Goal: Task Accomplishment & Management: Use online tool/utility

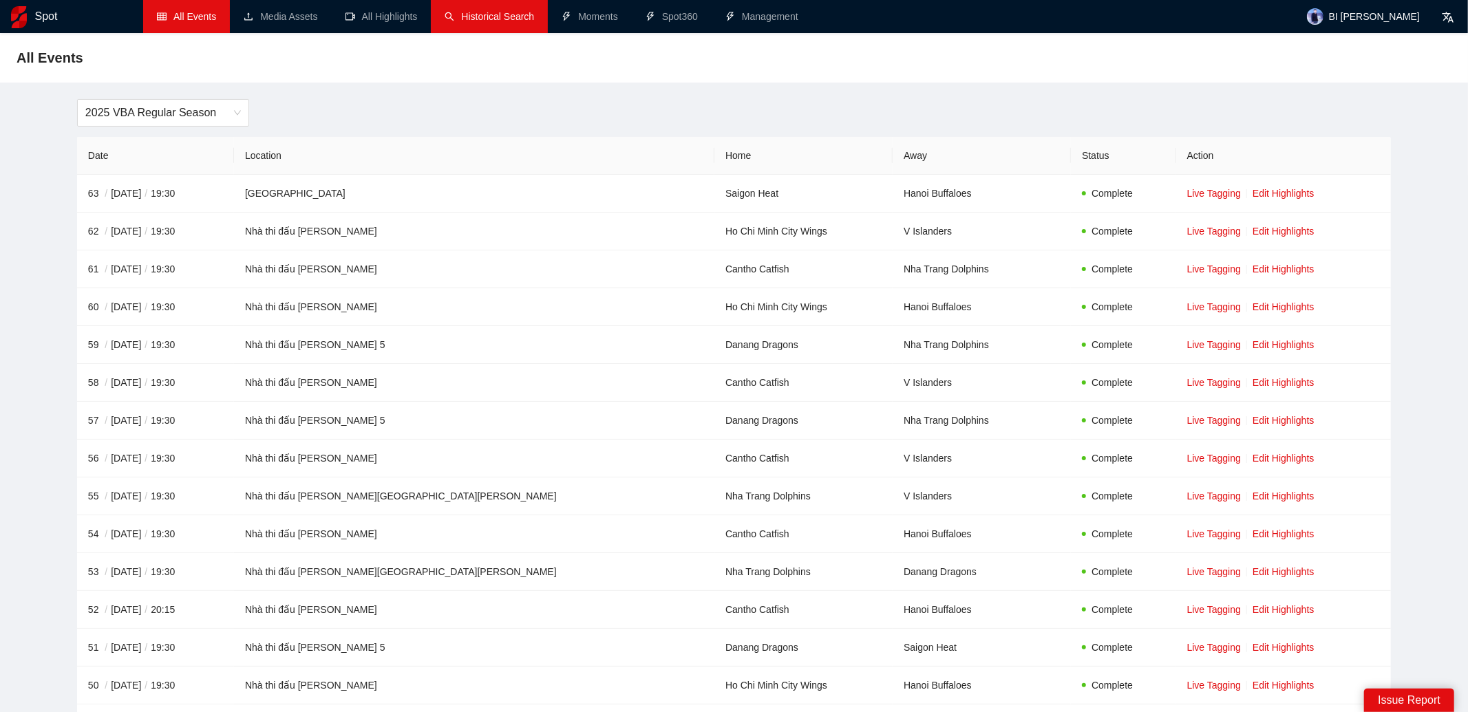
click at [522, 12] on link "Historical Search" at bounding box center [488, 16] width 89 height 11
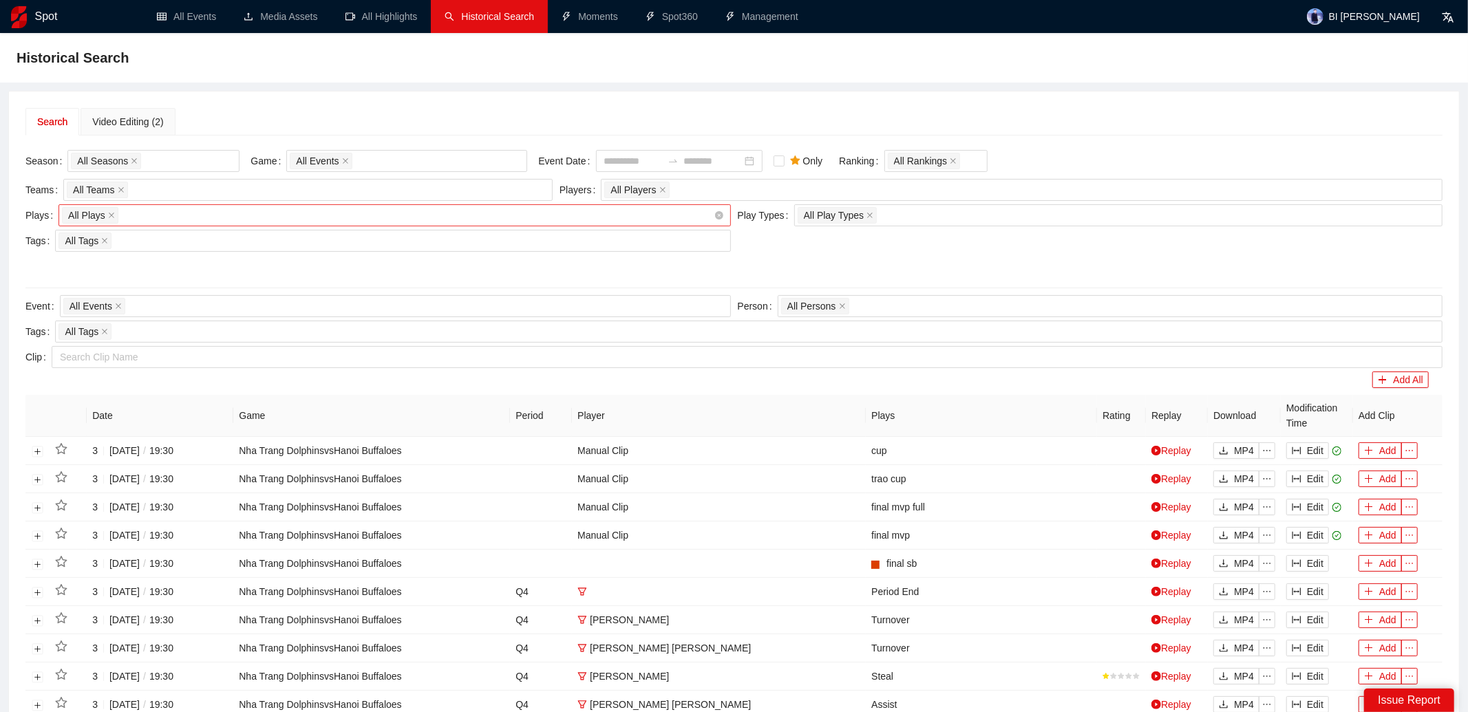
click at [318, 213] on div "All Plays + 0 ..." at bounding box center [387, 215] width 651 height 19
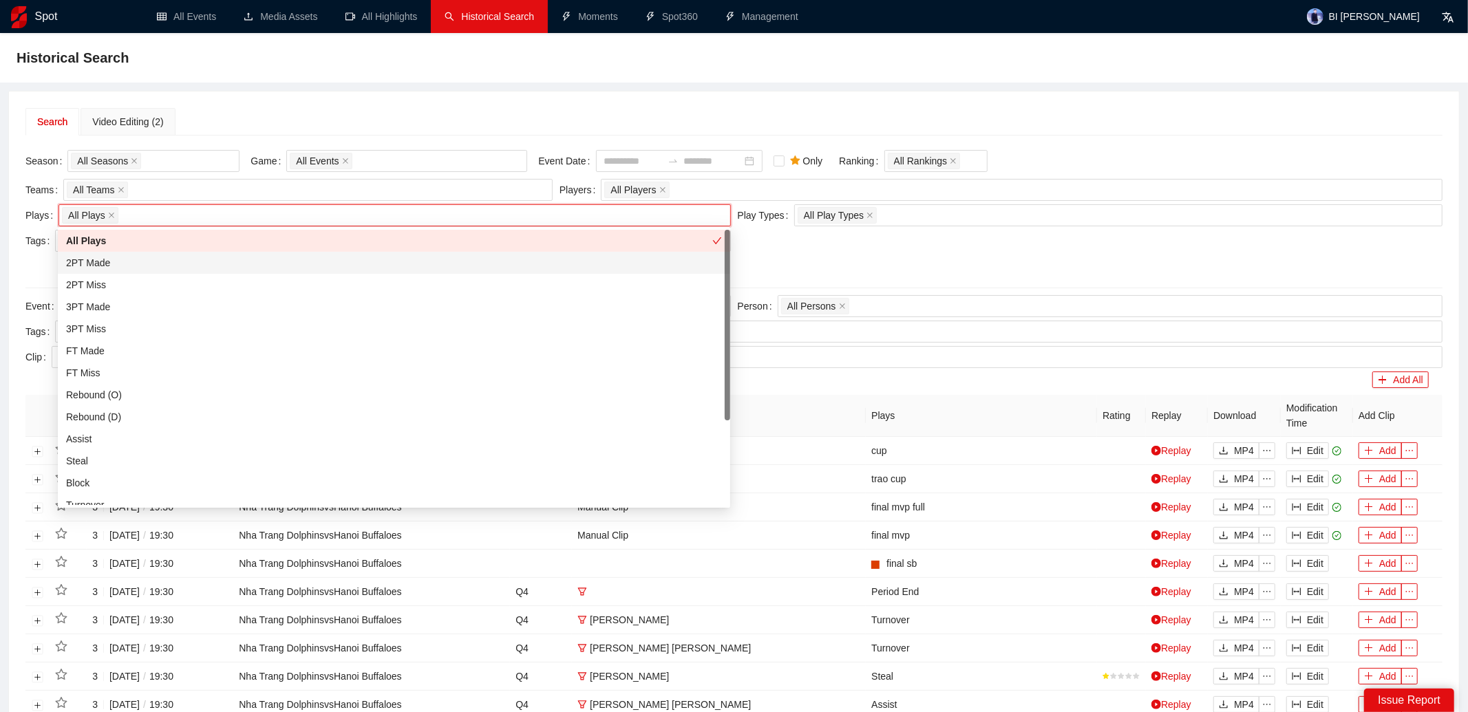
click at [270, 89] on div "Historical Search Search Video Editing (2) Season All Seasons Game All Events E…" at bounding box center [734, 545] width 1468 height 1024
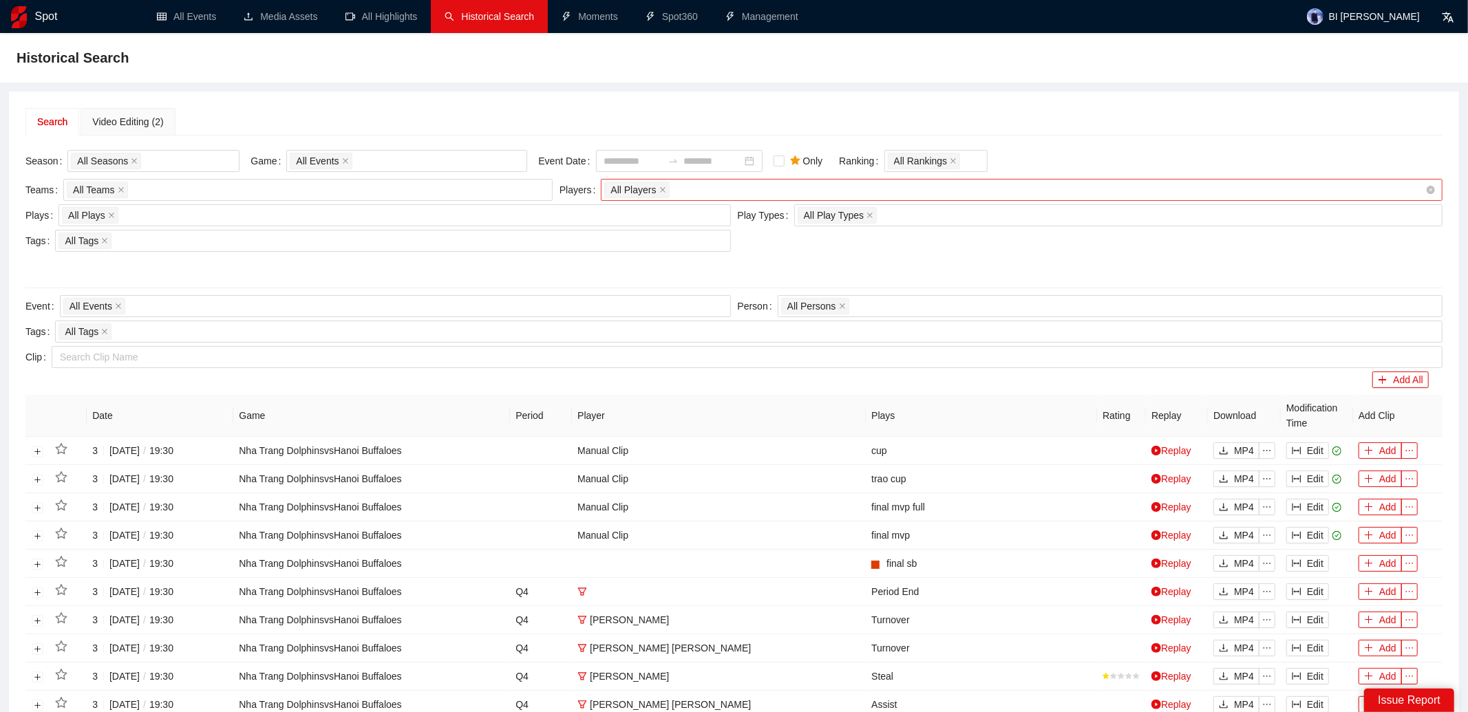
click at [683, 184] on div "All Players" at bounding box center [1014, 189] width 821 height 19
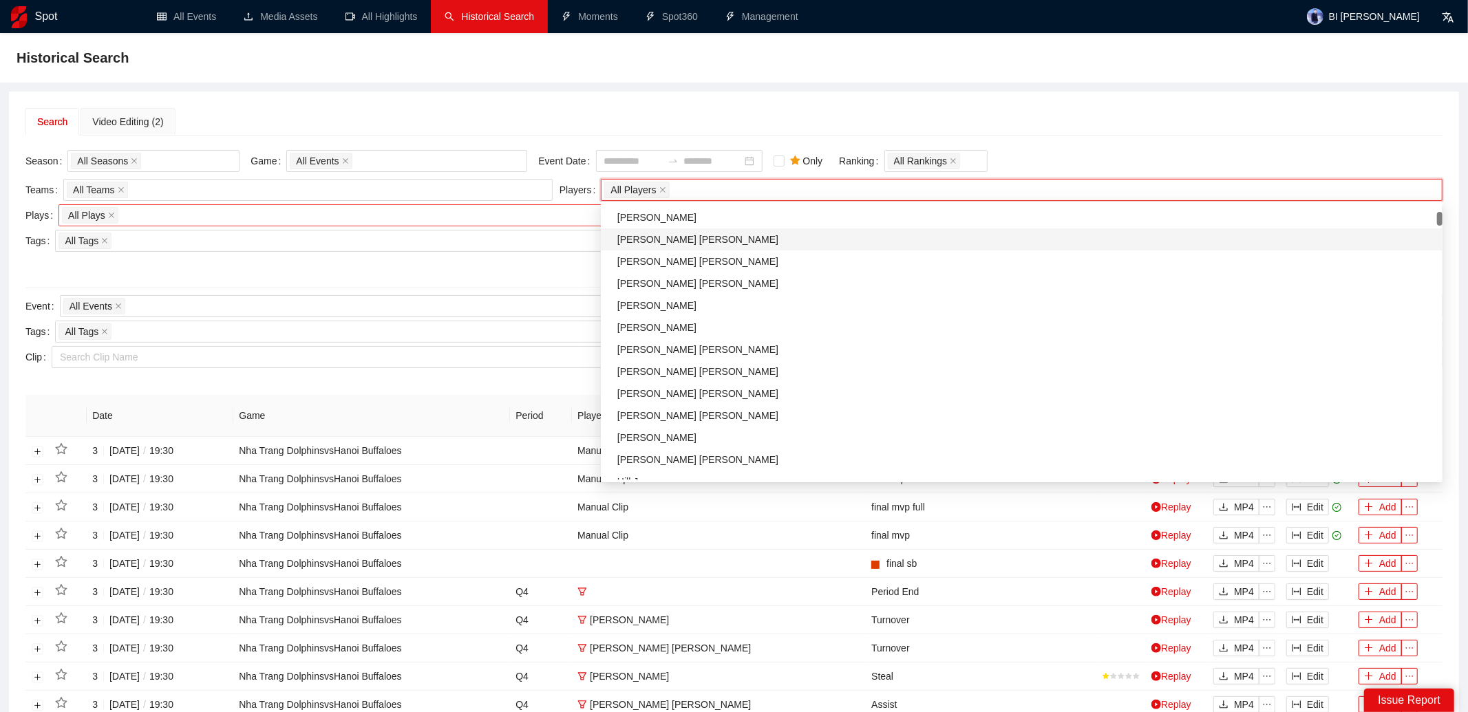
scroll to position [311, 0]
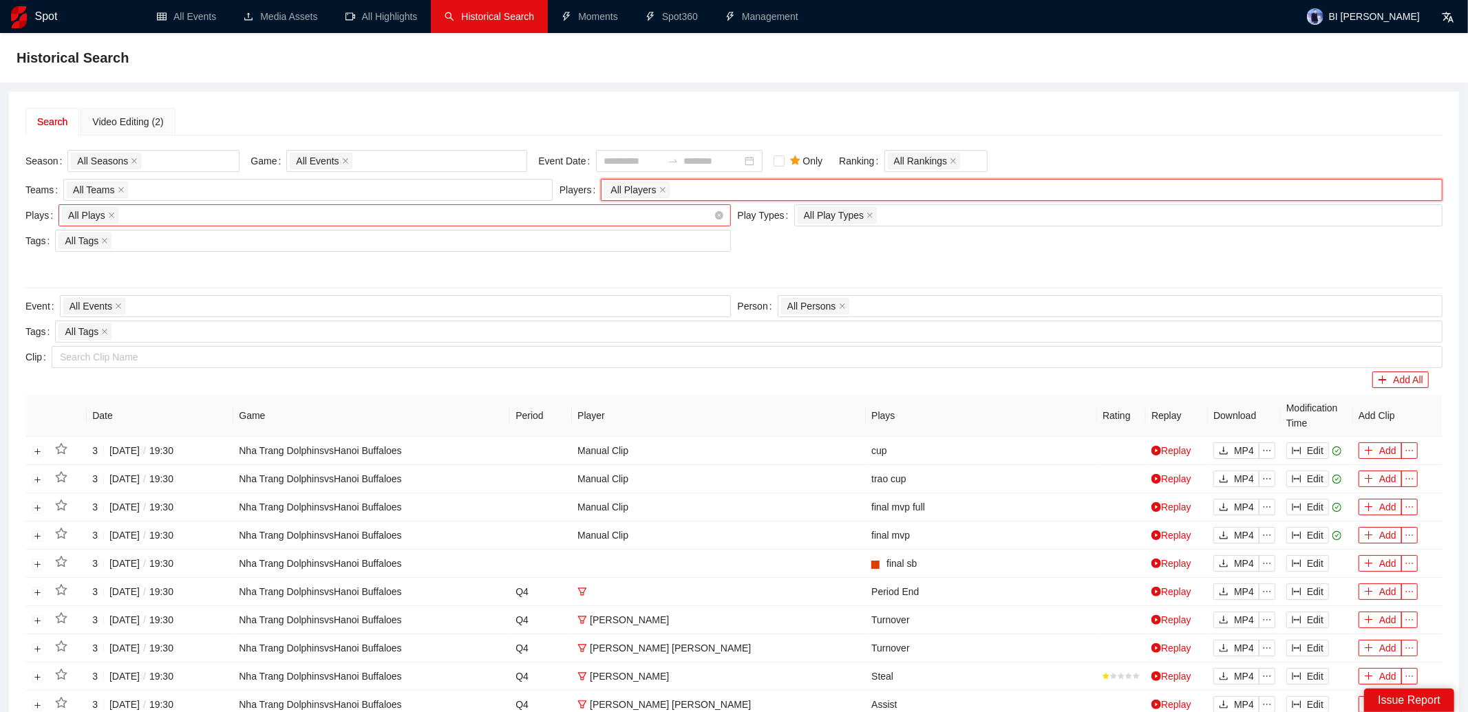
click at [458, 208] on div "All Plays + 0 ..." at bounding box center [387, 215] width 651 height 19
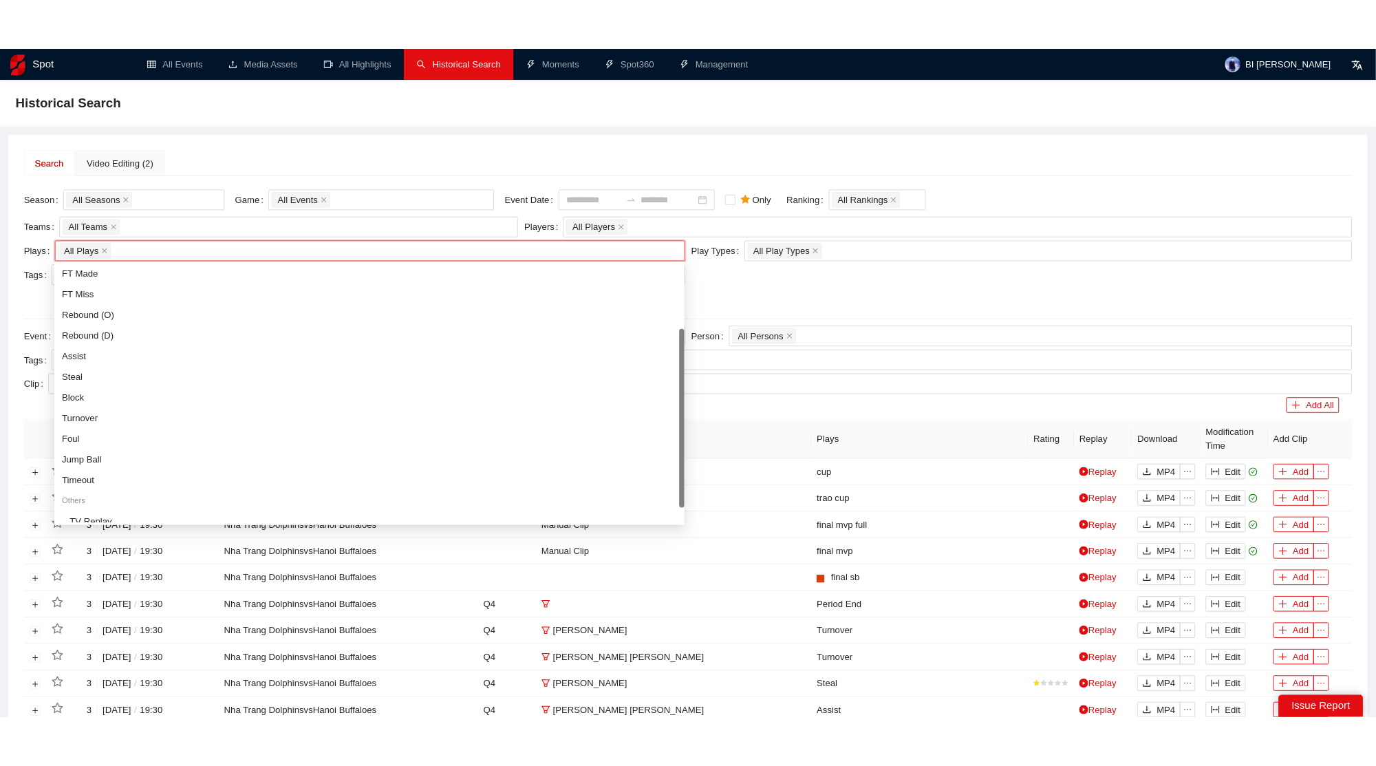
scroll to position [121, 0]
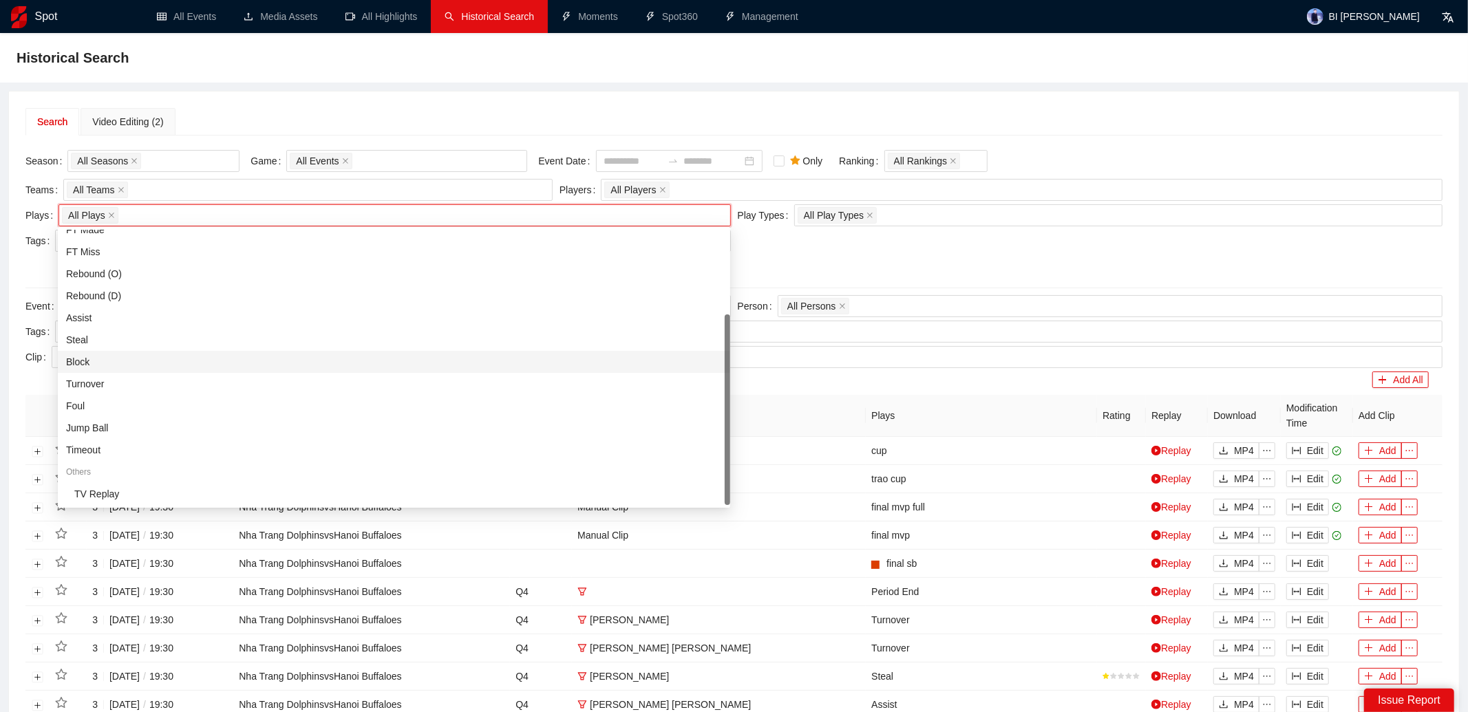
click at [187, 363] on div "Block" at bounding box center [394, 361] width 656 height 15
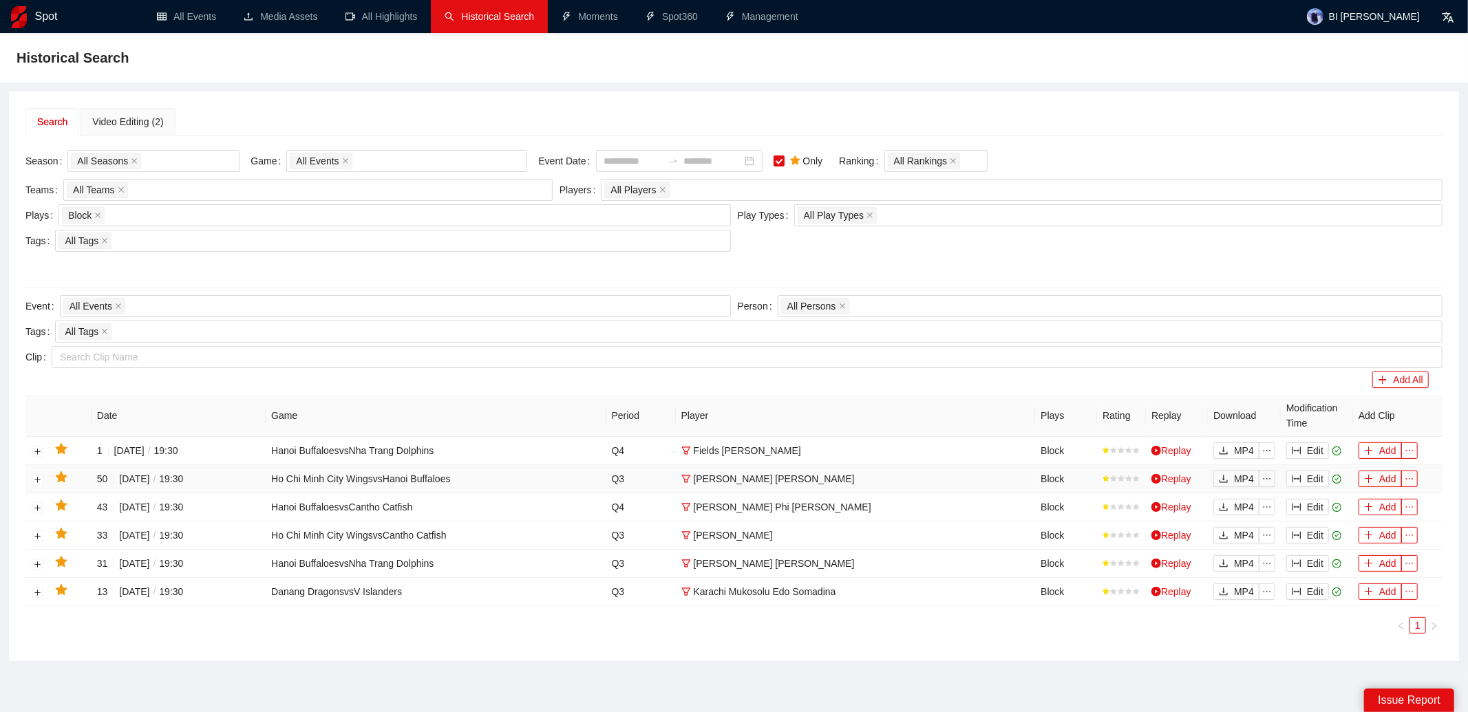
click at [815, 474] on td "[PERSON_NAME] [PERSON_NAME]" at bounding box center [856, 479] width 360 height 28
click at [1314, 475] on button "Edit" at bounding box center [1307, 479] width 43 height 17
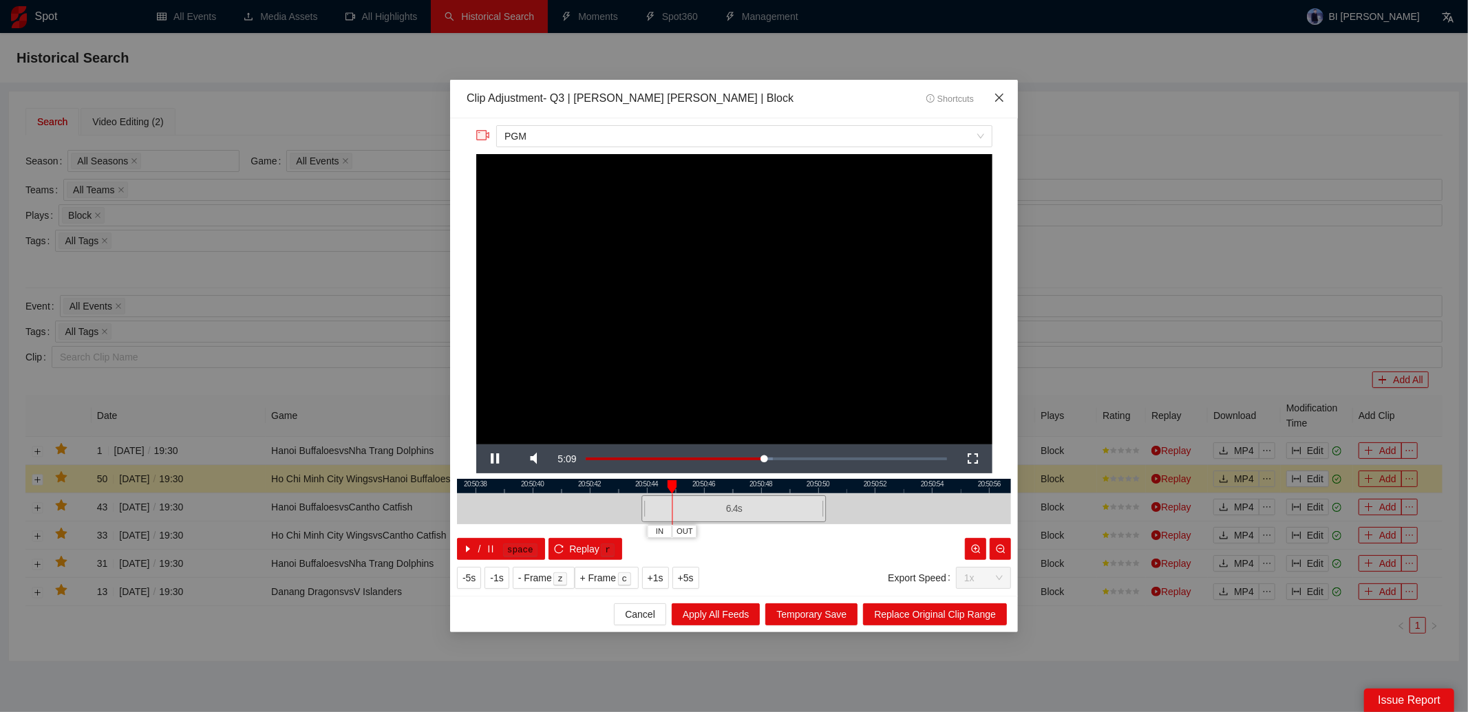
click at [1003, 94] on icon "close" at bounding box center [999, 97] width 11 height 11
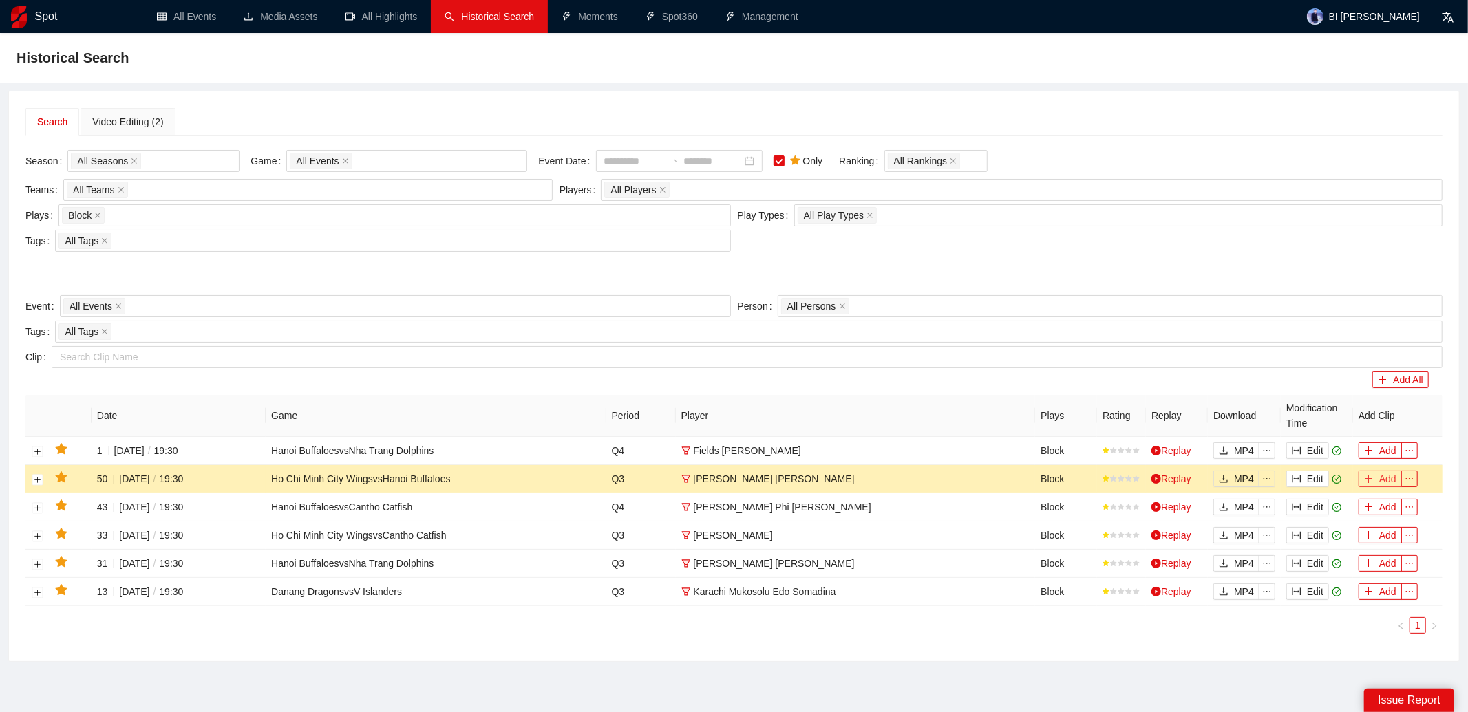
click at [1383, 475] on button "Add" at bounding box center [1379, 479] width 43 height 17
click at [129, 115] on div "Video Editing (3)" at bounding box center [127, 121] width 71 height 15
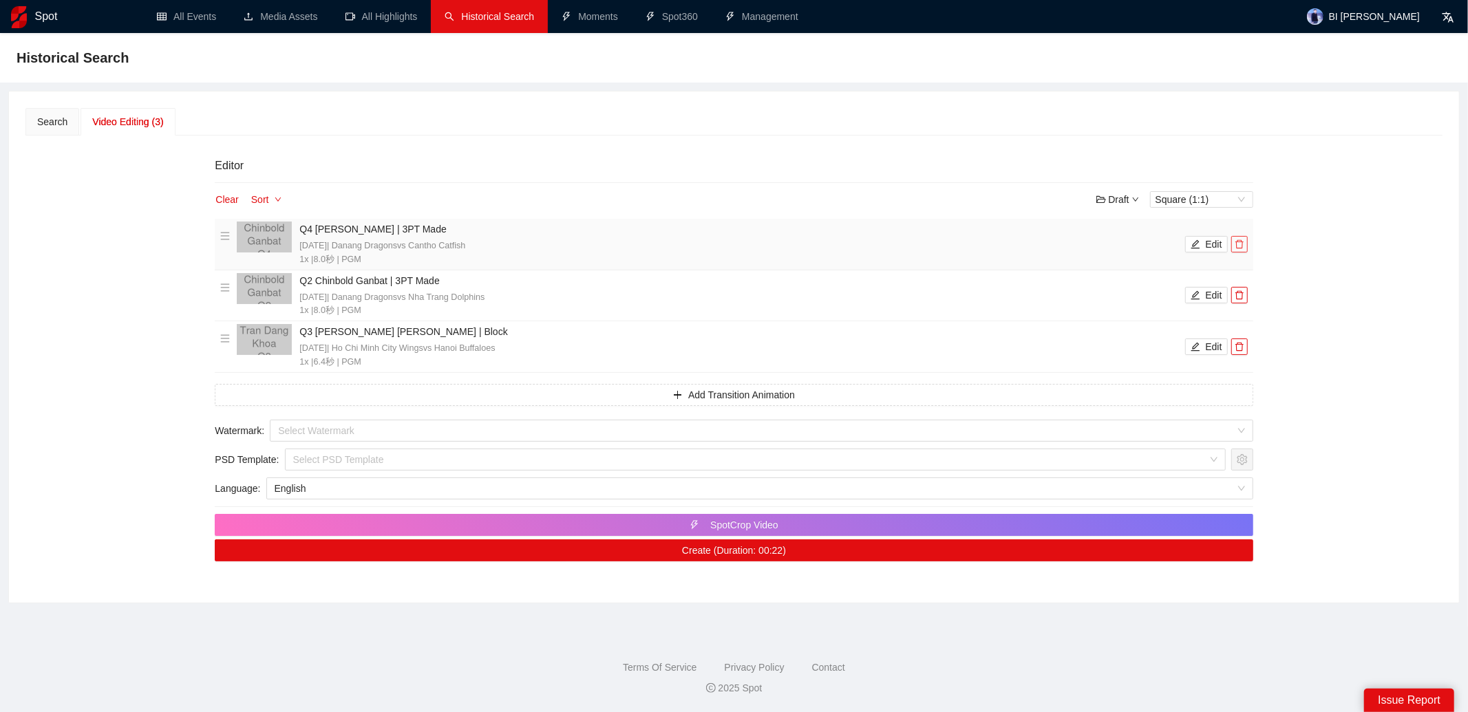
click at [1245, 244] on span "delete" at bounding box center [1239, 244] width 15 height 10
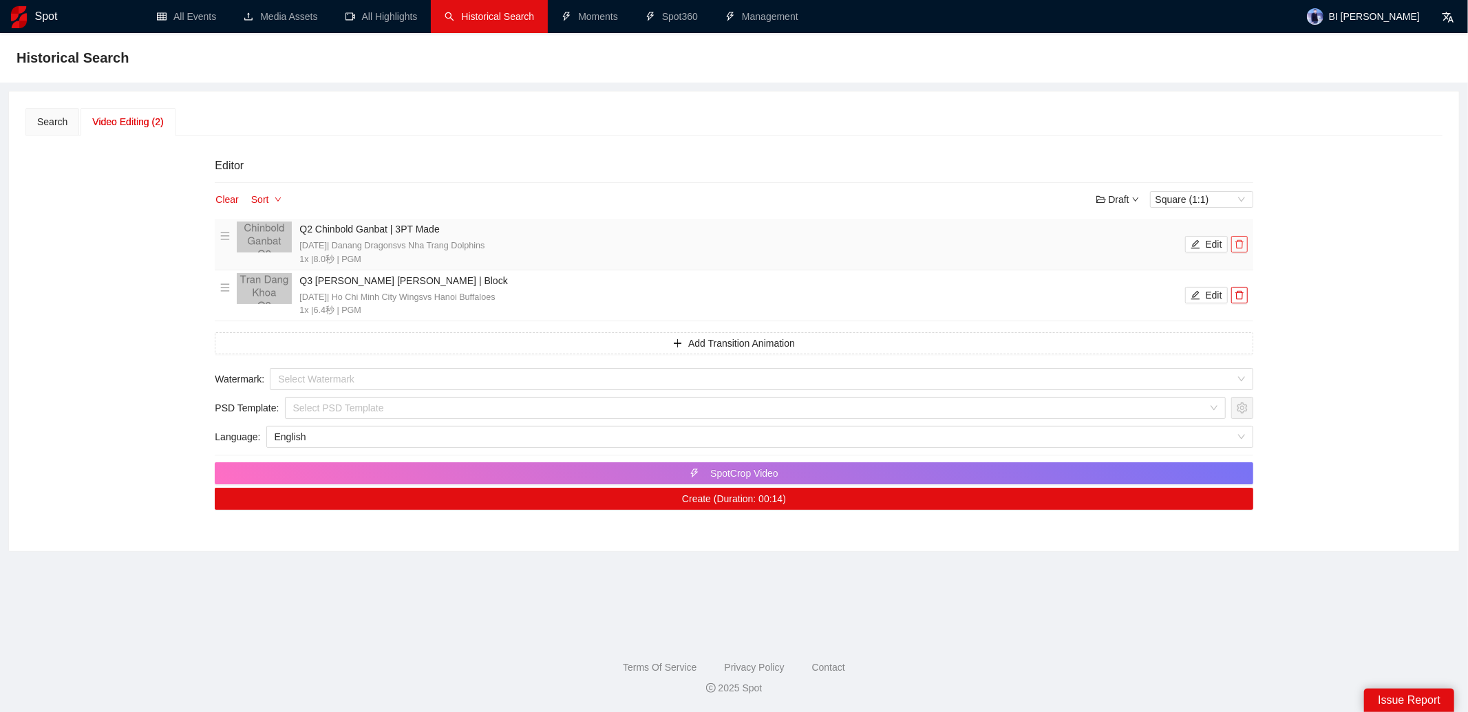
click at [1245, 244] on span "delete" at bounding box center [1239, 244] width 15 height 10
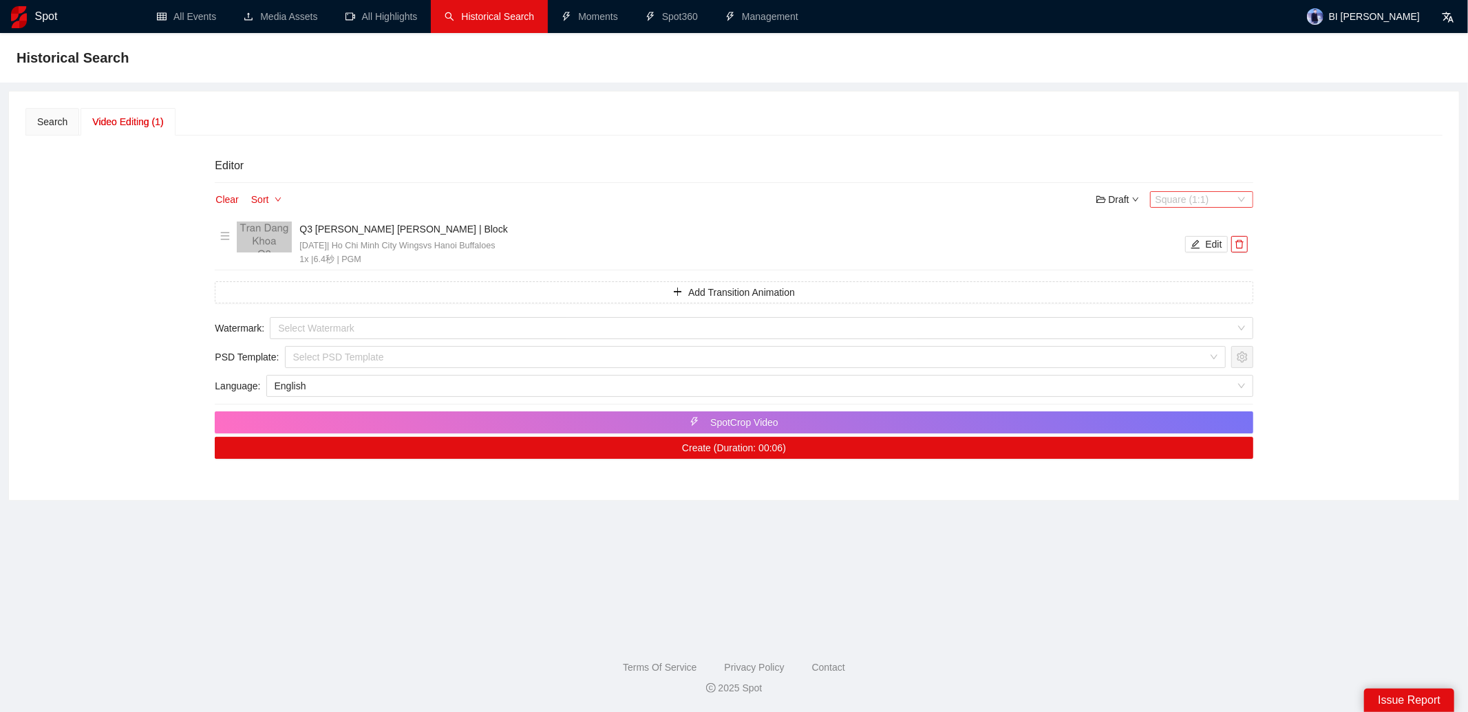
click at [1202, 193] on span "Square (1:1)" at bounding box center [1201, 199] width 92 height 15
click at [976, 178] on div "Editor Clear Sort Draft Square (1:1) Q3 [PERSON_NAME] [PERSON_NAME] | Block [DA…" at bounding box center [733, 310] width 1058 height 326
click at [61, 121] on div "Search" at bounding box center [52, 121] width 30 height 15
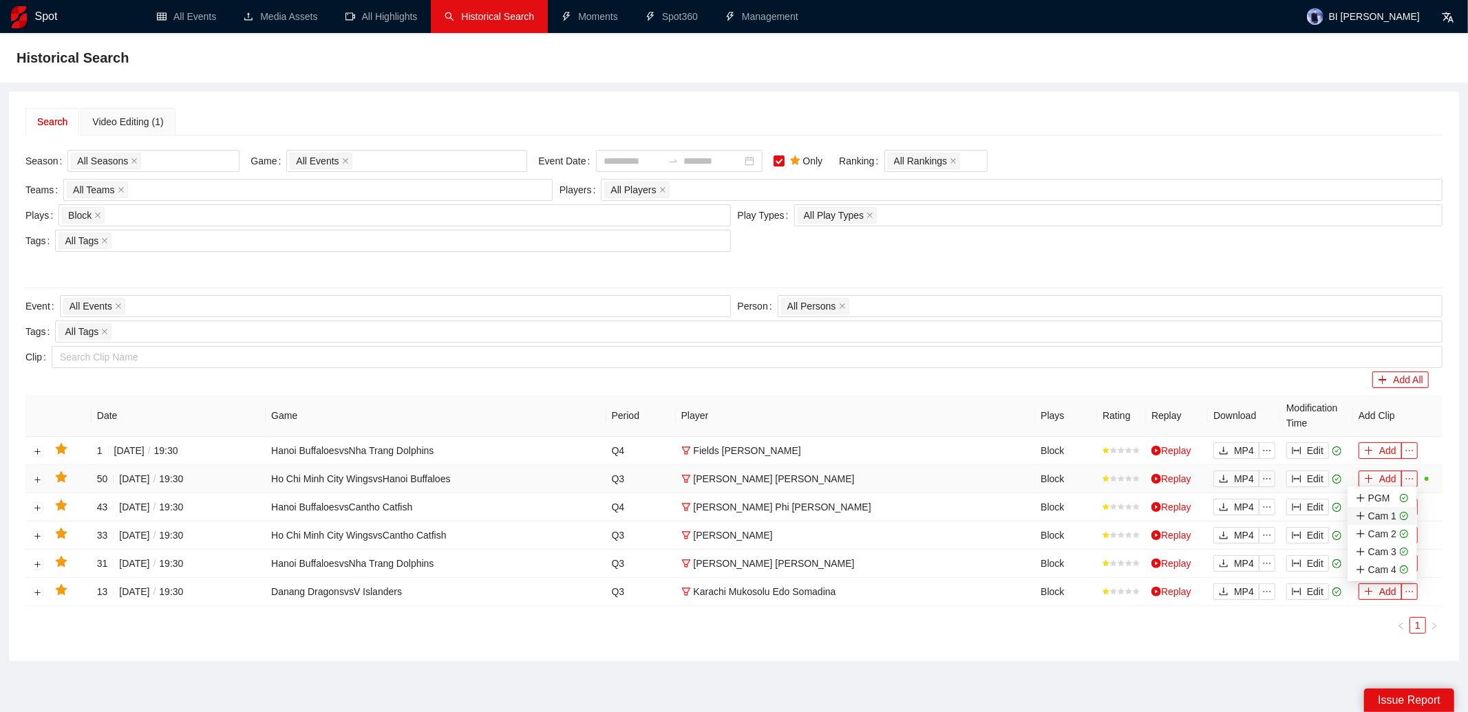
click at [1387, 517] on div "Cam 1" at bounding box center [1376, 515] width 41 height 15
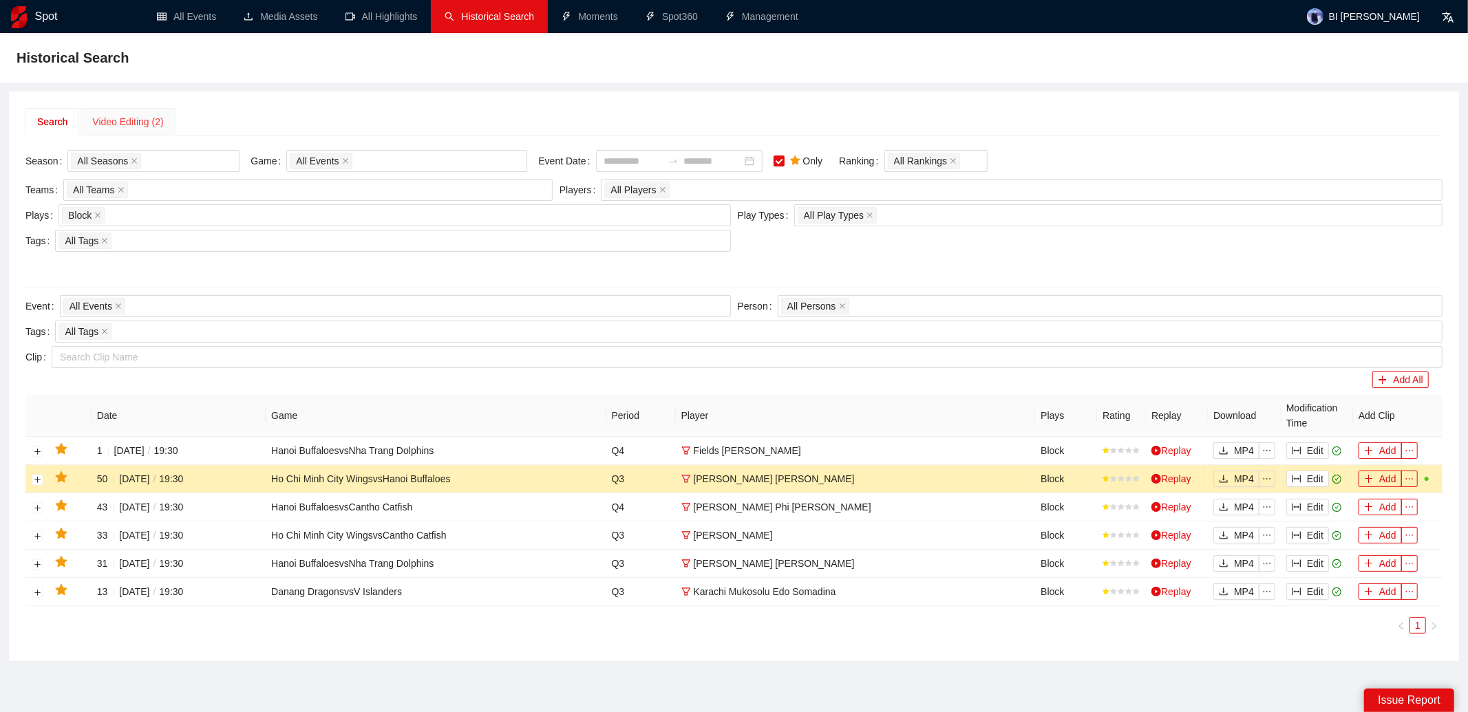
click at [156, 129] on div "Video Editing (2)" at bounding box center [128, 122] width 94 height 28
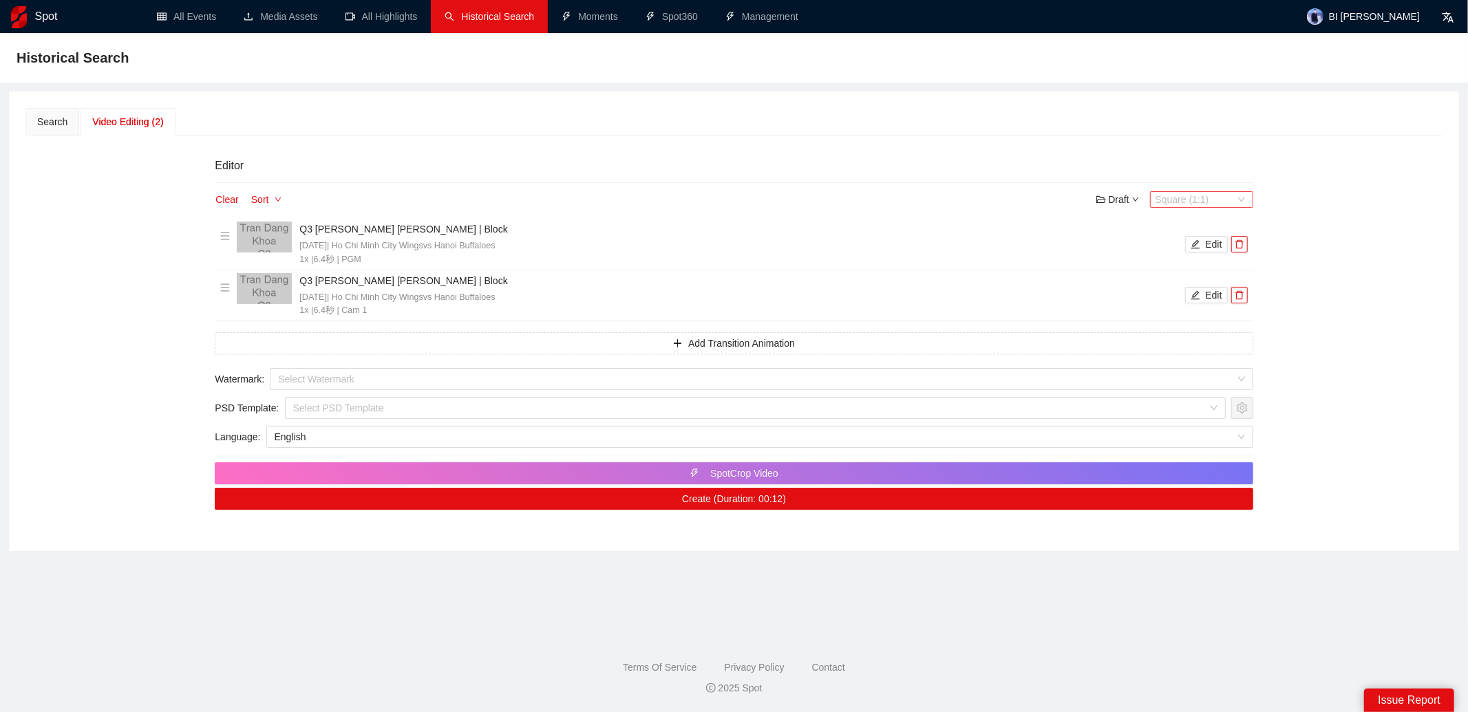
click at [1208, 196] on span "Square (1:1)" at bounding box center [1201, 199] width 92 height 15
click at [1210, 243] on div "Vertical (9:16)" at bounding box center [1201, 244] width 87 height 15
click at [1194, 239] on icon "edit" at bounding box center [1195, 244] width 10 height 10
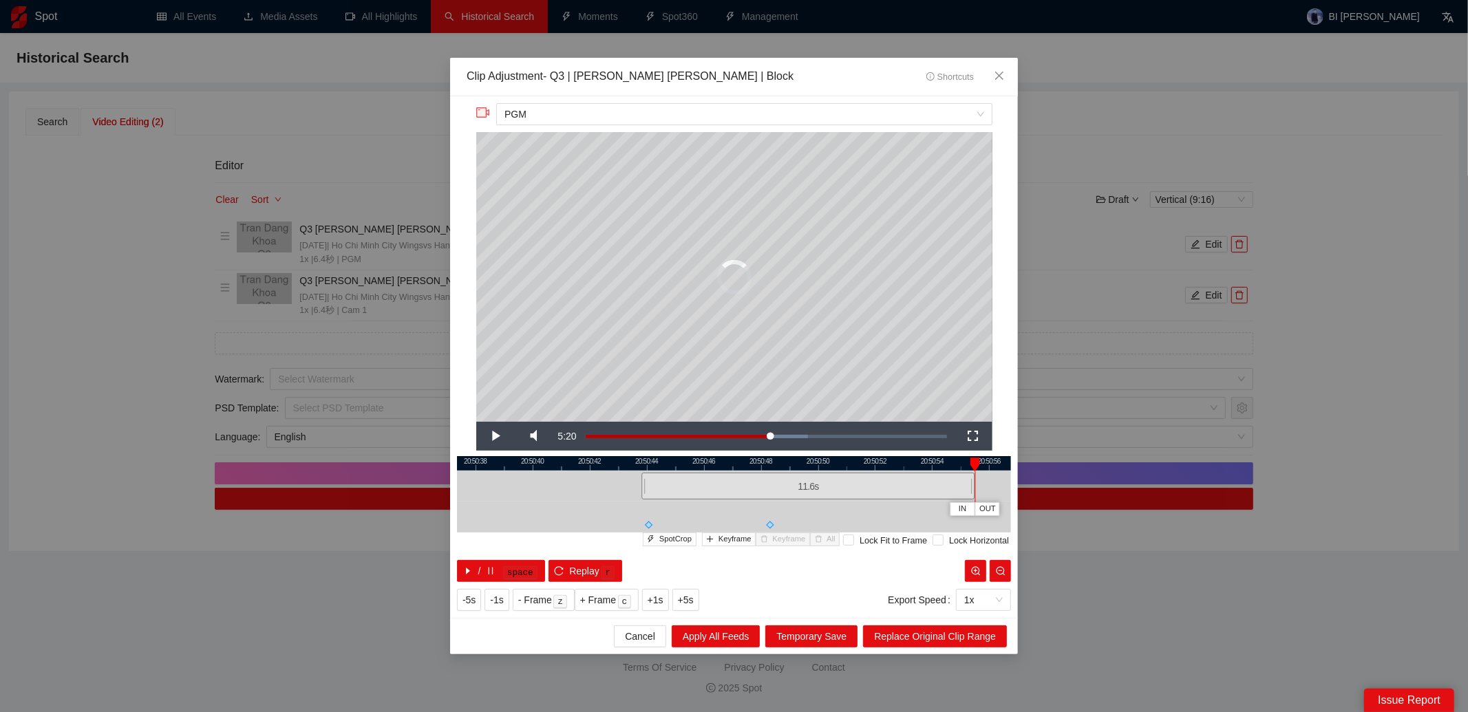
drag, startPoint x: 824, startPoint y: 484, endPoint x: 974, endPoint y: 495, distance: 151.1
click at [974, 495] on div at bounding box center [973, 486] width 8 height 31
drag, startPoint x: 934, startPoint y: 464, endPoint x: 713, endPoint y: 467, distance: 220.9
click at [712, 467] on div at bounding box center [527, 463] width 554 height 14
drag, startPoint x: 752, startPoint y: 486, endPoint x: 974, endPoint y: 495, distance: 222.4
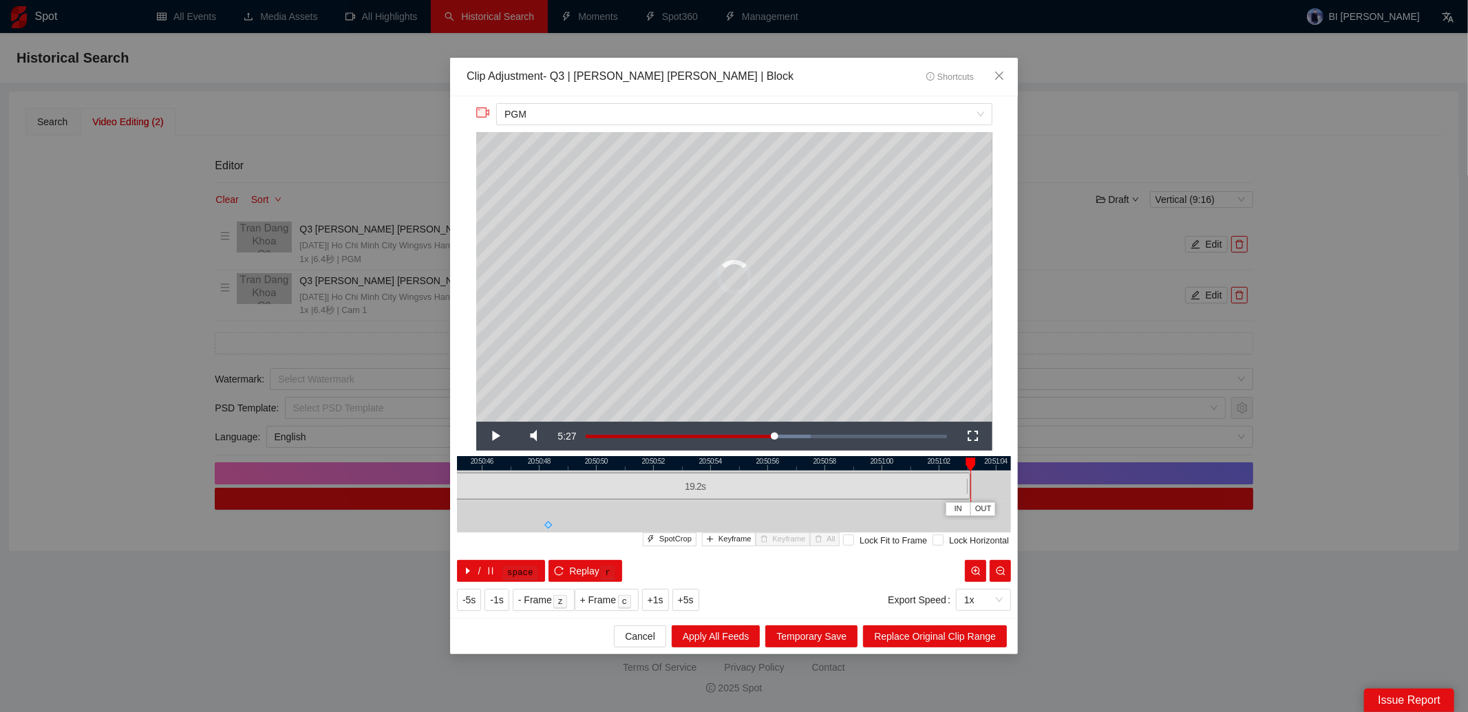
click at [972, 495] on div at bounding box center [968, 486] width 8 height 31
drag, startPoint x: 945, startPoint y: 463, endPoint x: 753, endPoint y: 476, distance: 192.4
click at [753, 476] on div "20:50:50 20:50:52 20:50:54 20:50:56 20:50:58 20:51:00 20:51:02 20:51:04 20:51:0…" at bounding box center [734, 519] width 554 height 126
drag, startPoint x: 782, startPoint y: 486, endPoint x: 903, endPoint y: 485, distance: 120.4
click at [903, 485] on div at bounding box center [903, 486] width 8 height 31
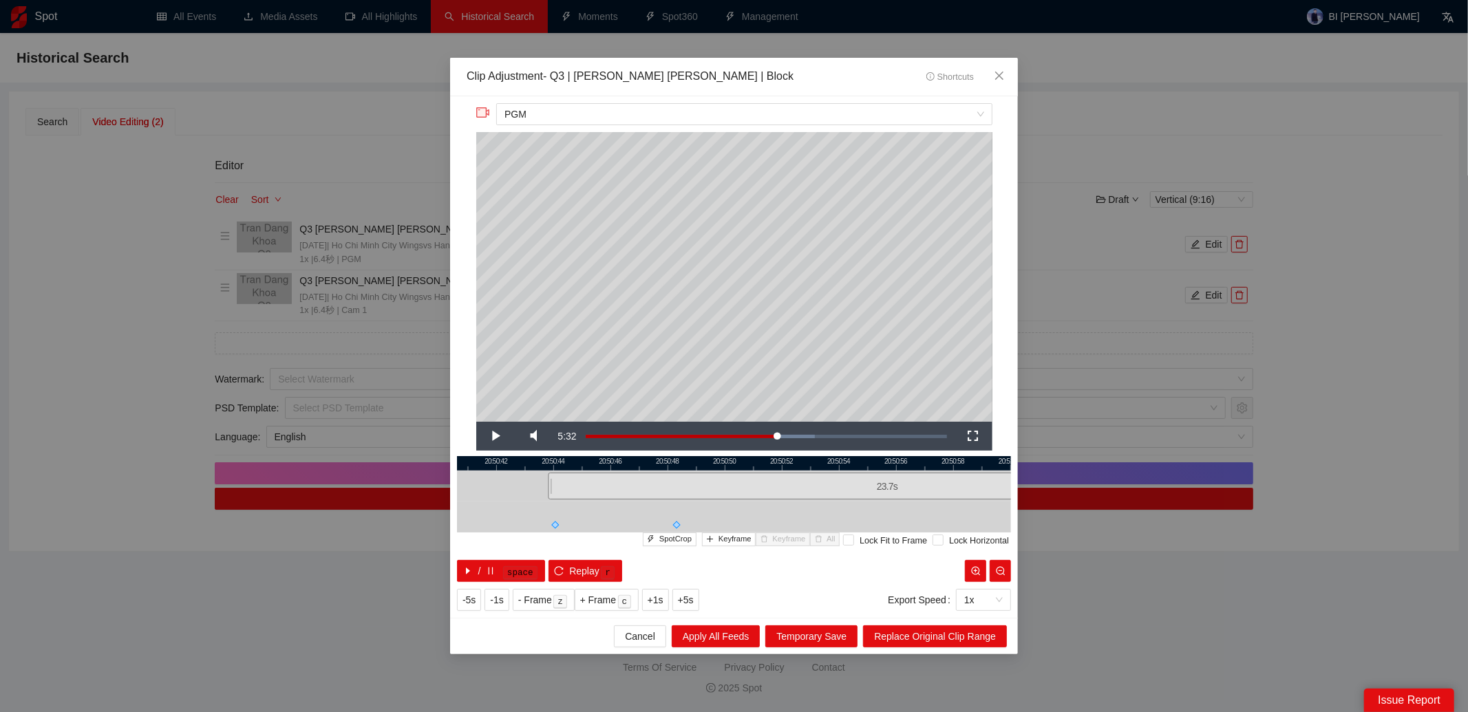
drag, startPoint x: 791, startPoint y: 462, endPoint x: 1111, endPoint y: 454, distance: 320.7
click at [1111, 454] on div "**********" at bounding box center [734, 356] width 1468 height 712
click at [557, 464] on div at bounding box center [734, 463] width 554 height 14
click at [597, 598] on span "+ Frame" at bounding box center [598, 599] width 36 height 15
click at [725, 535] on span "Keyframe" at bounding box center [734, 539] width 33 height 12
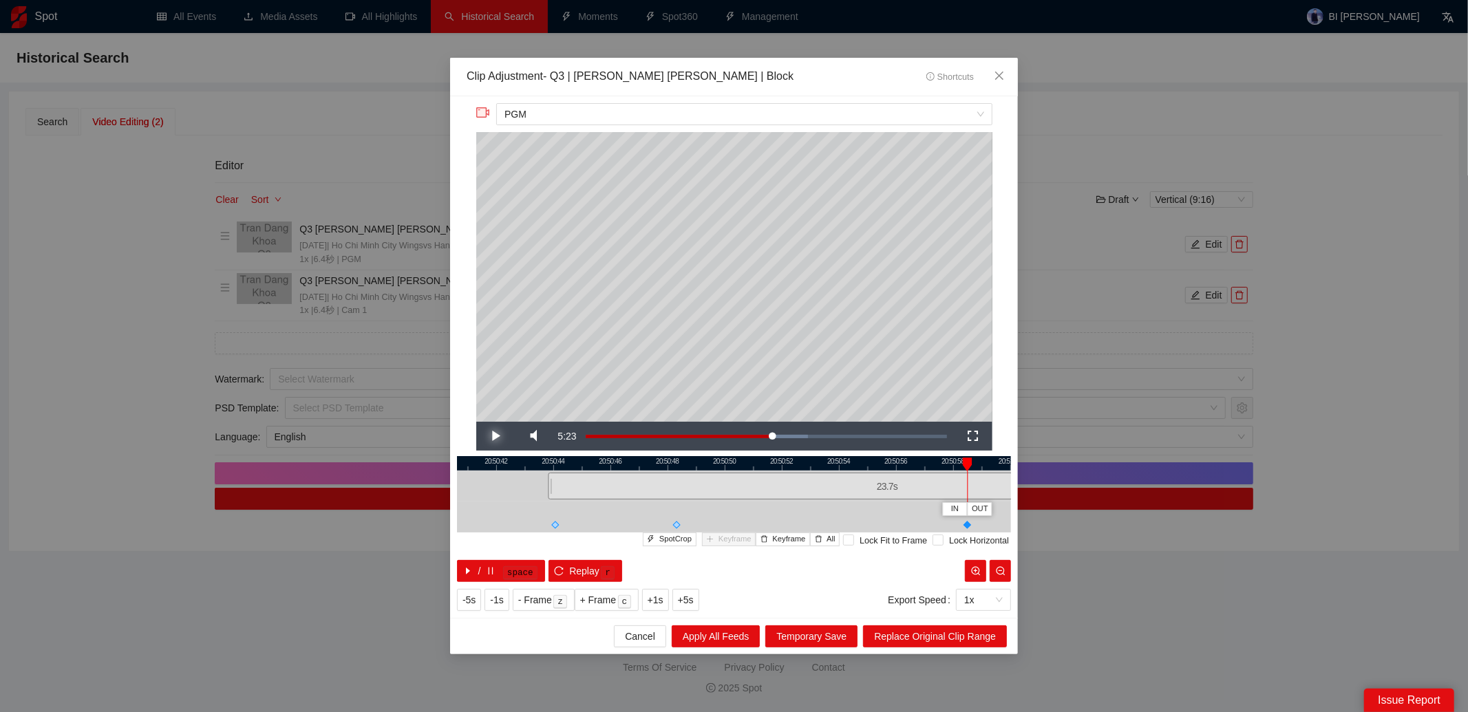
click at [495, 436] on span "Video Player" at bounding box center [495, 436] width 0 height 0
click at [476, 422] on button "Pause" at bounding box center [495, 436] width 39 height 29
click at [476, 422] on button "Play" at bounding box center [495, 436] width 39 height 29
click at [476, 422] on button "Pause" at bounding box center [495, 436] width 39 height 29
drag, startPoint x: 908, startPoint y: 463, endPoint x: 752, endPoint y: 473, distance: 156.5
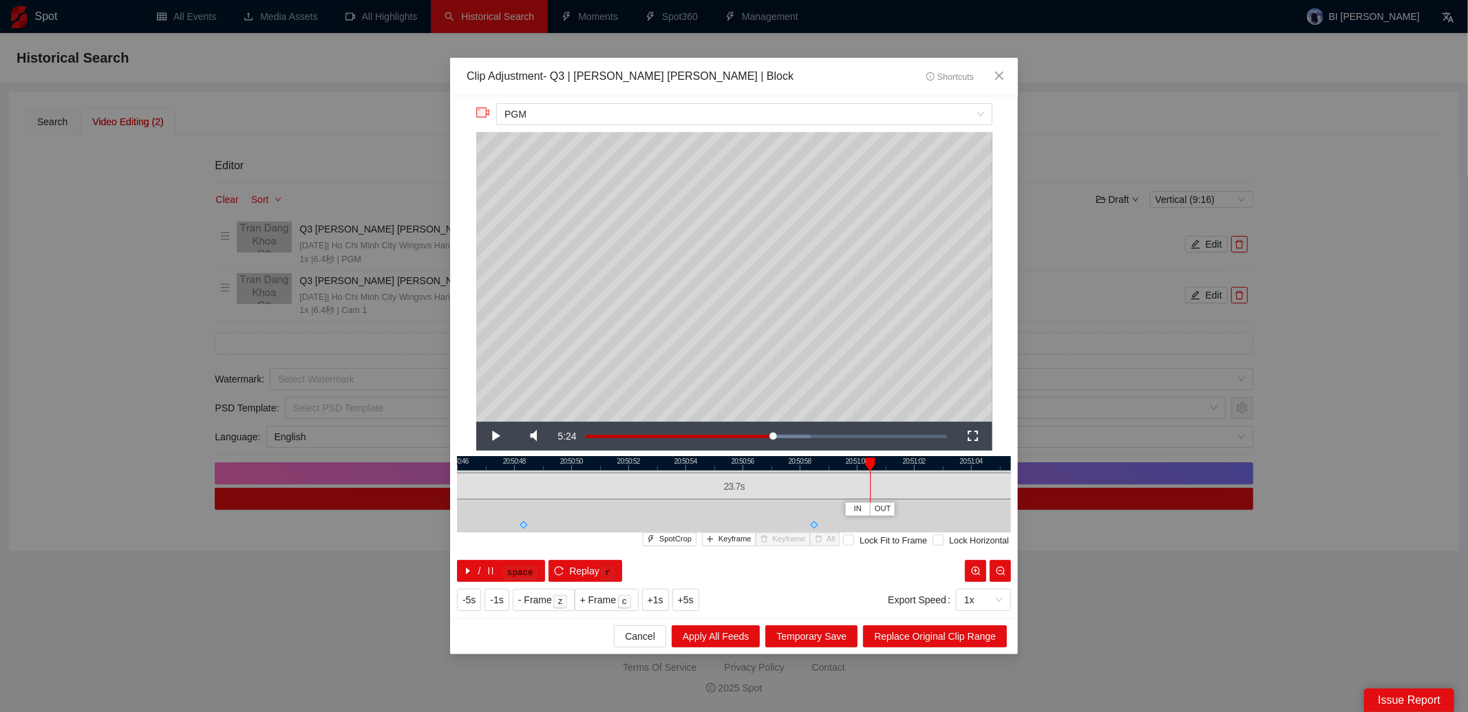
click at [752, 473] on div "20:50:44 20:50:46 20:50:48 20:50:50 20:50:52 20:50:54 20:50:56 20:50:58 20:51:0…" at bounding box center [734, 519] width 554 height 126
click at [817, 462] on div at bounding box center [734, 463] width 554 height 14
click at [588, 600] on span "+ Frame" at bounding box center [598, 599] width 36 height 15
click at [600, 596] on span "+ Frame" at bounding box center [598, 599] width 36 height 15
click at [599, 596] on span "+ Frame" at bounding box center [598, 599] width 36 height 15
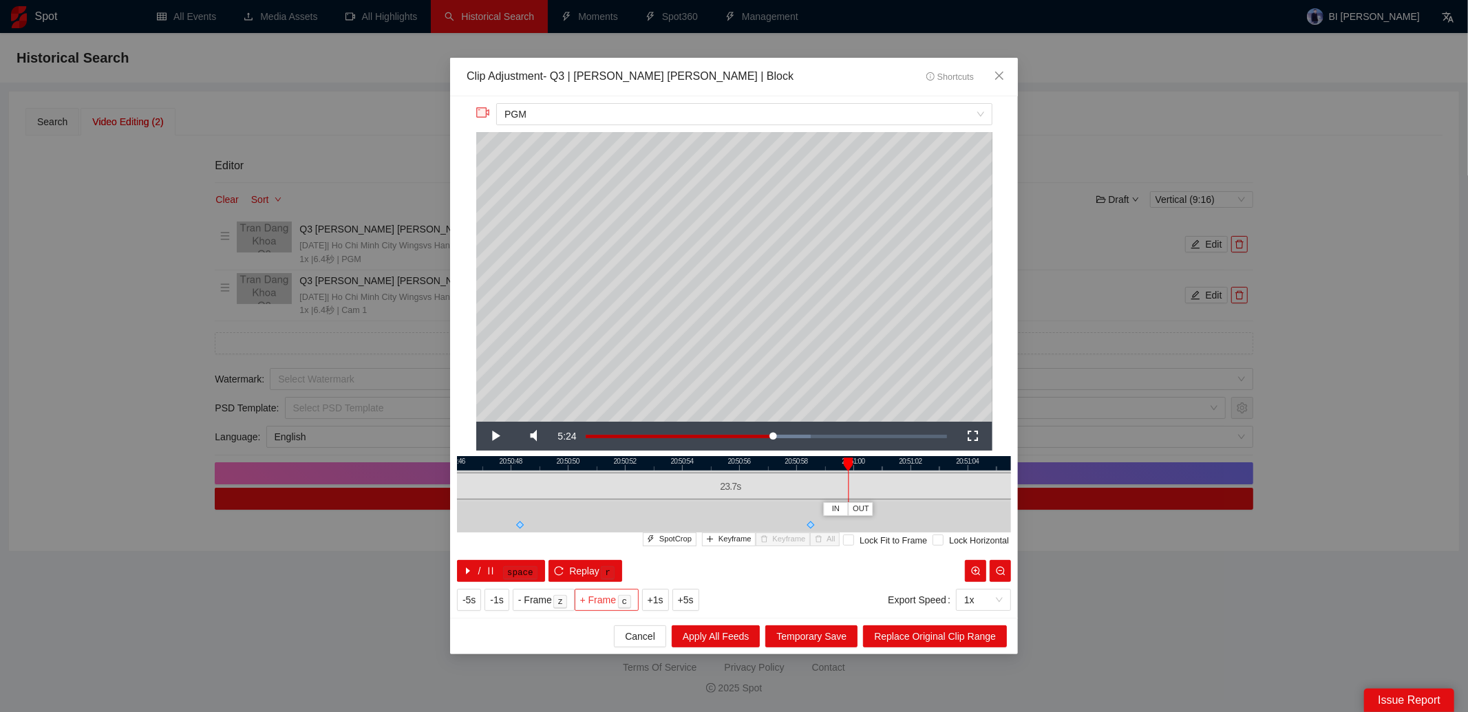
click at [599, 596] on span "+ Frame" at bounding box center [598, 599] width 36 height 15
click at [719, 539] on span "Keyframe" at bounding box center [734, 539] width 33 height 12
click at [729, 537] on span "Keyframe" at bounding box center [734, 539] width 33 height 12
click at [728, 535] on span "Keyframe" at bounding box center [734, 539] width 33 height 12
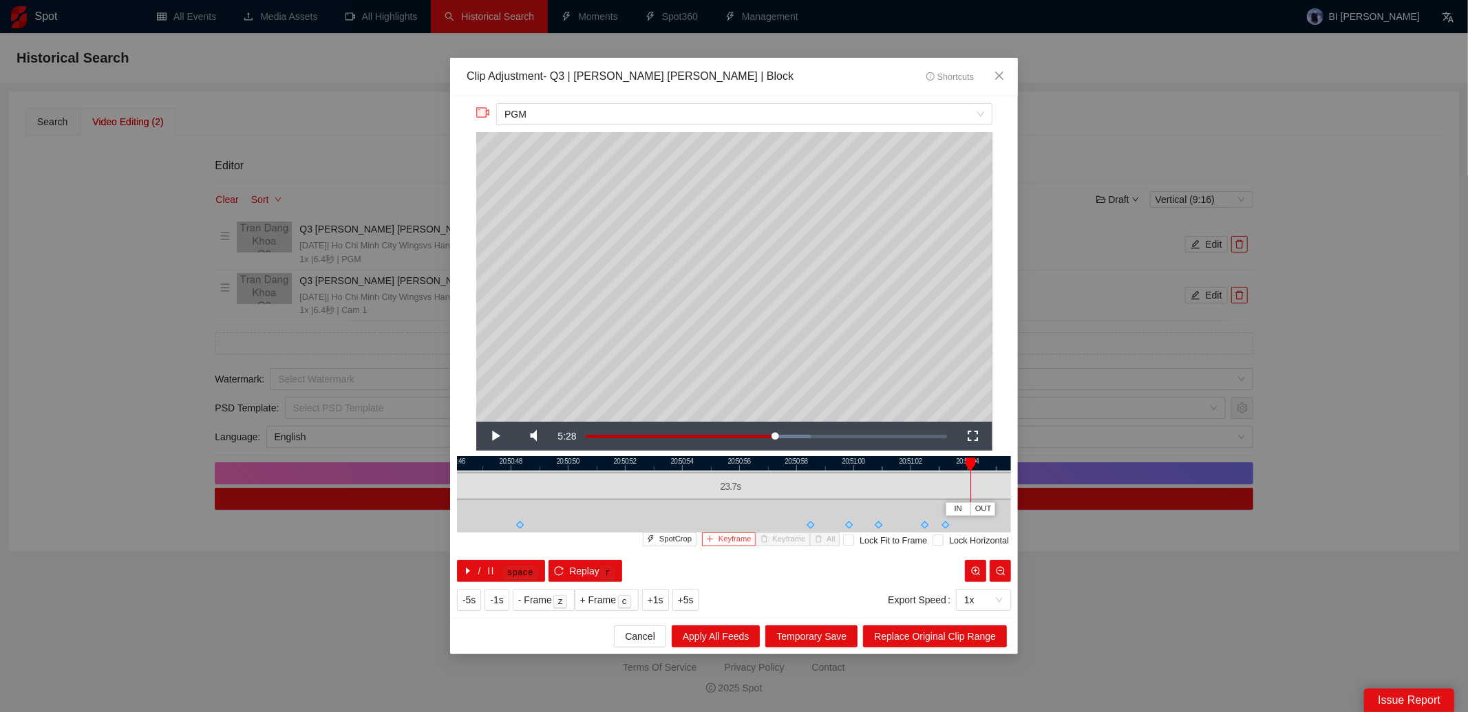
click at [718, 537] on span "Keyframe" at bounding box center [734, 539] width 33 height 12
click at [723, 537] on span "Keyframe" at bounding box center [734, 539] width 33 height 12
drag, startPoint x: 846, startPoint y: 467, endPoint x: 684, endPoint y: 485, distance: 163.4
click at [684, 485] on div "20:50:50 20:50:52 20:50:54 20:50:56 20:50:58 20:51:00 20:51:02 20:51:04 20:51:0…" at bounding box center [734, 519] width 554 height 126
click at [718, 537] on span "Keyframe" at bounding box center [734, 539] width 33 height 12
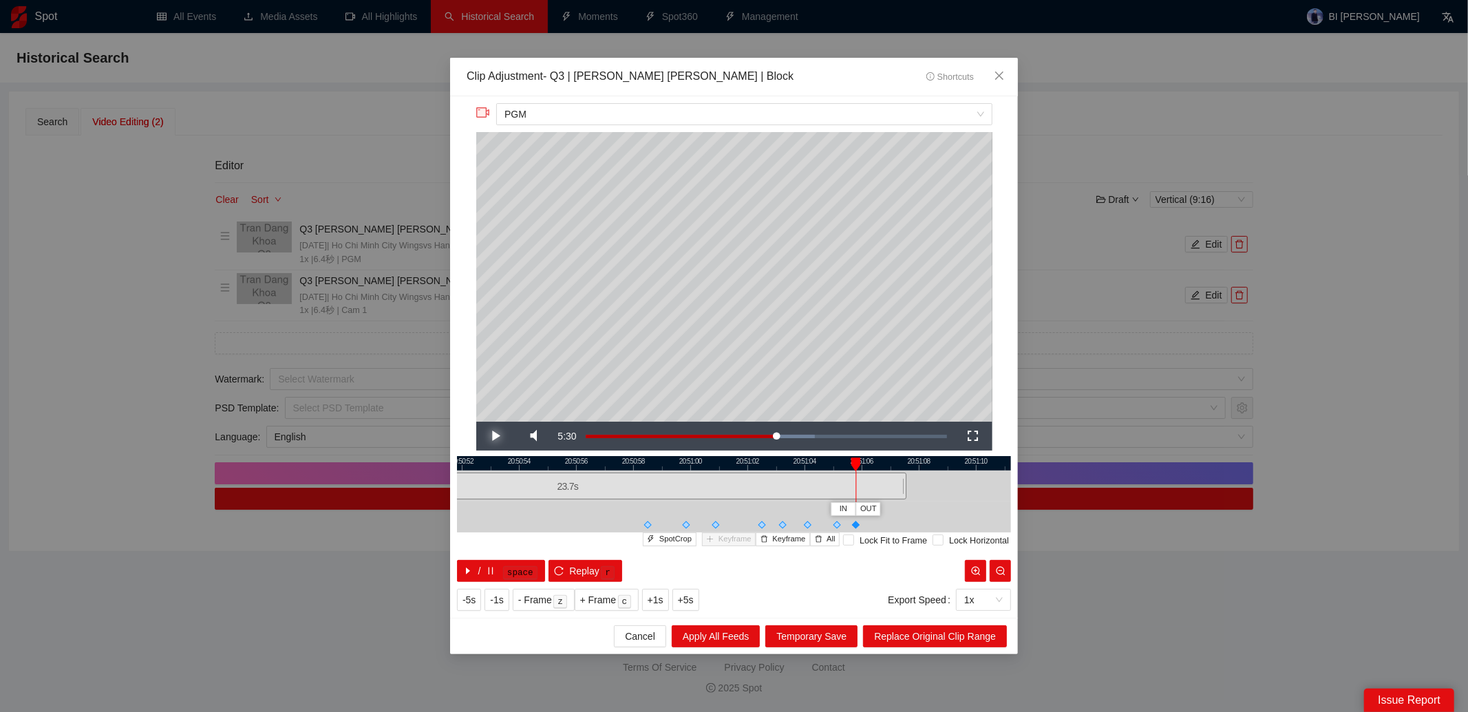
click at [495, 436] on span "Video Player" at bounding box center [495, 436] width 0 height 0
click at [709, 540] on button "Keyframe" at bounding box center [729, 539] width 54 height 13
click at [495, 436] on span "Video Player" at bounding box center [495, 436] width 0 height 0
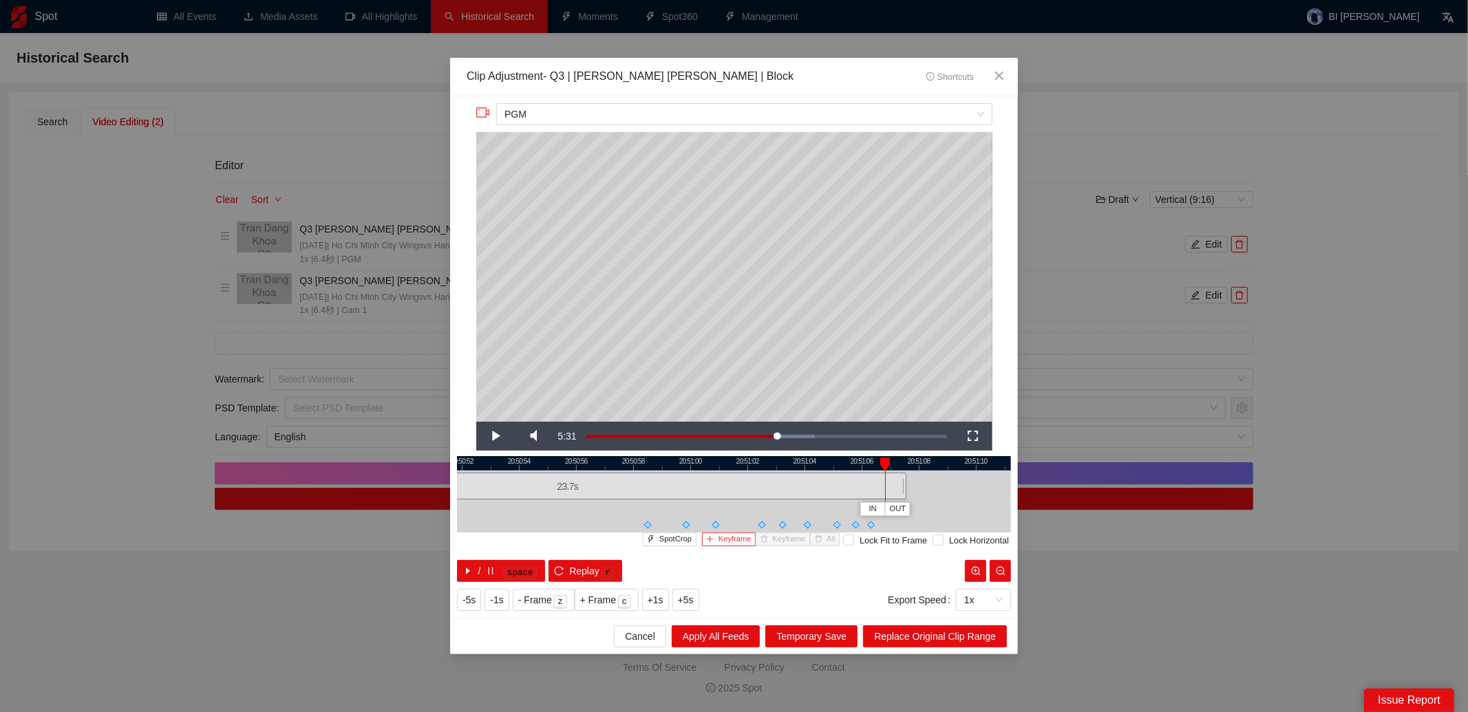
click at [721, 543] on span "Keyframe" at bounding box center [734, 539] width 33 height 12
click at [913, 632] on span "Replace Original Clip Range" at bounding box center [935, 636] width 122 height 15
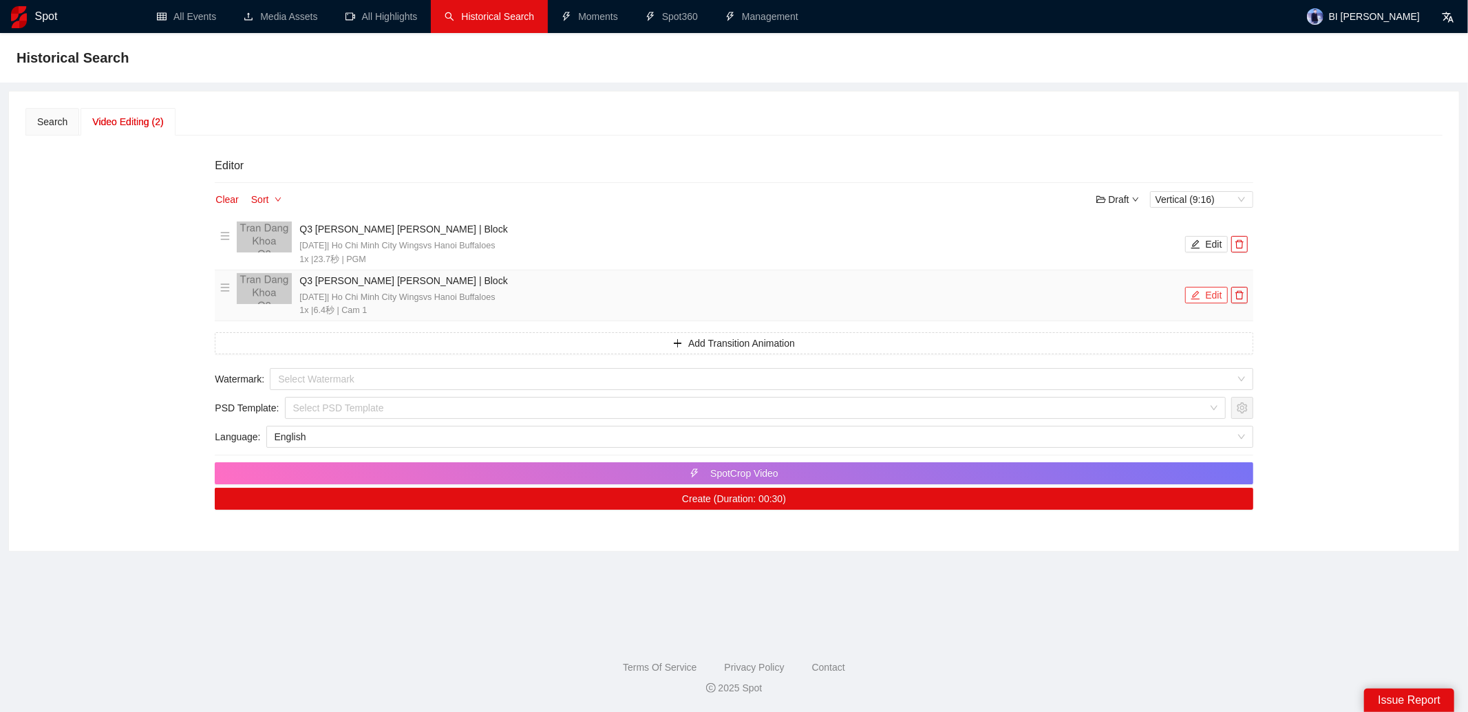
click at [1210, 295] on button "Edit" at bounding box center [1206, 295] width 43 height 17
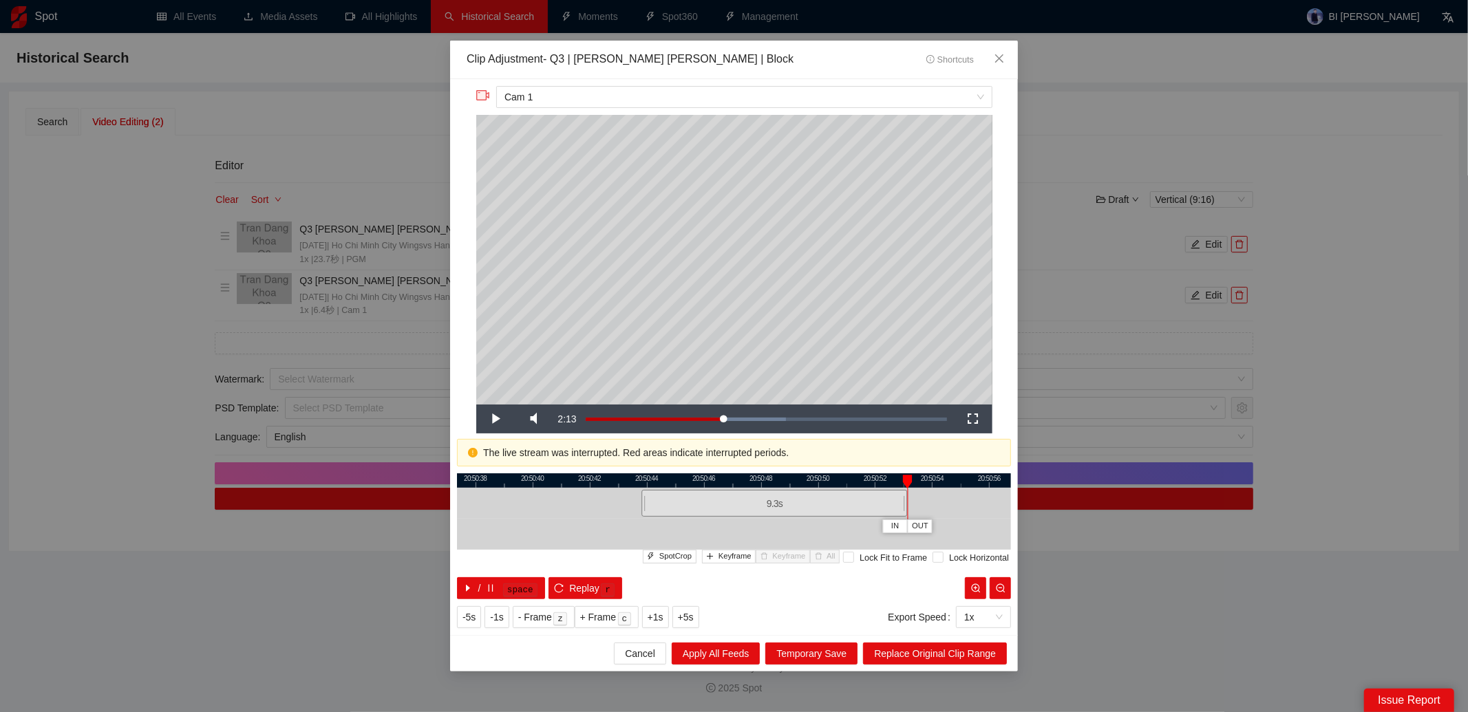
drag, startPoint x: 823, startPoint y: 506, endPoint x: 904, endPoint y: 510, distance: 81.3
click at [904, 510] on div at bounding box center [905, 503] width 8 height 31
click at [915, 654] on span "Replace Original Clip Range" at bounding box center [935, 653] width 122 height 15
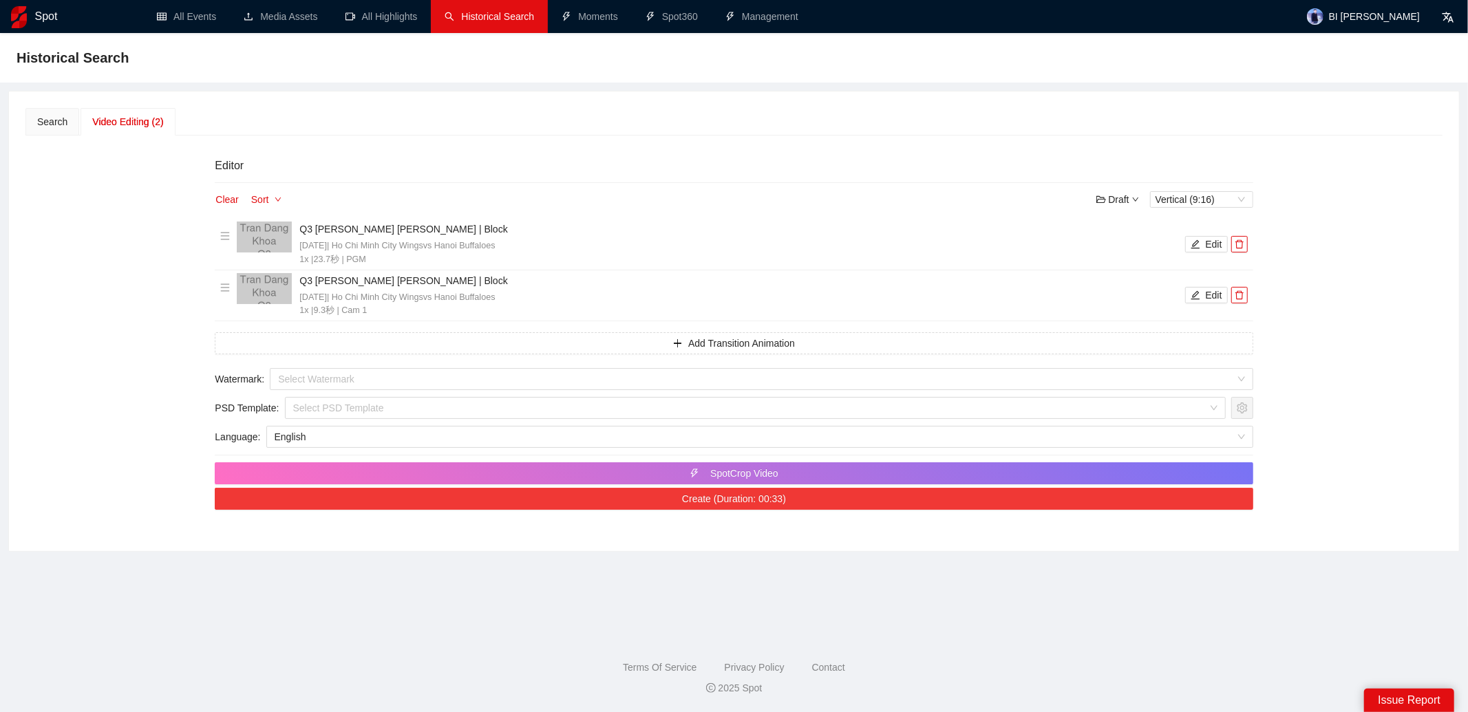
click at [941, 499] on button "Create (Duration: 00:33)" at bounding box center [734, 499] width 1038 height 22
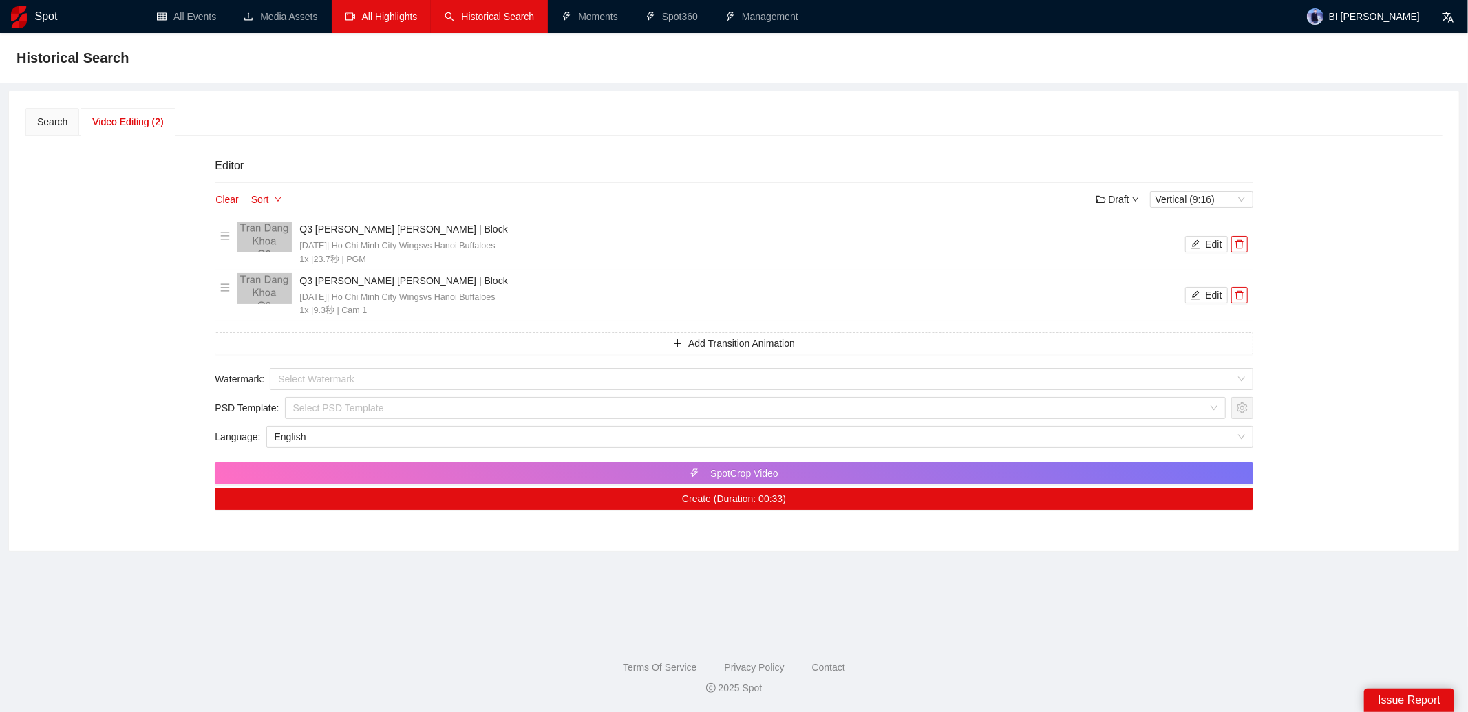
click at [418, 20] on link "All Highlights" at bounding box center [381, 16] width 72 height 11
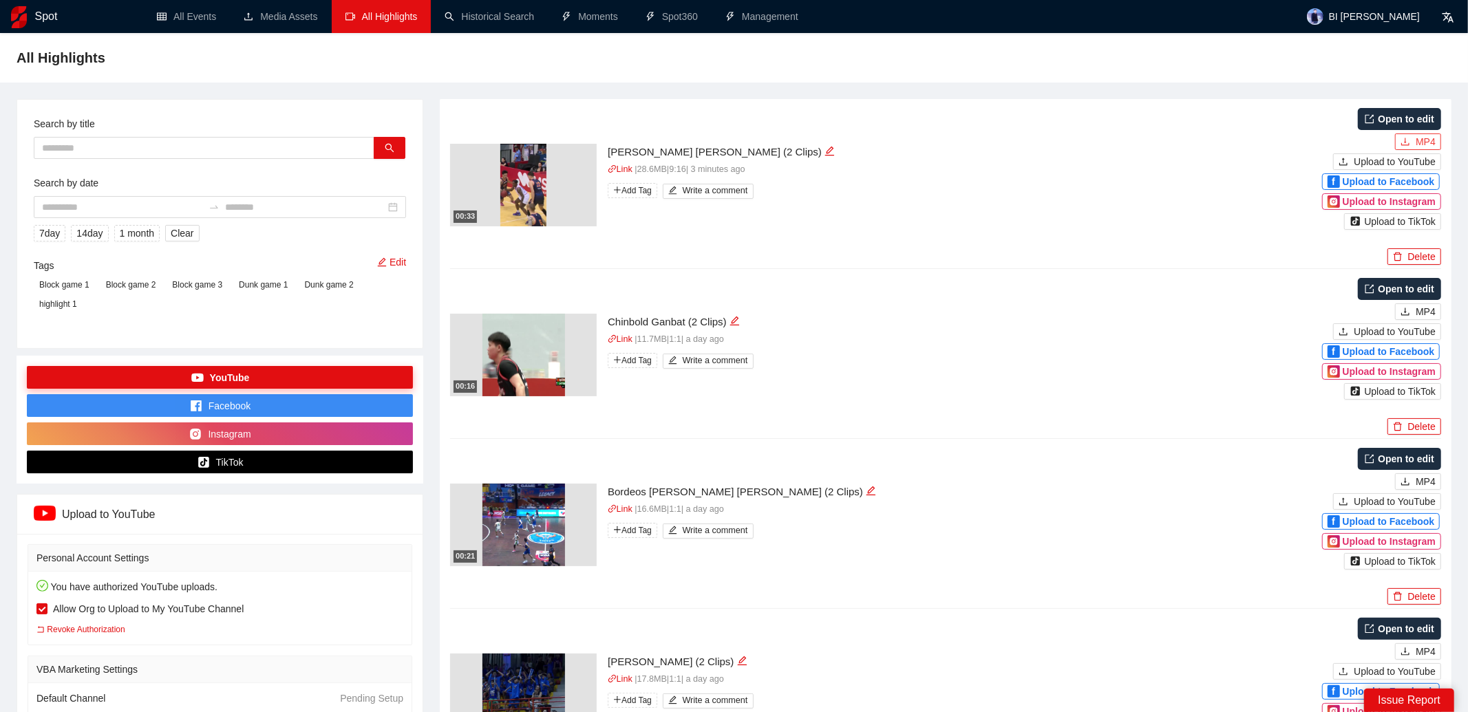
click at [1411, 144] on button "MP4" at bounding box center [1418, 141] width 46 height 17
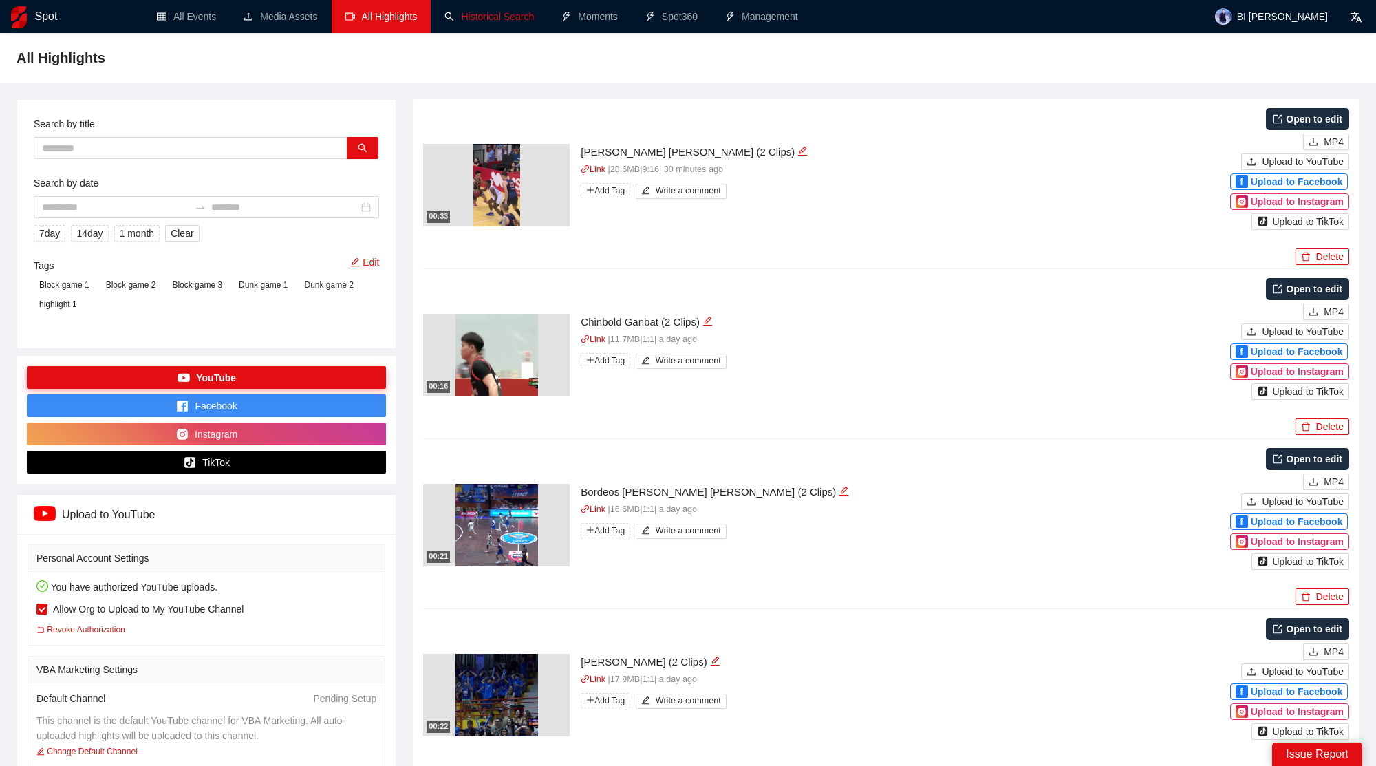
click at [498, 21] on link "Historical Search" at bounding box center [488, 16] width 89 height 11
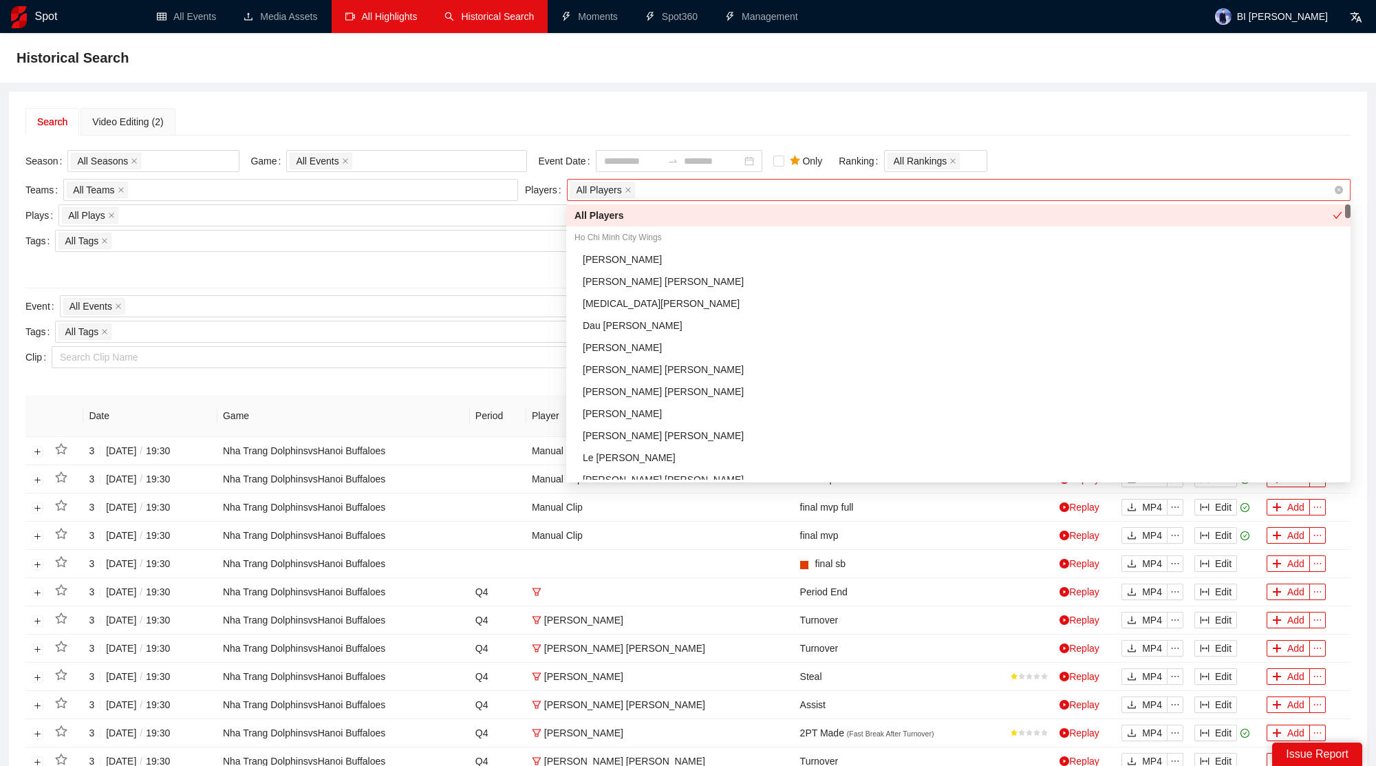
click at [649, 186] on div "All Players" at bounding box center [951, 189] width 763 height 19
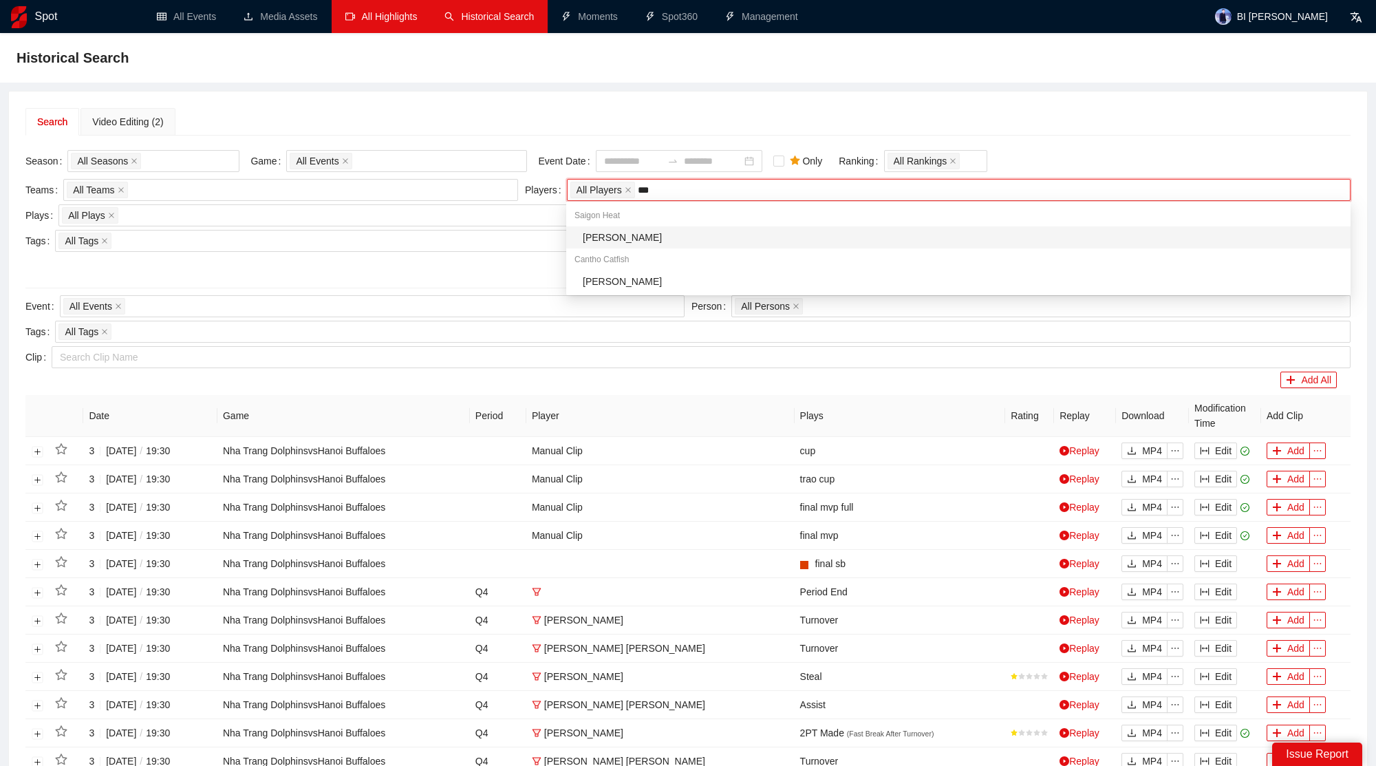
type input "****"
click at [647, 241] on div "[PERSON_NAME]" at bounding box center [963, 237] width 760 height 15
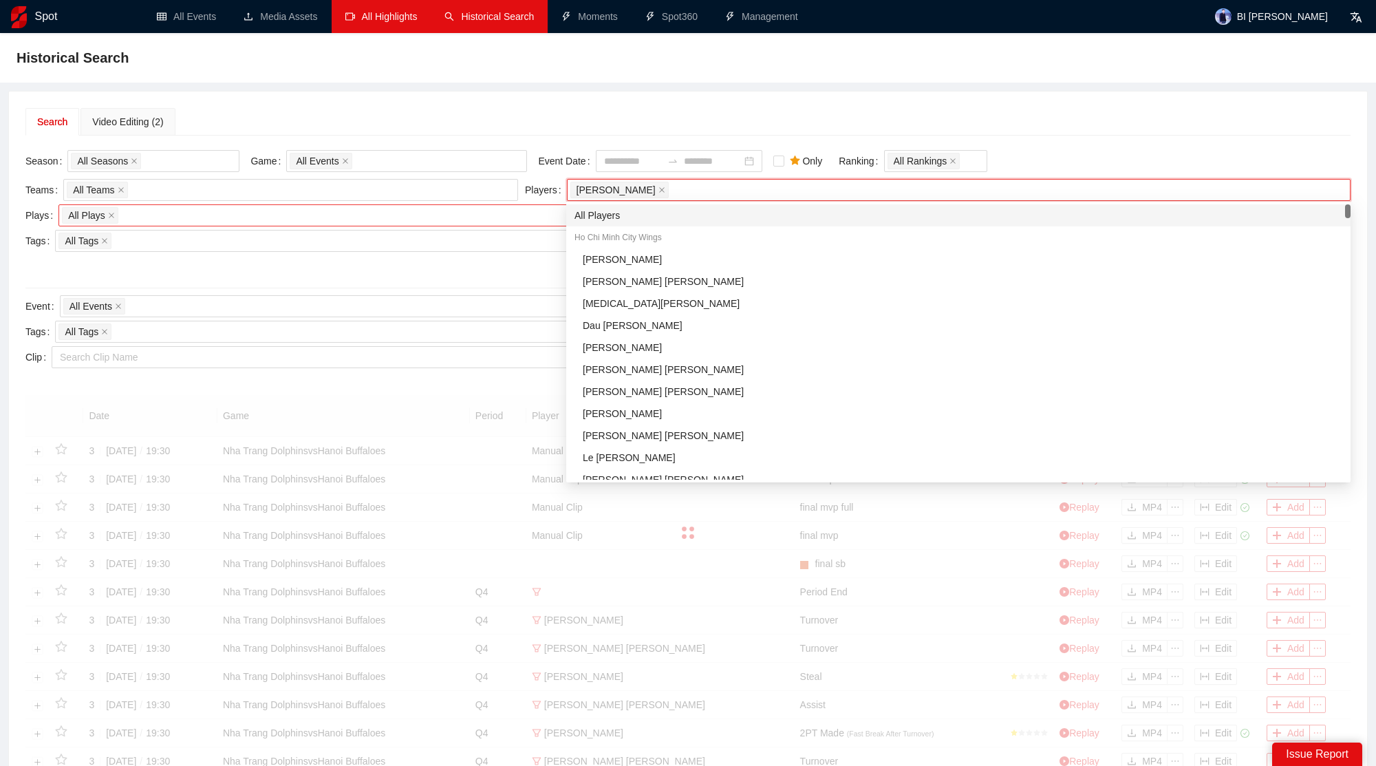
click at [347, 209] on div "All Plays + 0 ..." at bounding box center [365, 215] width 606 height 19
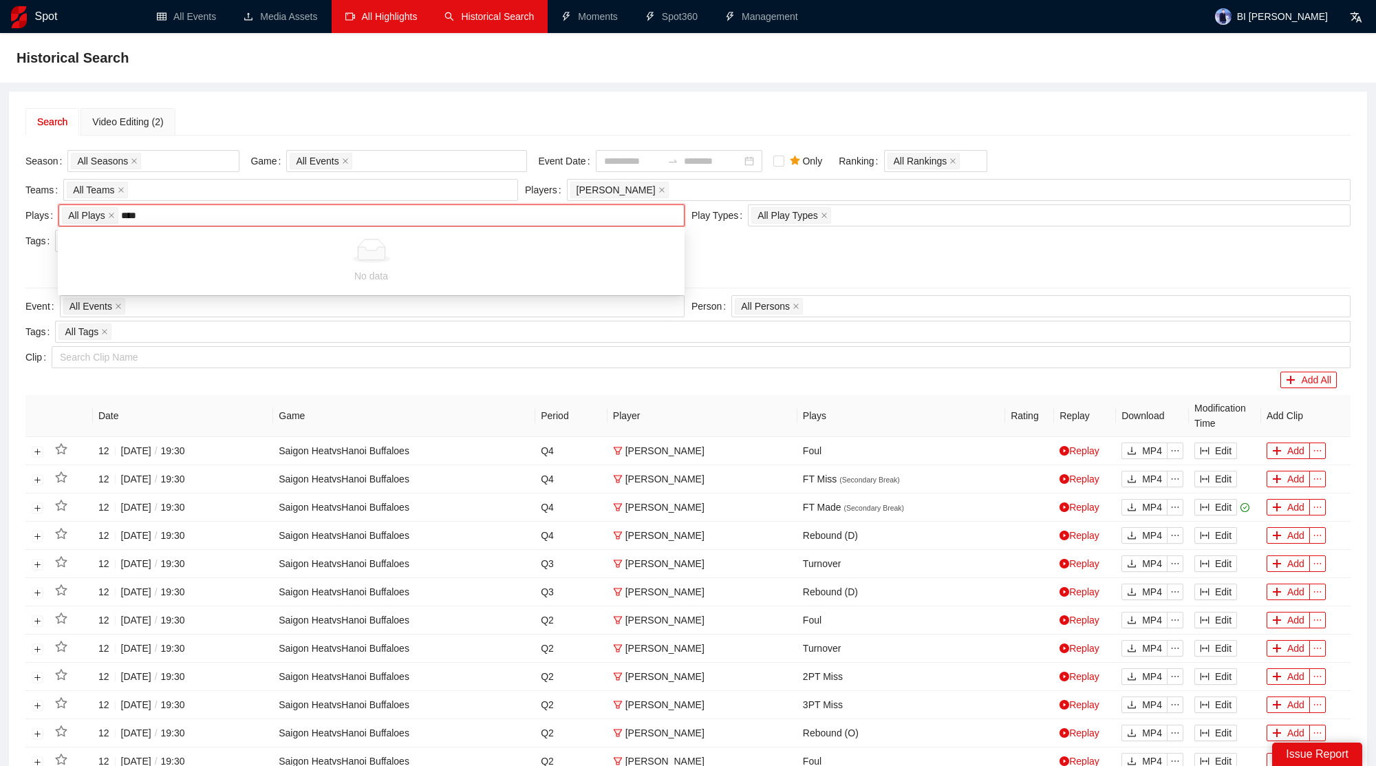
type input "*****"
click at [263, 378] on div "Add All" at bounding box center [680, 380] width 1311 height 17
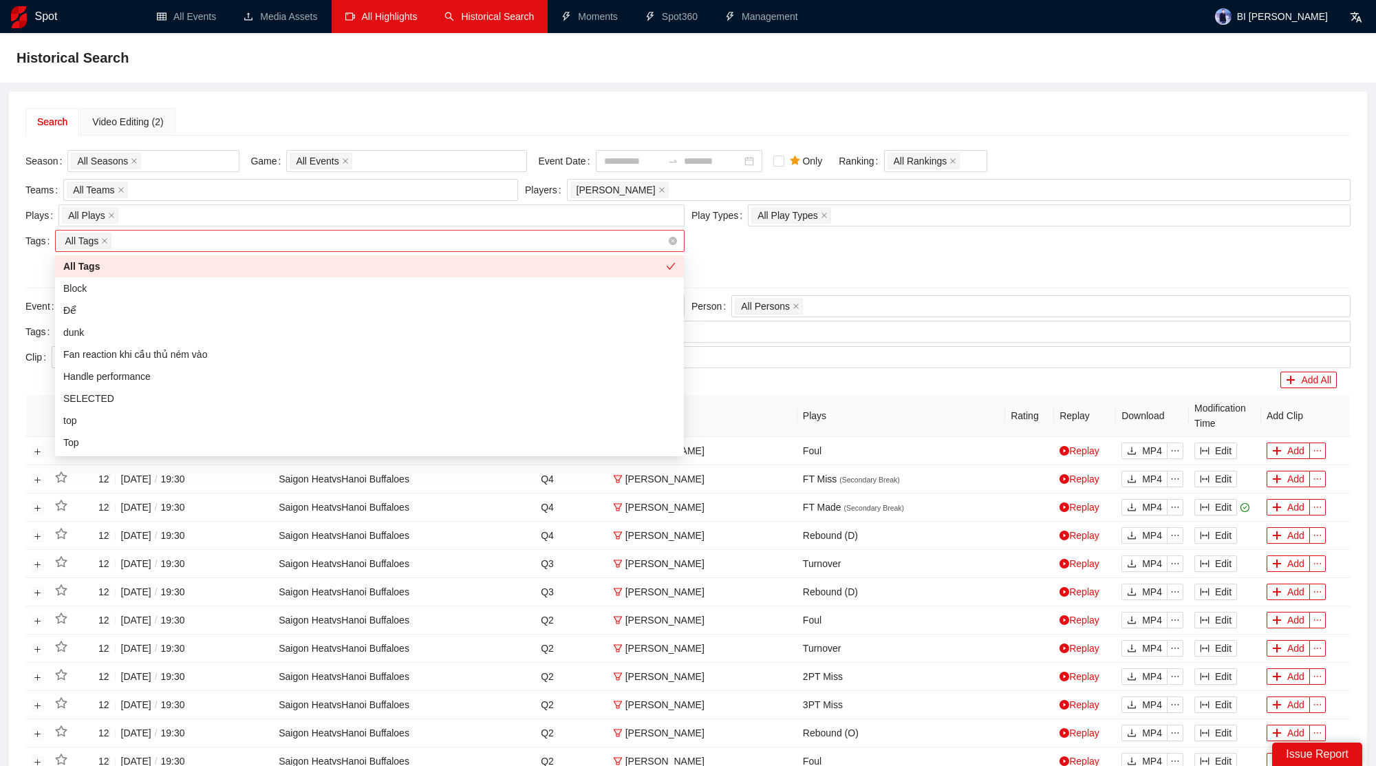
click at [210, 240] on div "All Tags" at bounding box center [362, 240] width 609 height 19
click at [233, 219] on div "All Plays + 0 ..." at bounding box center [365, 215] width 606 height 19
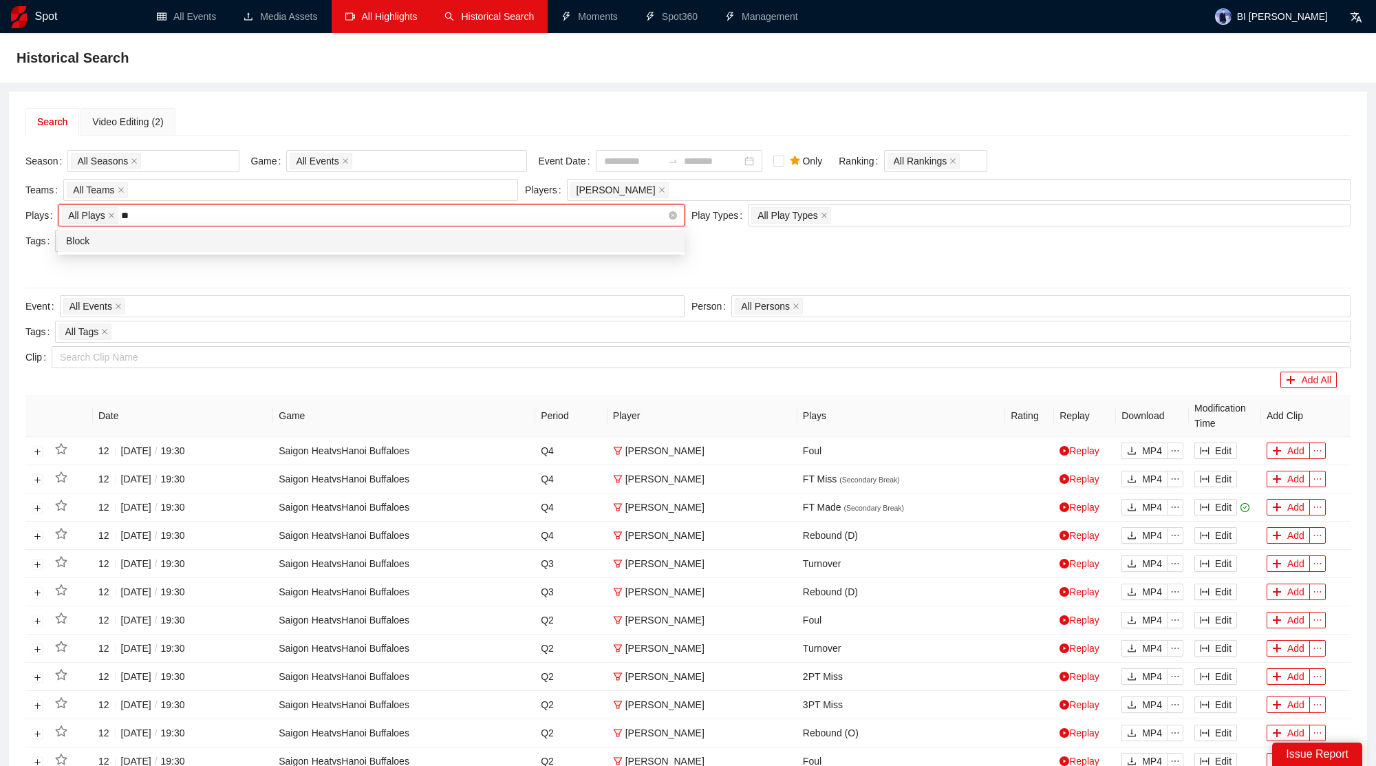
type input "*"
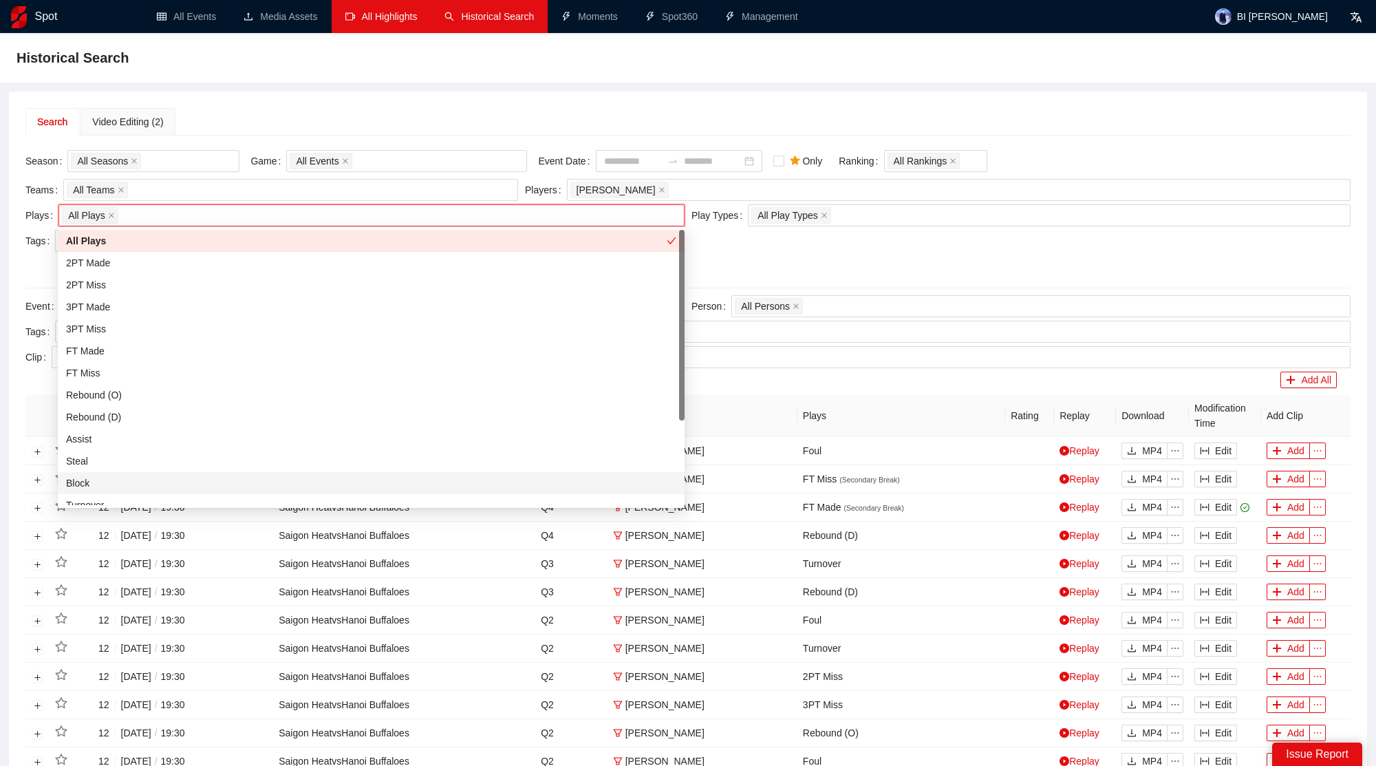
click at [156, 482] on div "Block" at bounding box center [371, 482] width 610 height 15
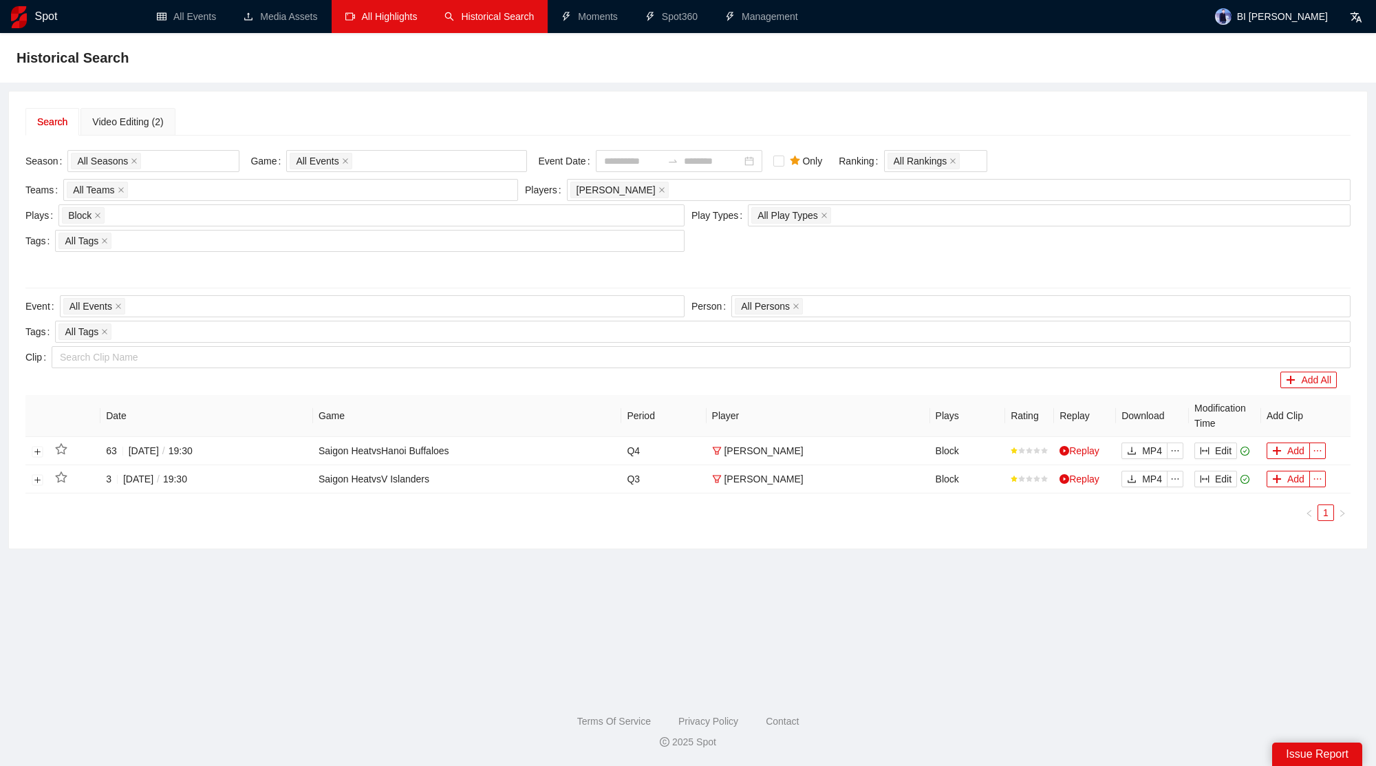
click at [789, 277] on div at bounding box center [688, 267] width 1332 height 25
click at [1091, 442] on td "Replay" at bounding box center [1085, 451] width 62 height 28
click at [1206, 447] on icon "column-width" at bounding box center [1205, 451] width 10 height 10
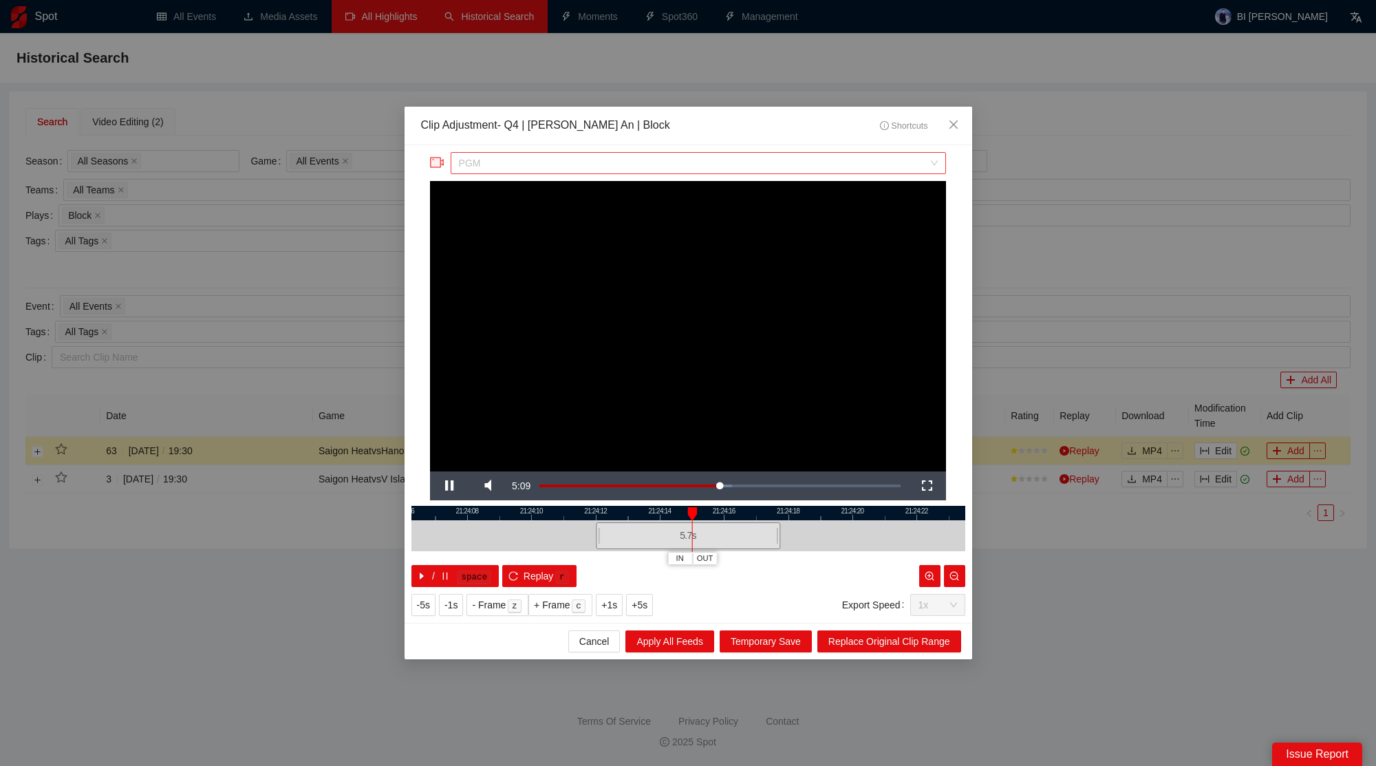
click at [753, 156] on span "PGM" at bounding box center [698, 163] width 479 height 21
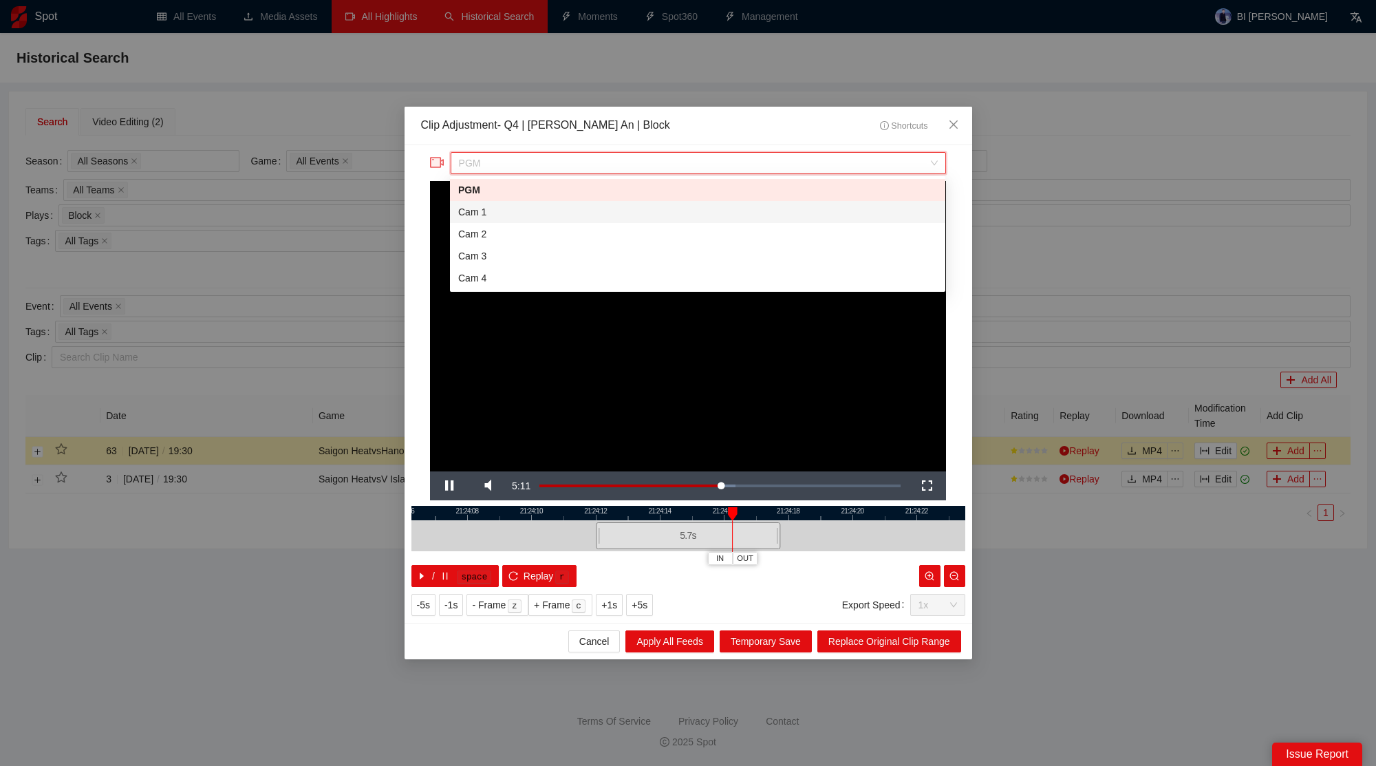
click at [669, 206] on div "Cam 1" at bounding box center [697, 211] width 479 height 15
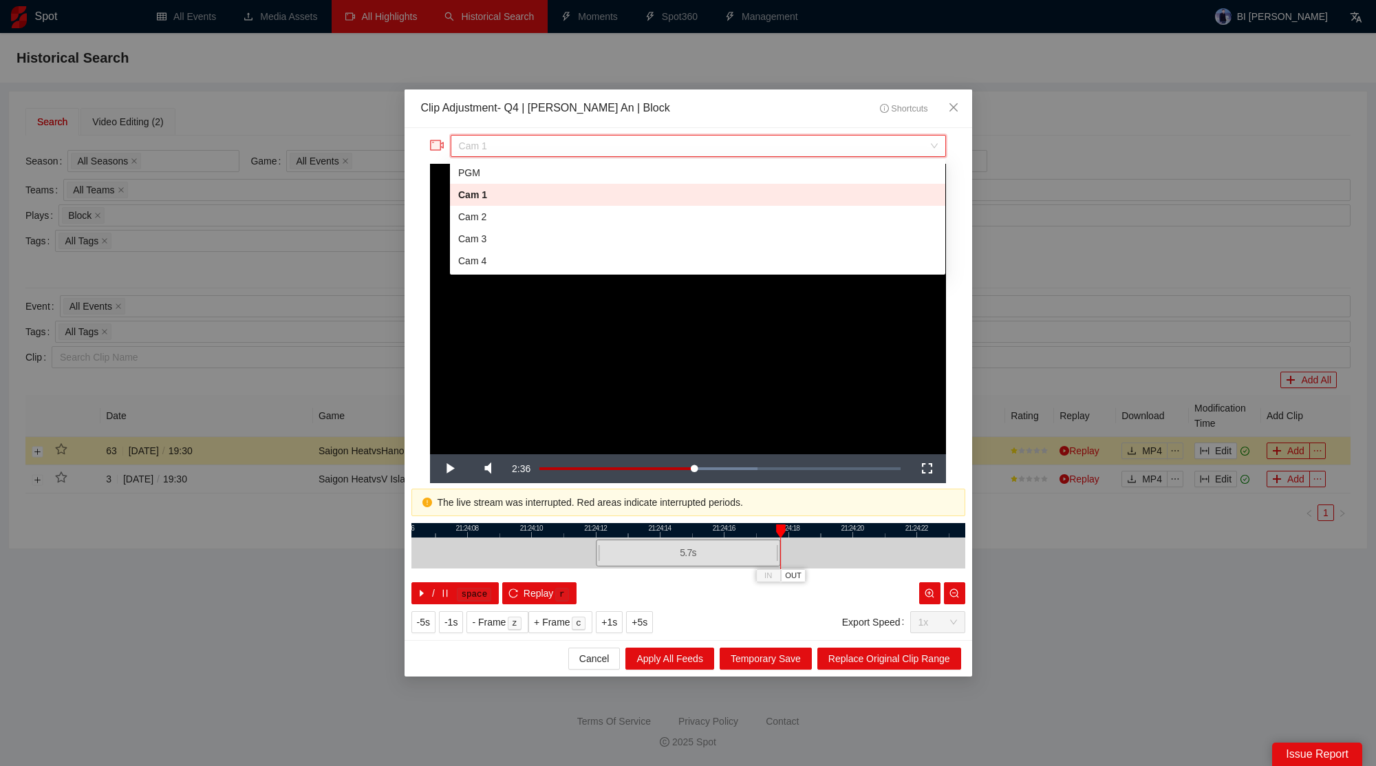
click at [875, 149] on span "Cam 1" at bounding box center [698, 146] width 479 height 21
click at [792, 207] on div "Cam 2" at bounding box center [697, 217] width 495 height 22
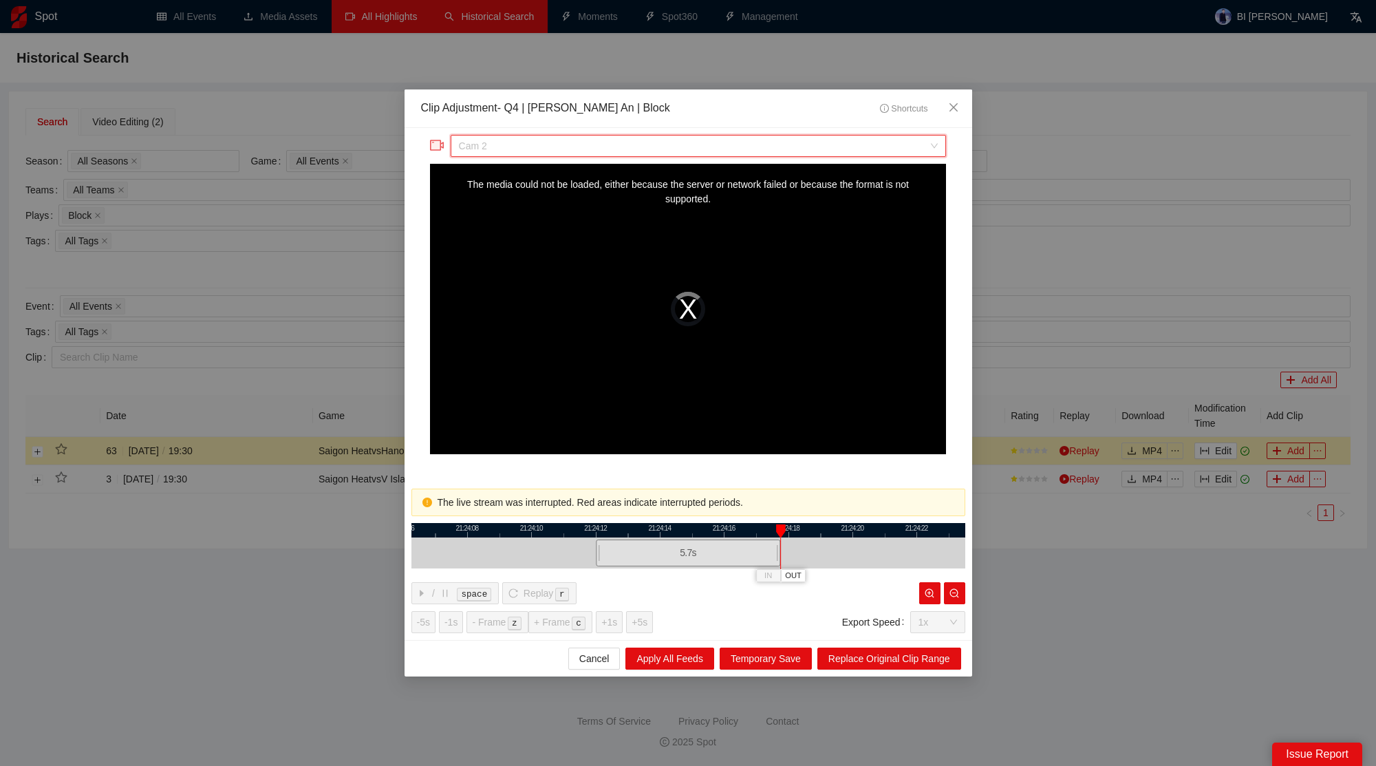
click at [749, 148] on span "Cam 2" at bounding box center [698, 146] width 479 height 21
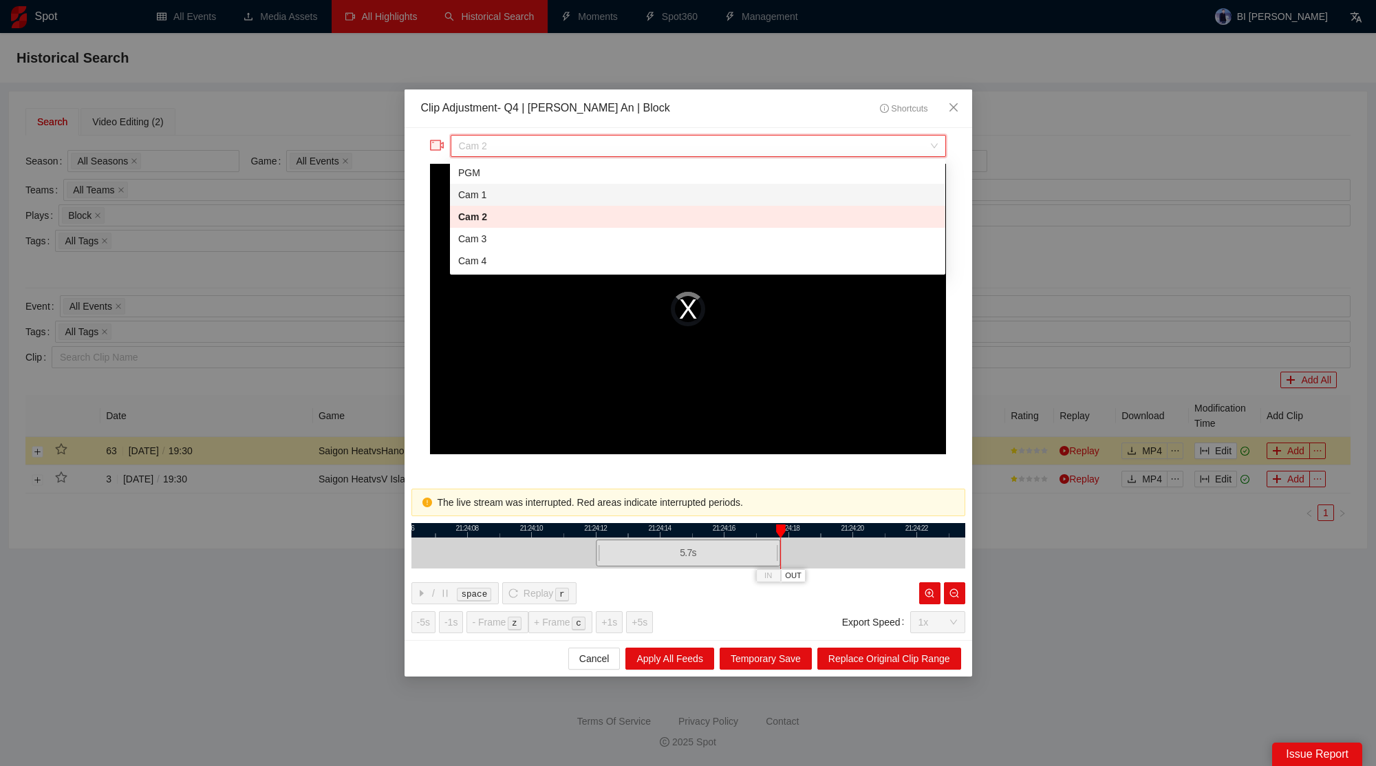
click at [711, 194] on div "Cam 1" at bounding box center [697, 194] width 479 height 15
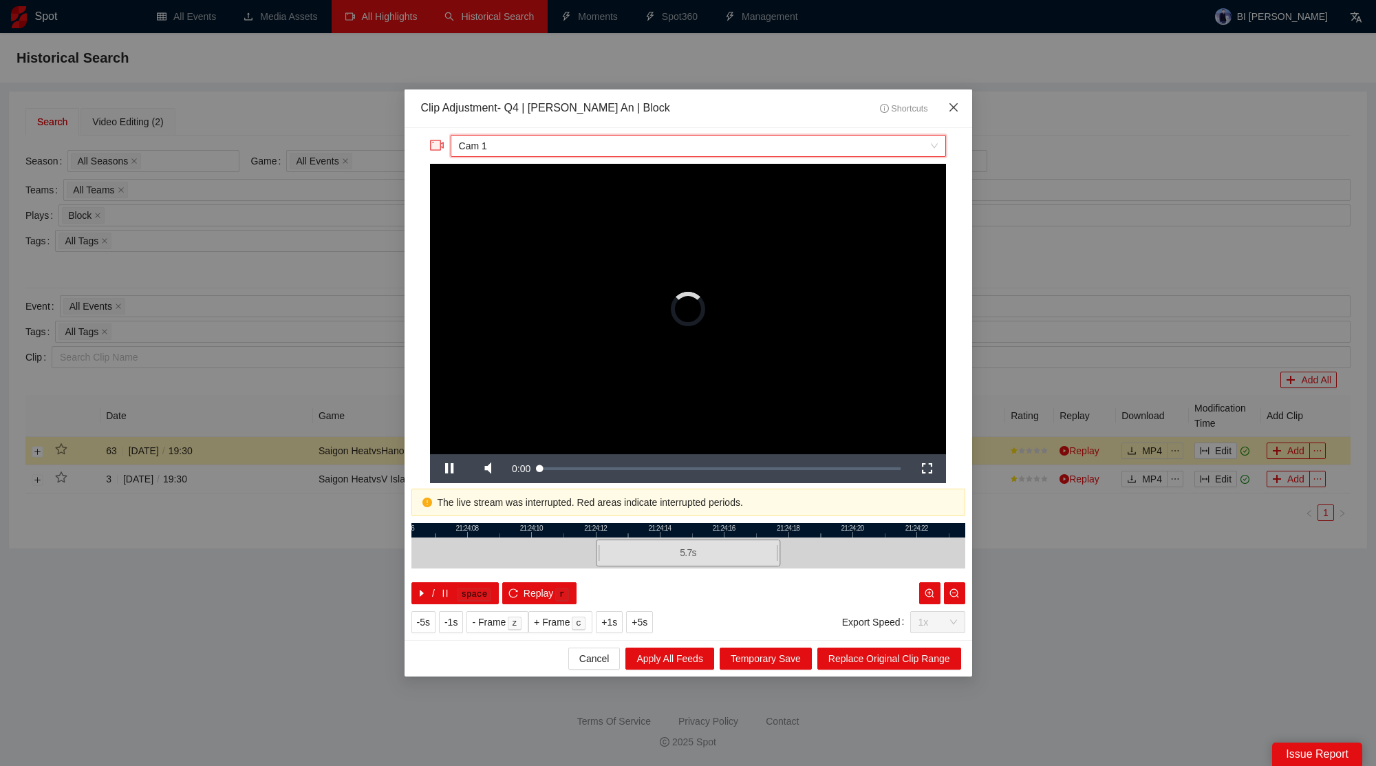
click at [956, 105] on icon "close" at bounding box center [953, 107] width 8 height 8
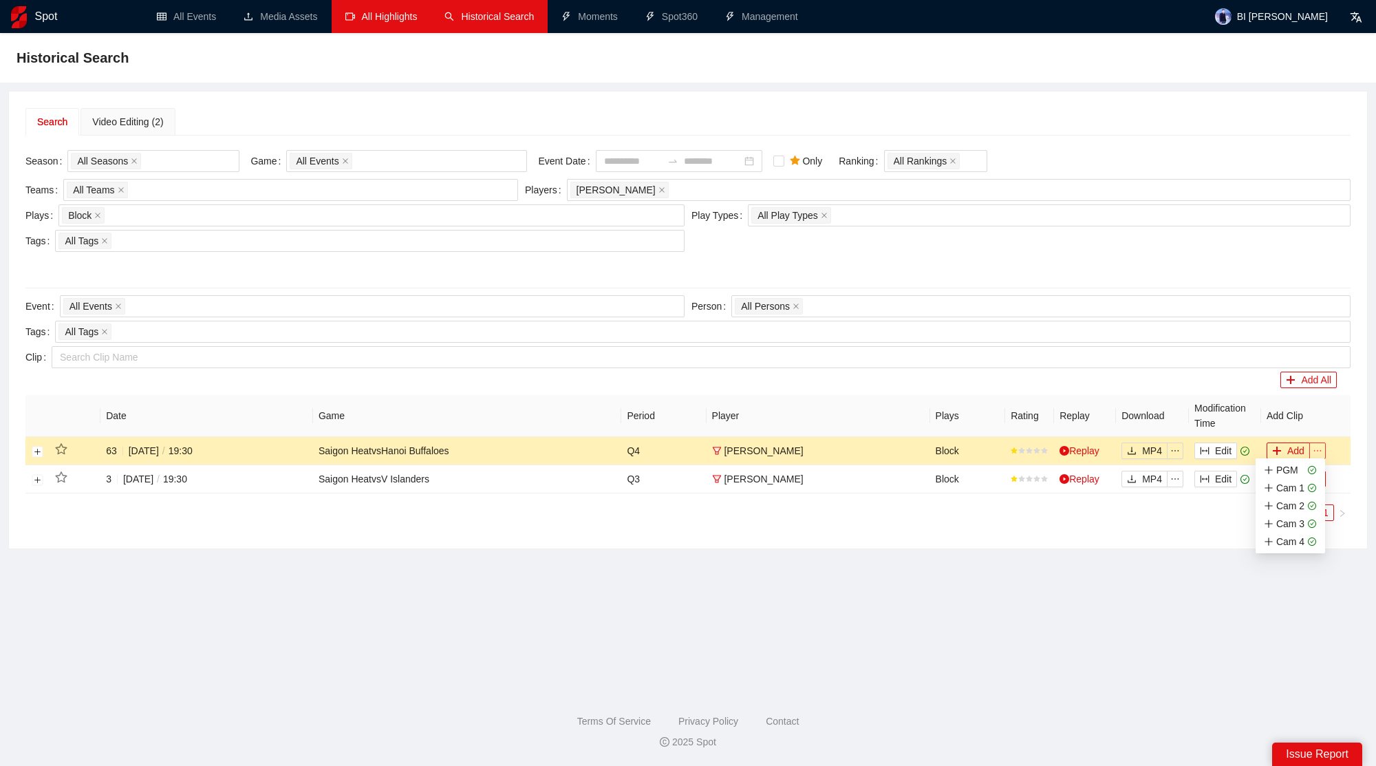
click at [1320, 446] on icon "ellipsis" at bounding box center [1318, 451] width 10 height 10
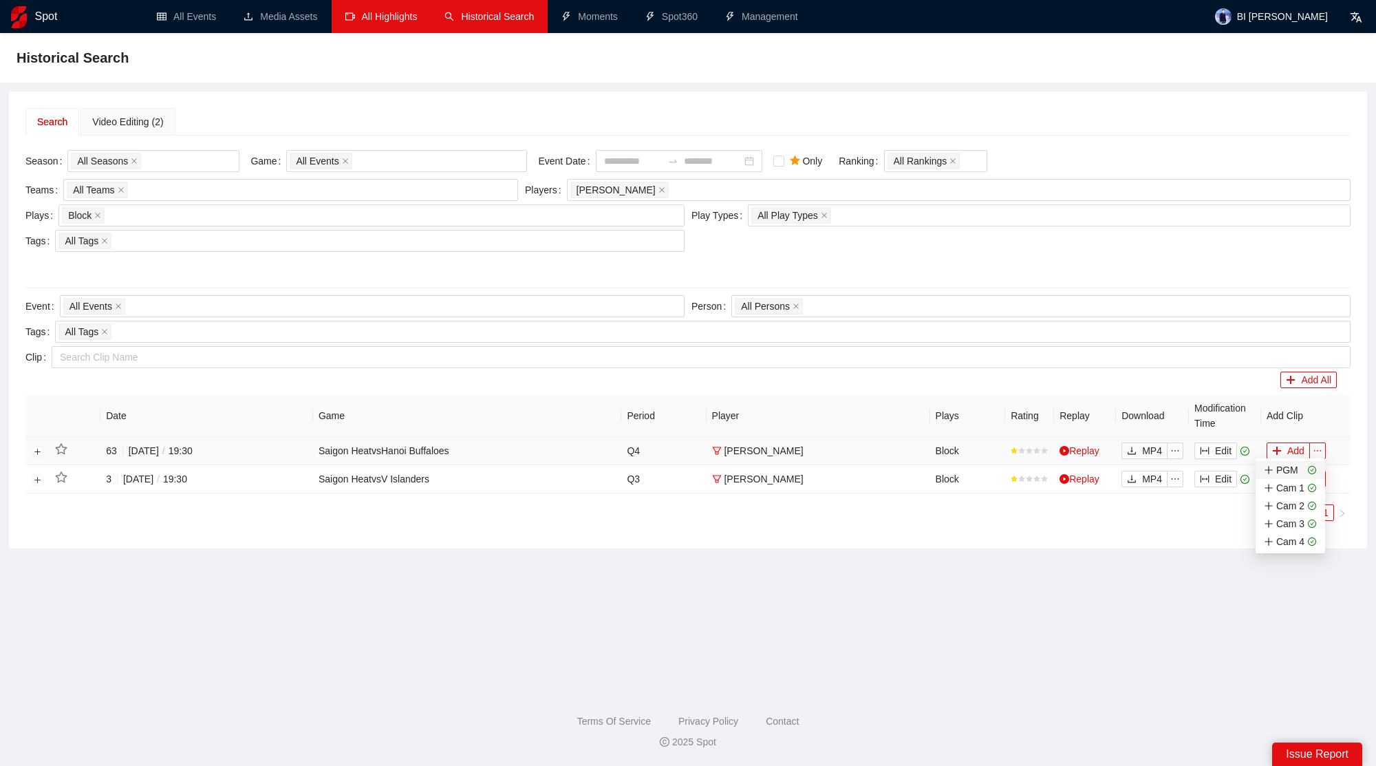
click at [1297, 469] on div "PGM" at bounding box center [1281, 469] width 34 height 15
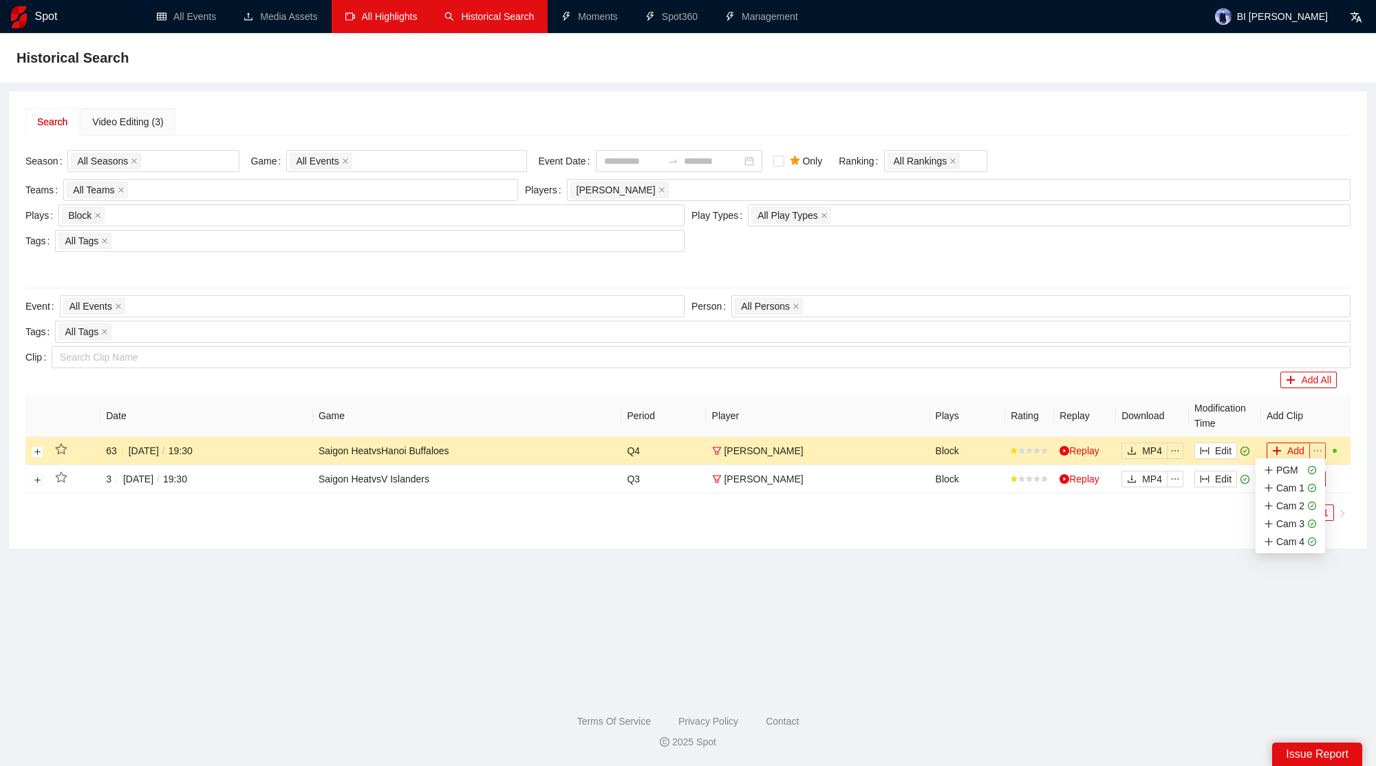
click at [1320, 452] on icon "ellipsis" at bounding box center [1318, 451] width 10 height 10
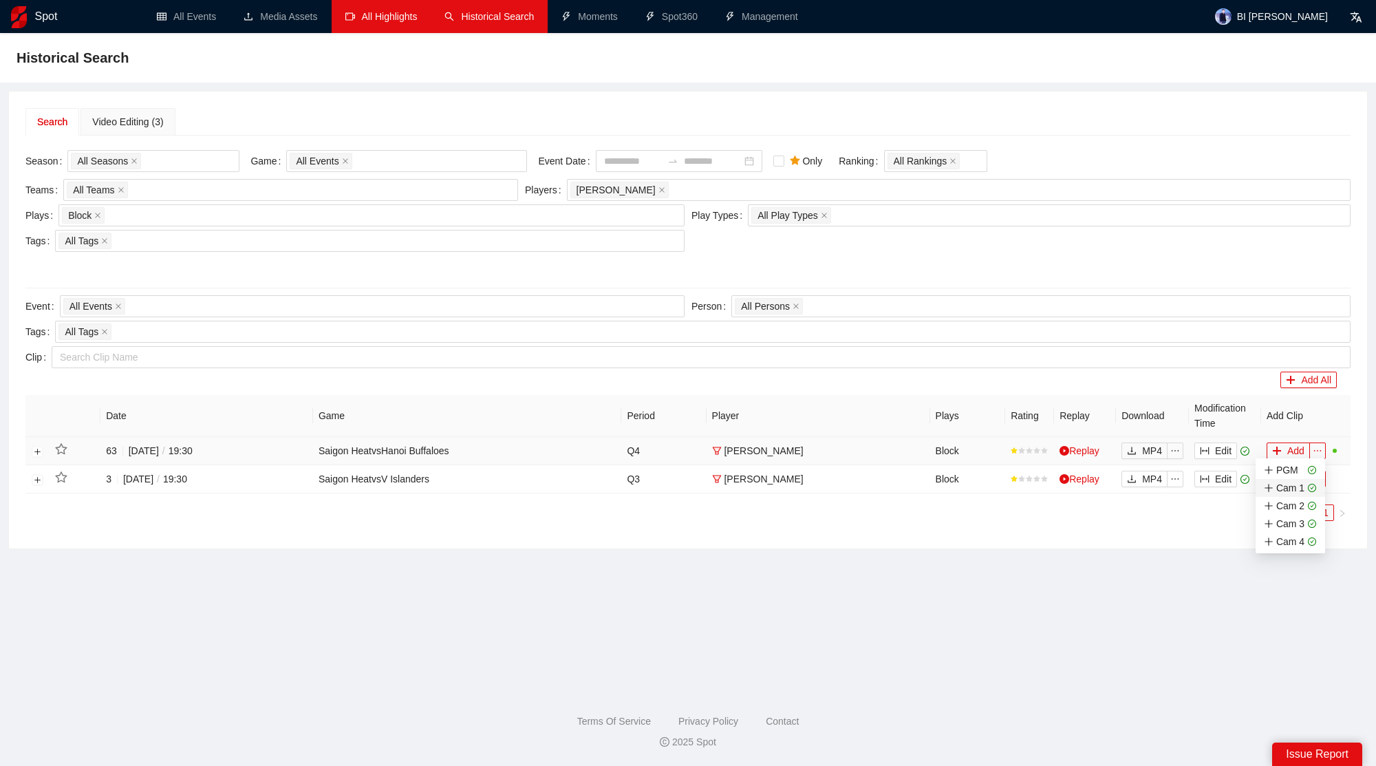
click at [1288, 486] on div "Cam 1" at bounding box center [1284, 487] width 41 height 15
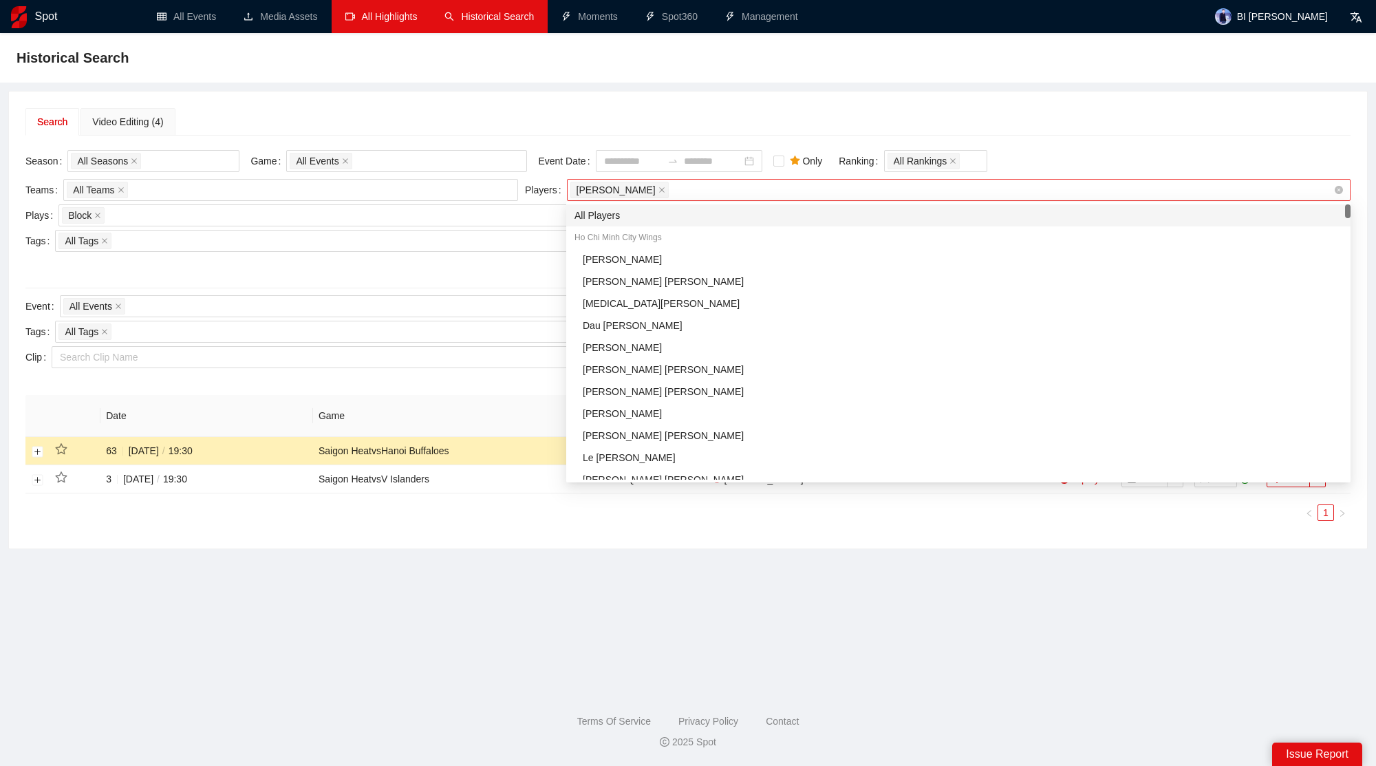
click at [628, 193] on span "[PERSON_NAME]" at bounding box center [619, 190] width 98 height 17
click at [659, 189] on icon "close" at bounding box center [662, 190] width 6 height 6
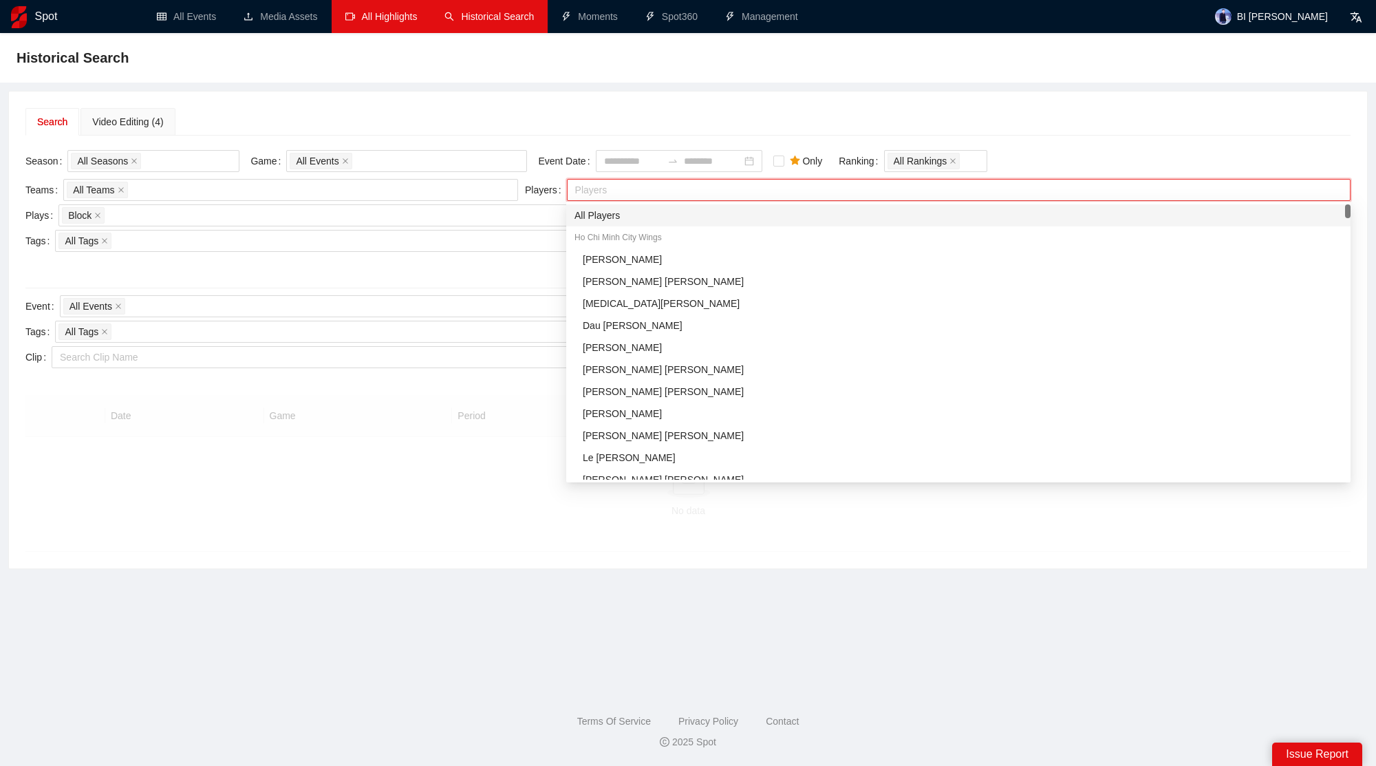
click at [633, 189] on div at bounding box center [951, 190] width 763 height 17
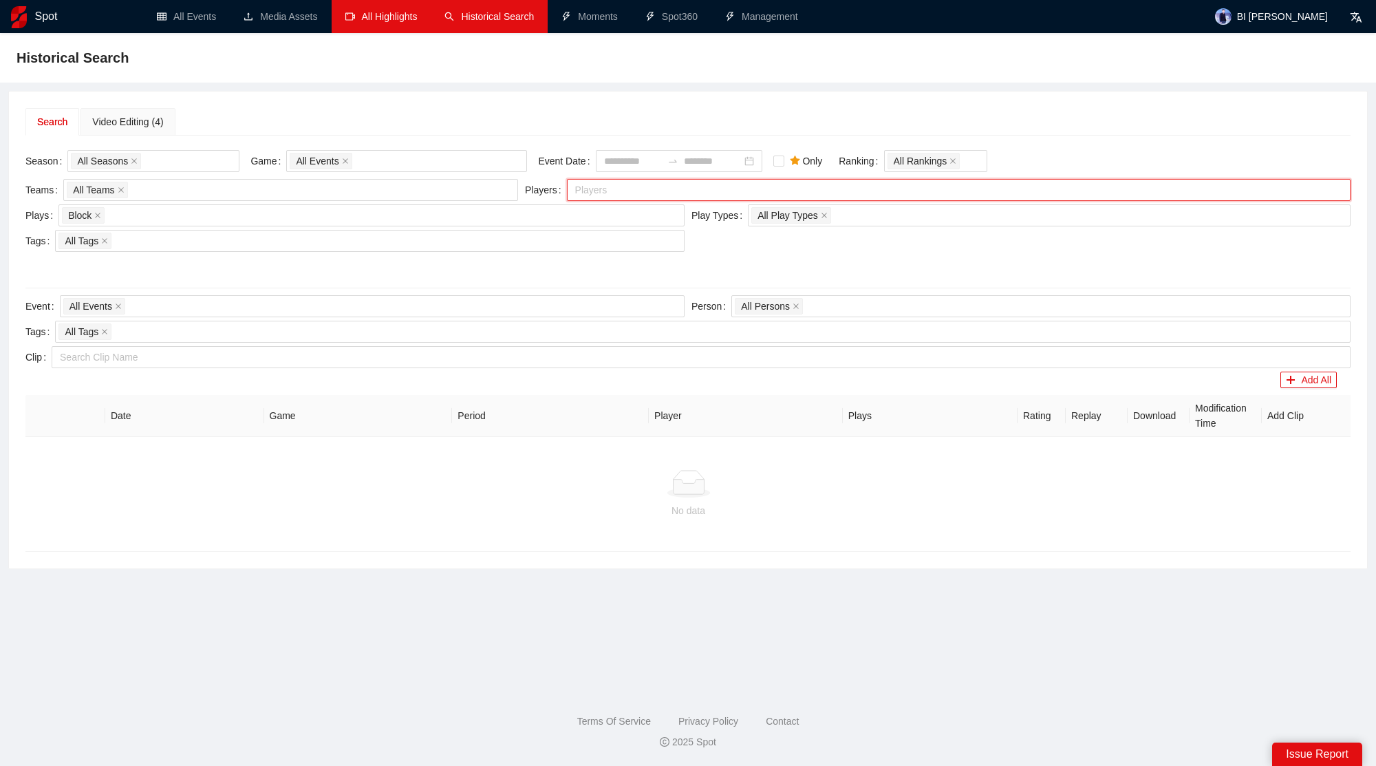
type input "*"
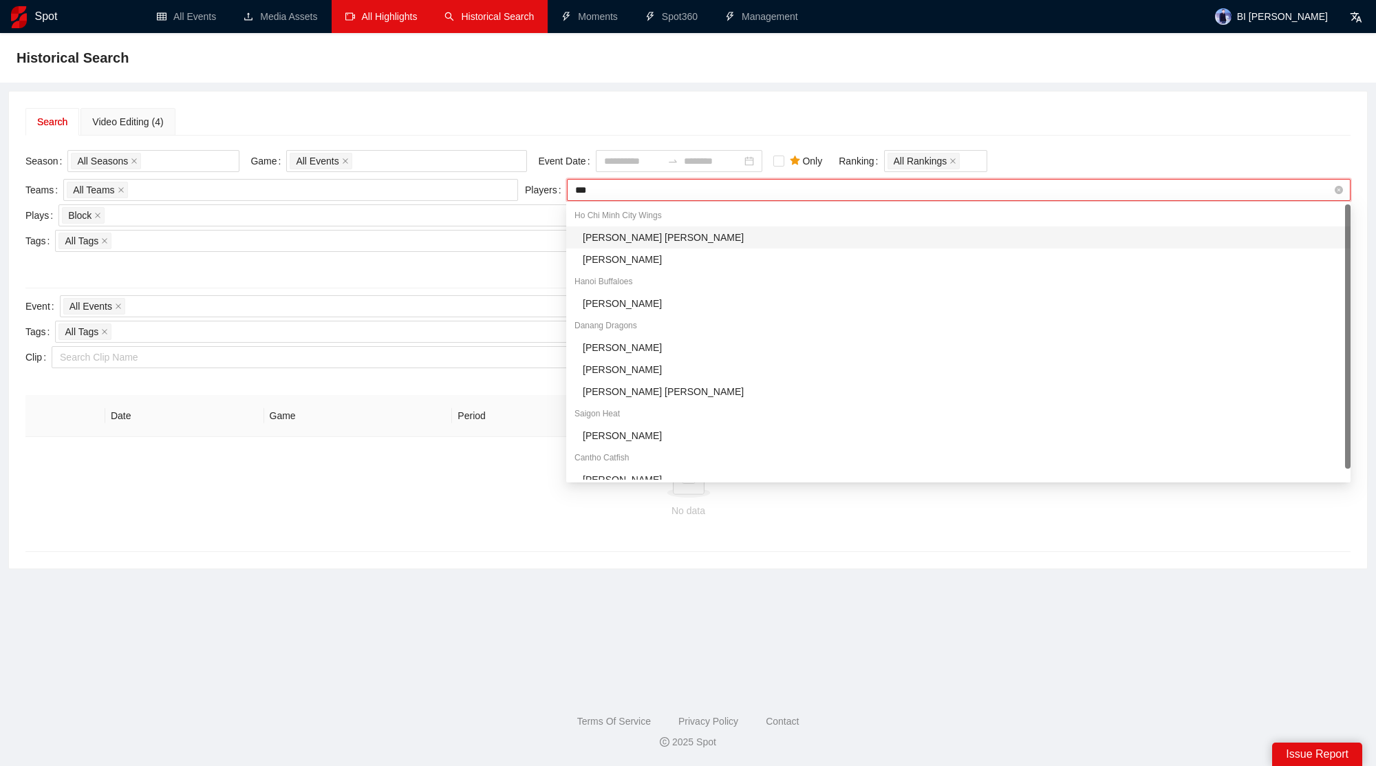
type input "****"
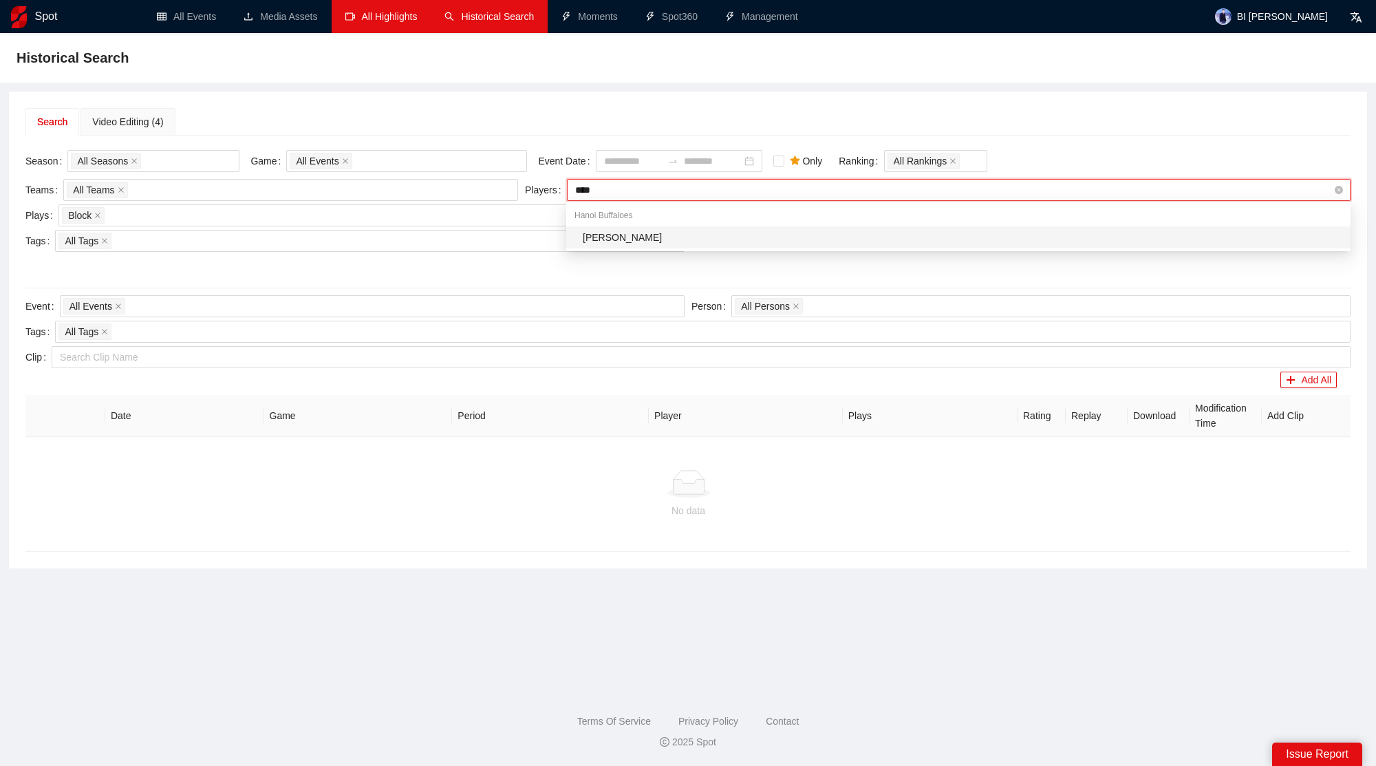
click at [595, 228] on div "[PERSON_NAME]" at bounding box center [958, 237] width 784 height 22
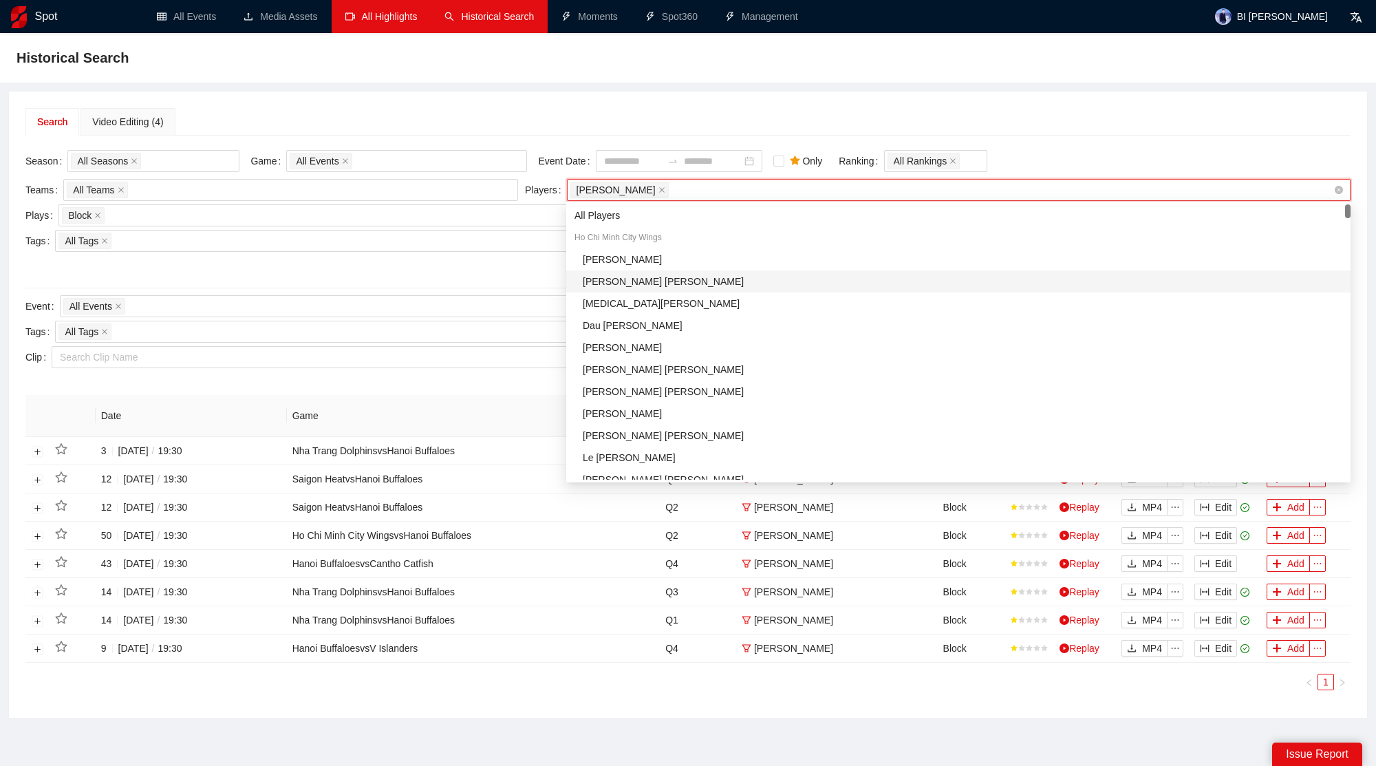
click at [375, 264] on div at bounding box center [687, 266] width 1325 height 22
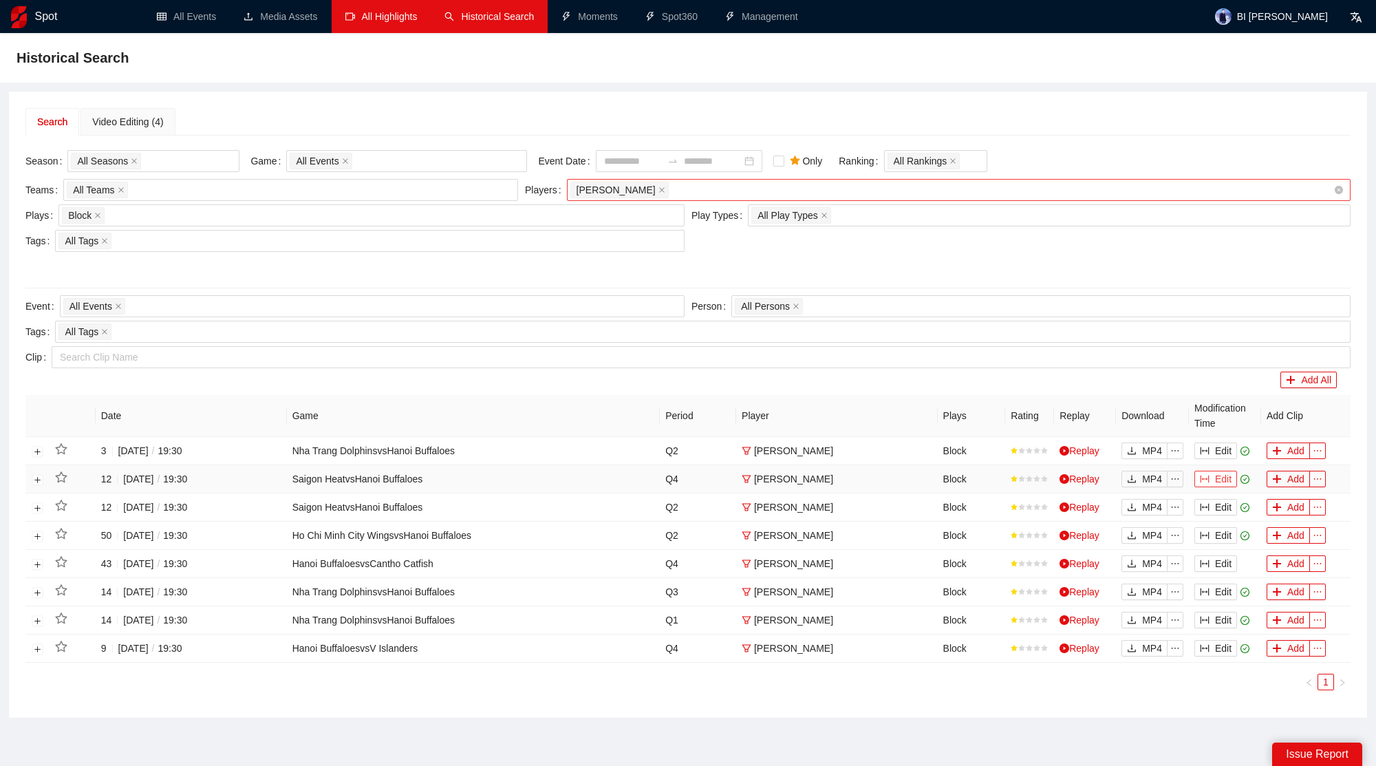
click at [1208, 475] on icon "column-width" at bounding box center [1205, 479] width 9 height 8
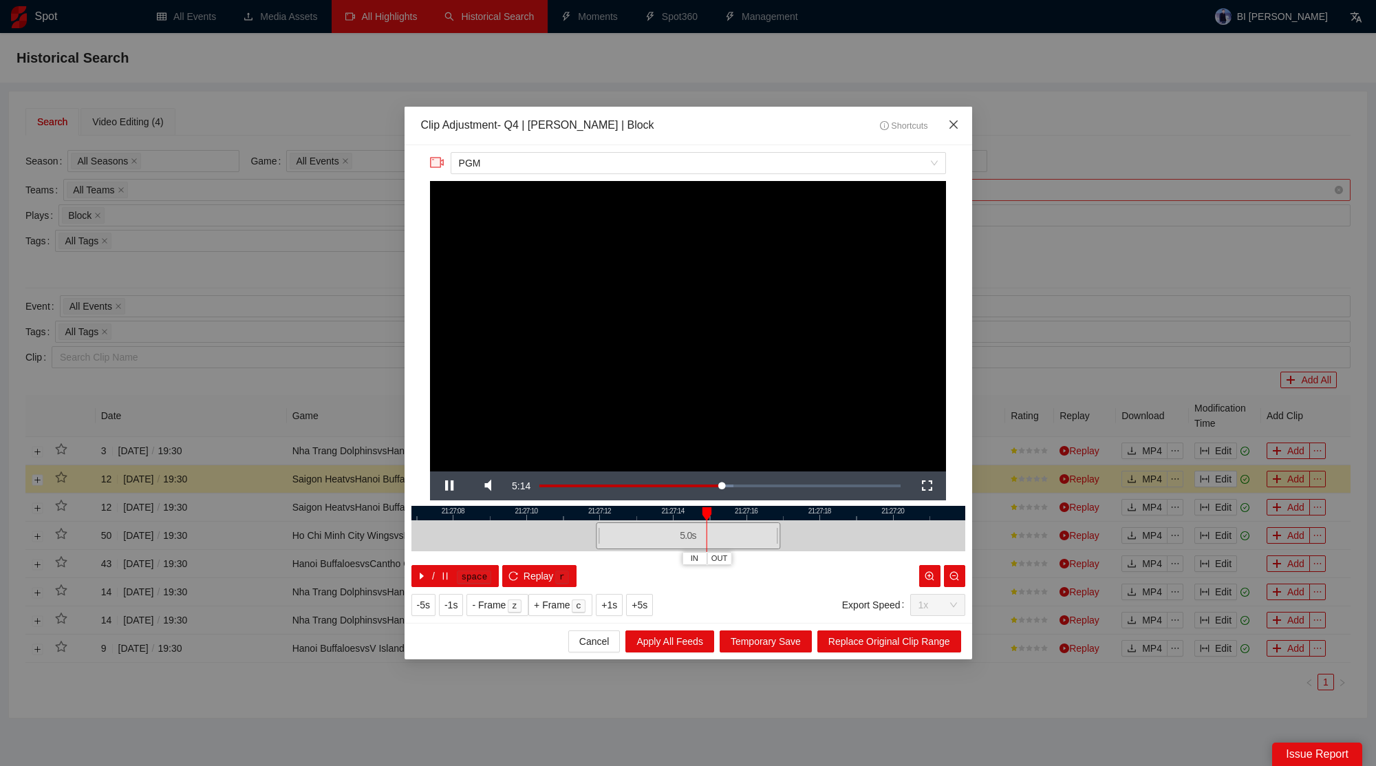
click at [956, 114] on span "Close" at bounding box center [953, 125] width 37 height 37
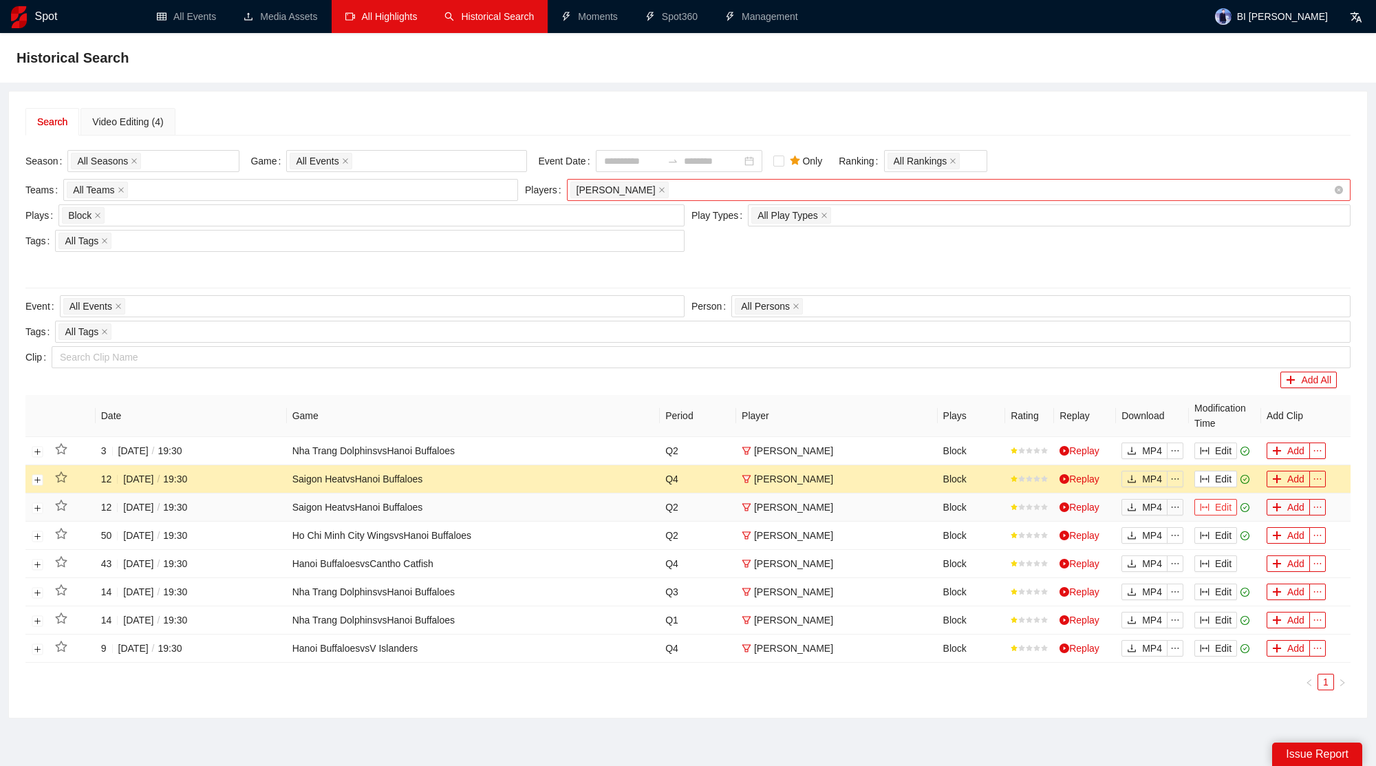
click at [1210, 505] on button "Edit" at bounding box center [1215, 507] width 43 height 17
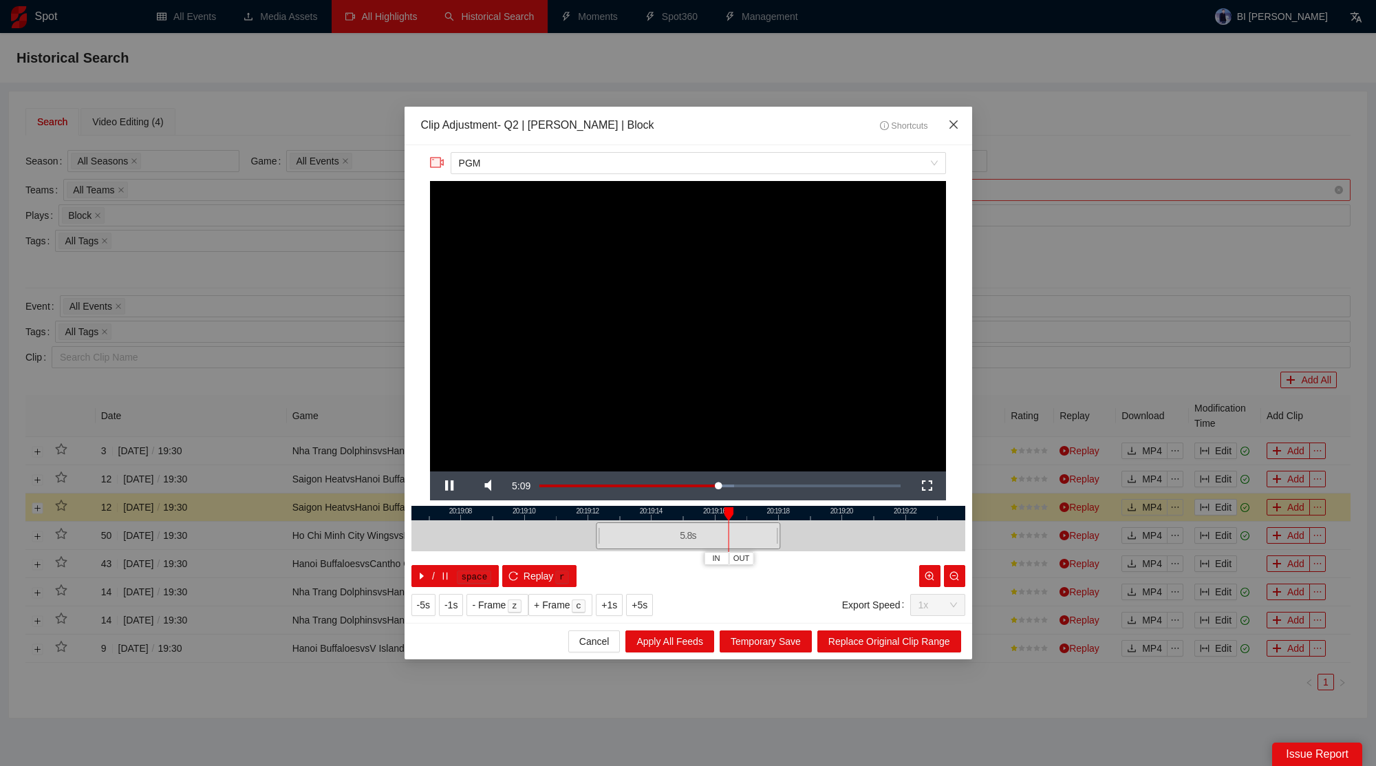
click at [958, 115] on span "Close" at bounding box center [953, 125] width 37 height 37
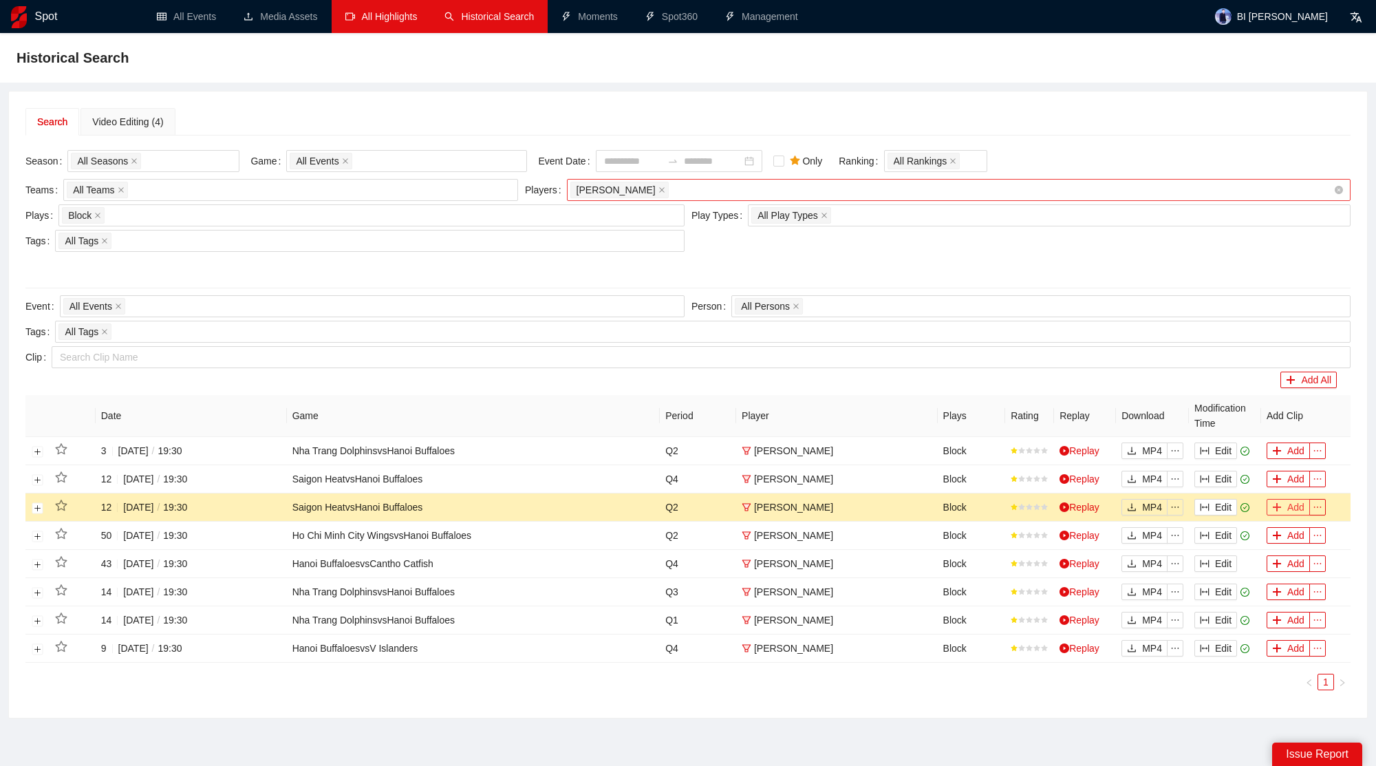
click at [1298, 511] on button "Add" at bounding box center [1288, 507] width 43 height 17
click at [1313, 502] on icon "ellipsis" at bounding box center [1318, 507] width 10 height 10
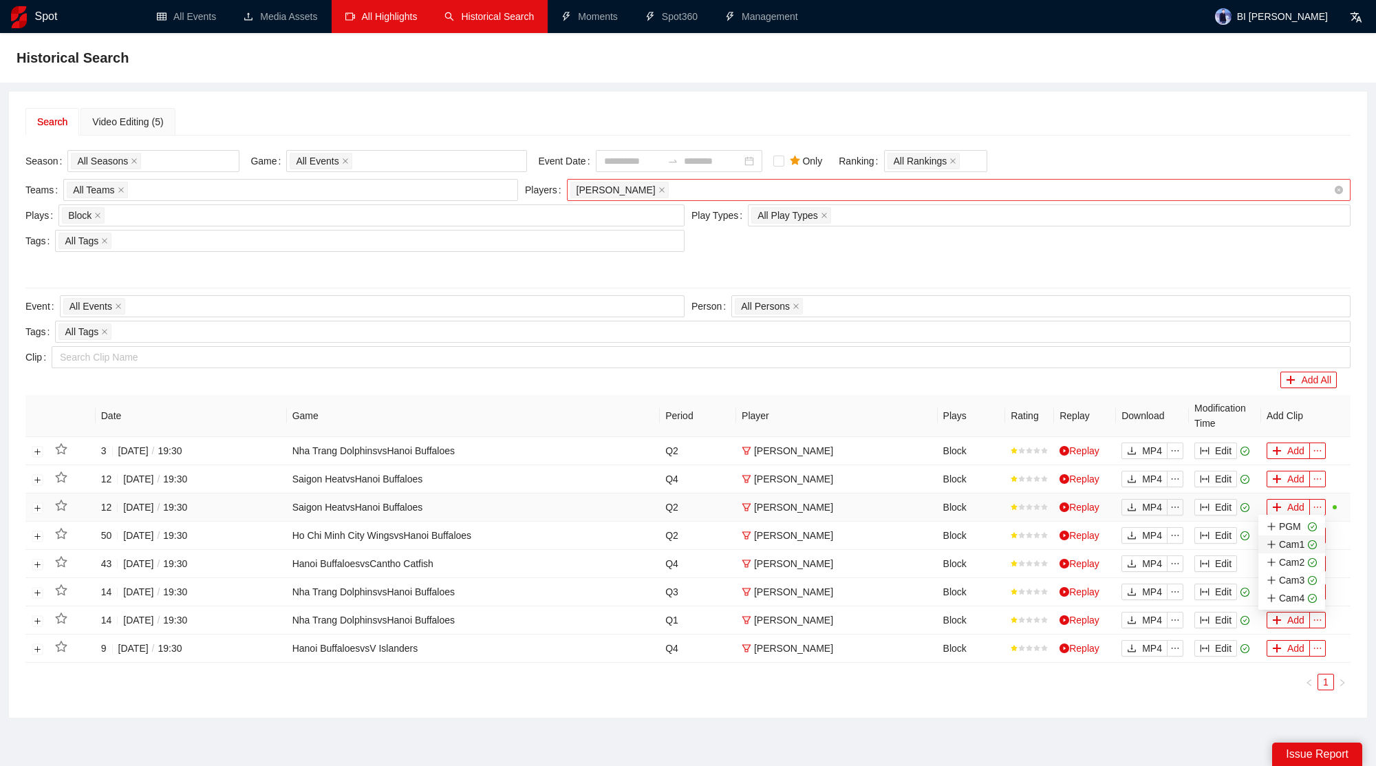
click at [1292, 540] on div "Cam1" at bounding box center [1286, 544] width 38 height 15
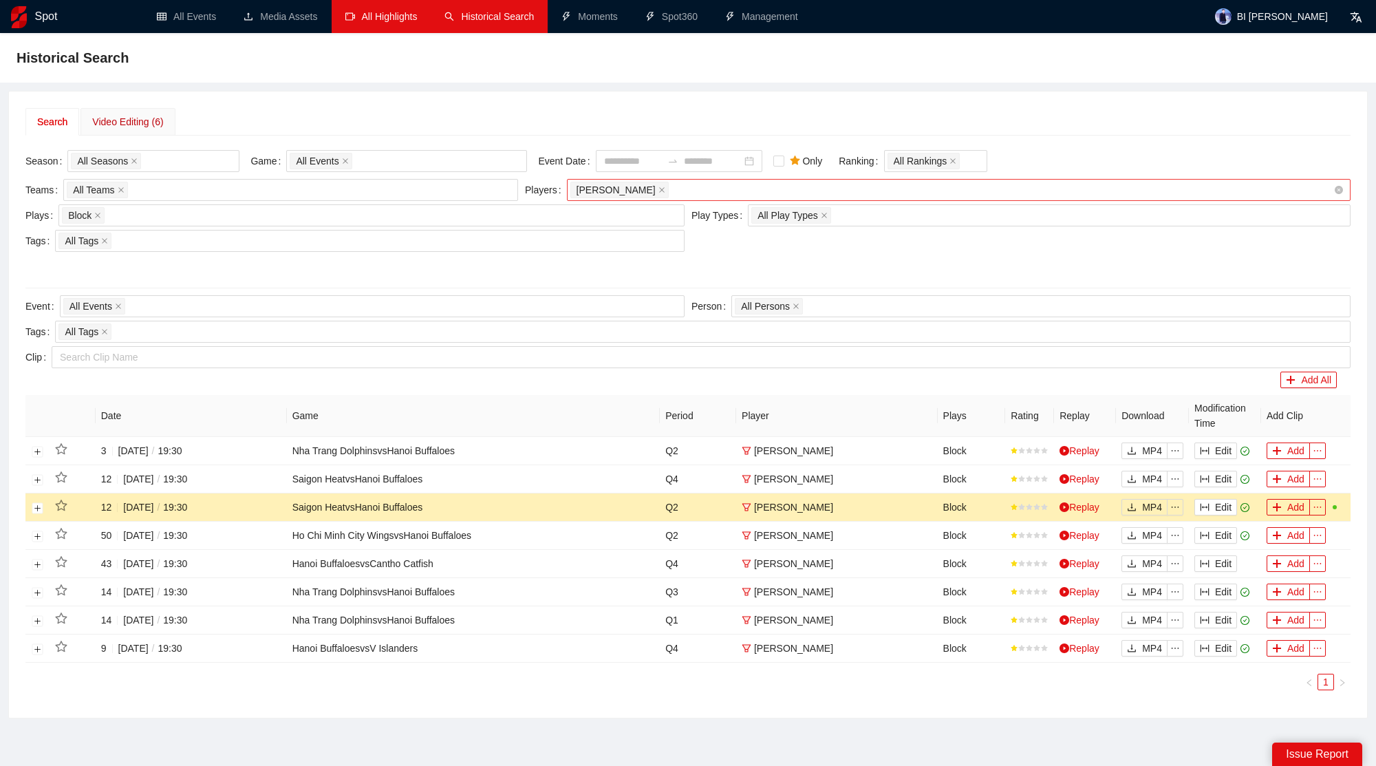
click at [138, 114] on div "Video Editing (6)" at bounding box center [127, 121] width 71 height 15
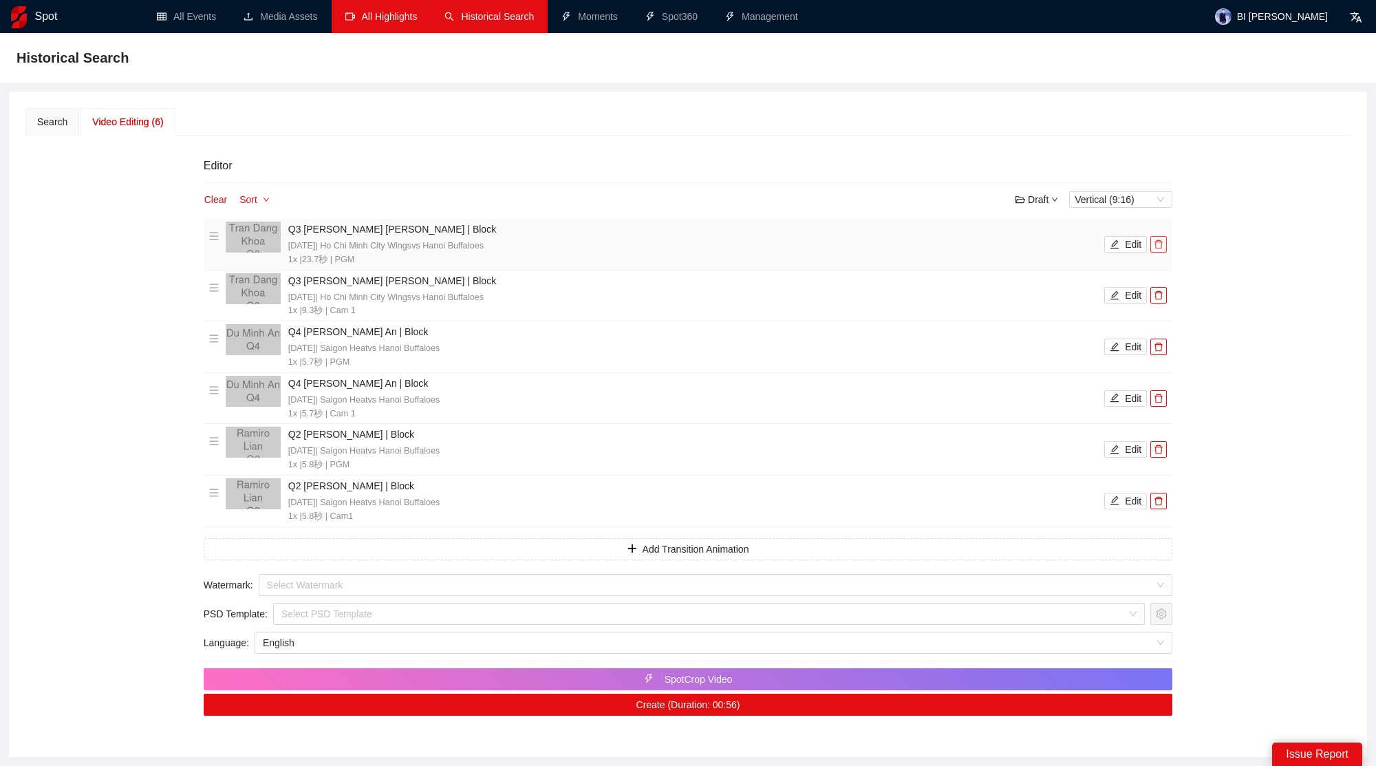
click at [1161, 248] on button "button" at bounding box center [1158, 244] width 17 height 17
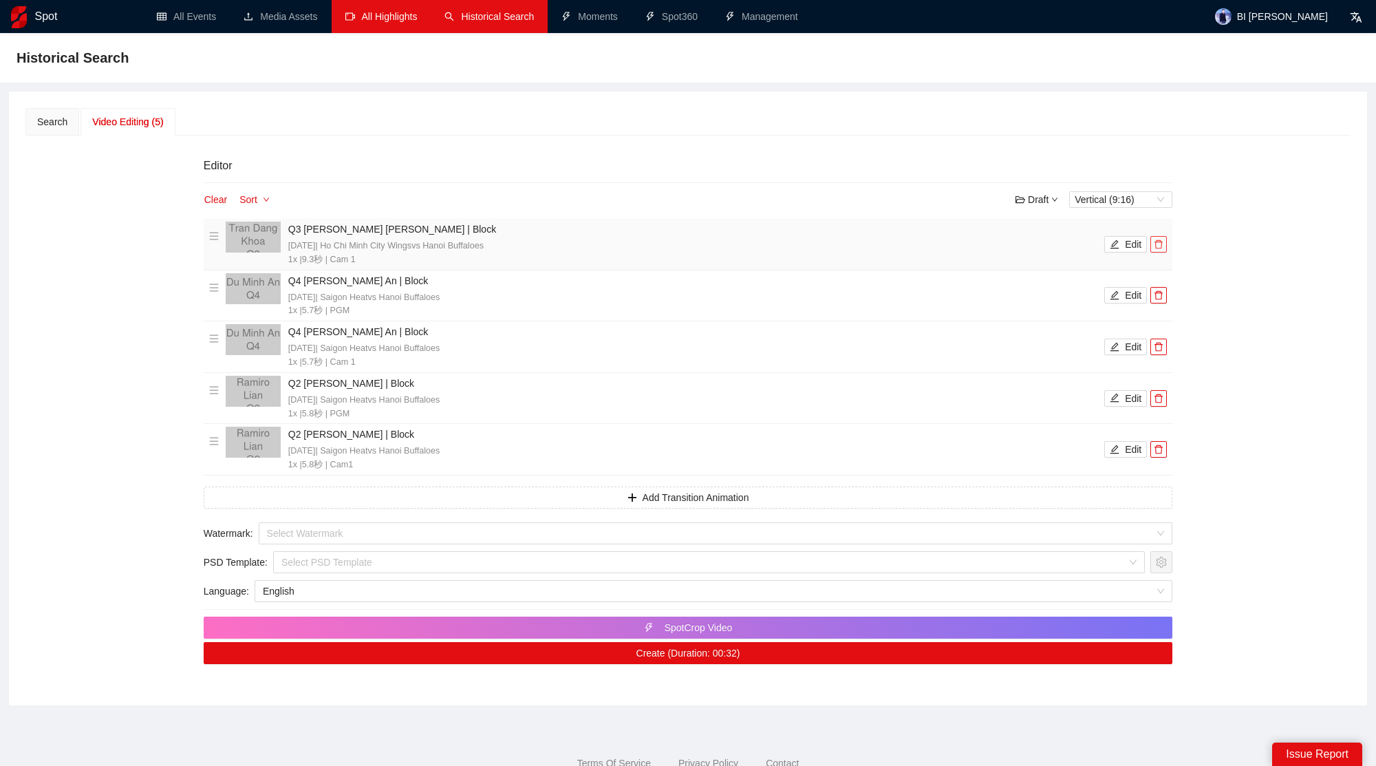
click at [1161, 248] on button "button" at bounding box center [1158, 244] width 17 height 17
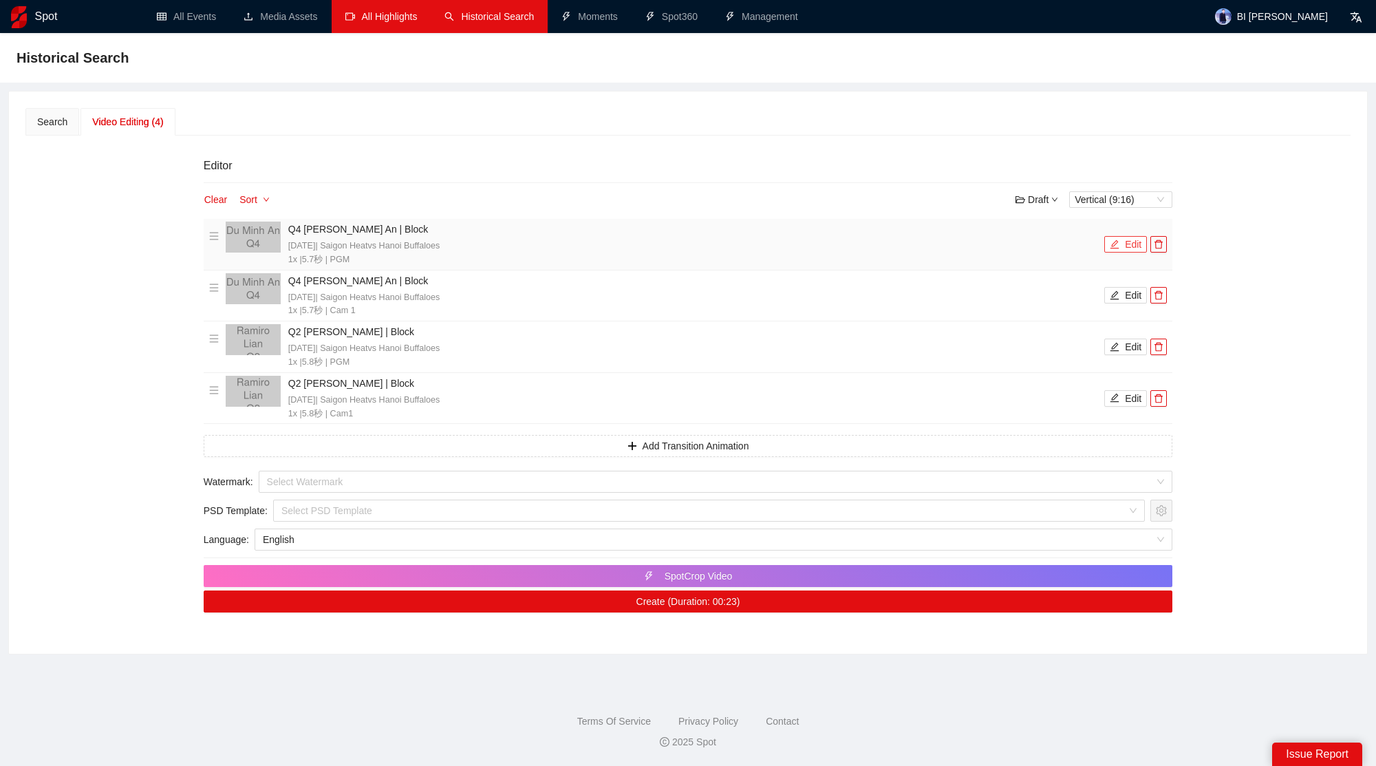
click at [1126, 246] on button "Edit" at bounding box center [1125, 244] width 43 height 17
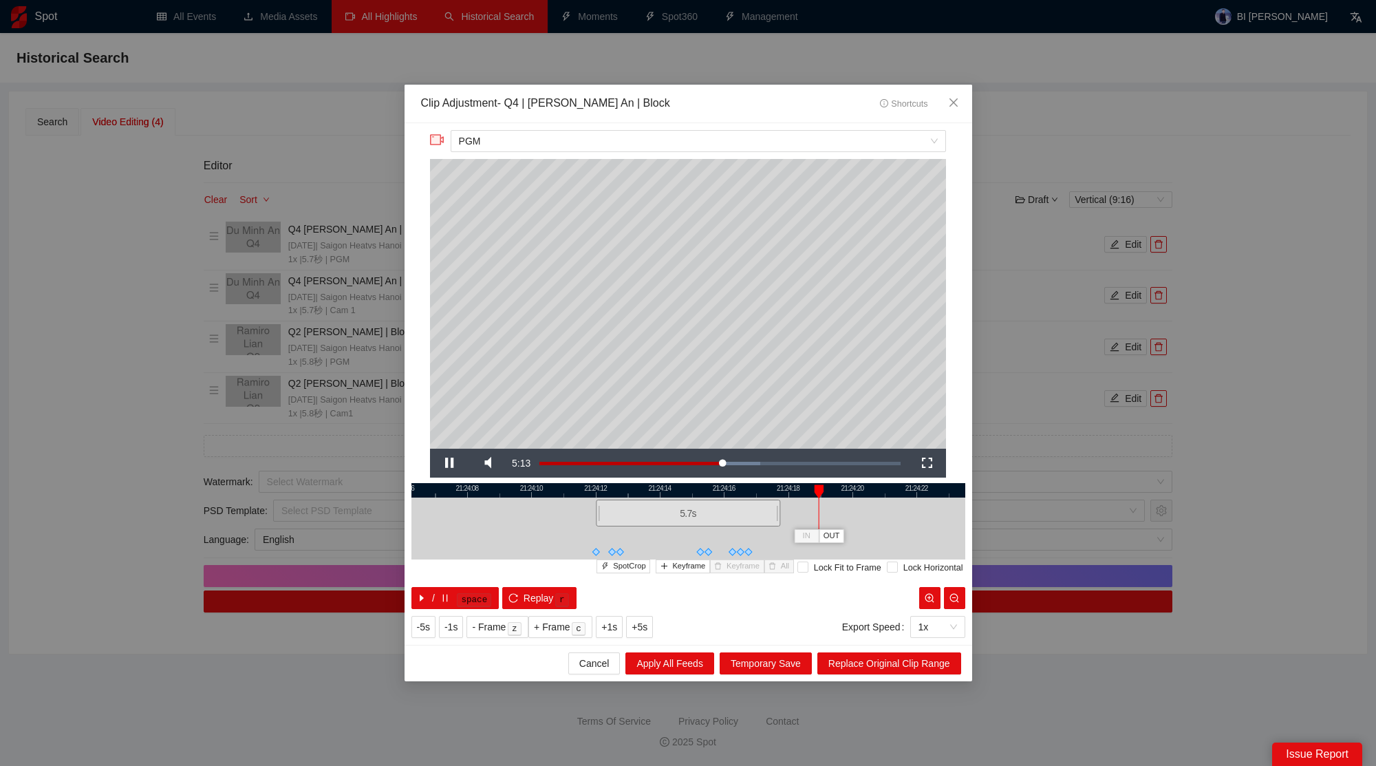
click at [665, 491] on div at bounding box center [688, 490] width 554 height 14
click at [686, 564] on span "Keyframe" at bounding box center [688, 566] width 33 height 12
drag, startPoint x: 595, startPoint y: 507, endPoint x: 564, endPoint y: 507, distance: 31.0
click at [564, 507] on div at bounding box center [567, 512] width 8 height 31
click at [453, 463] on span "Video Player" at bounding box center [449, 463] width 39 height 0
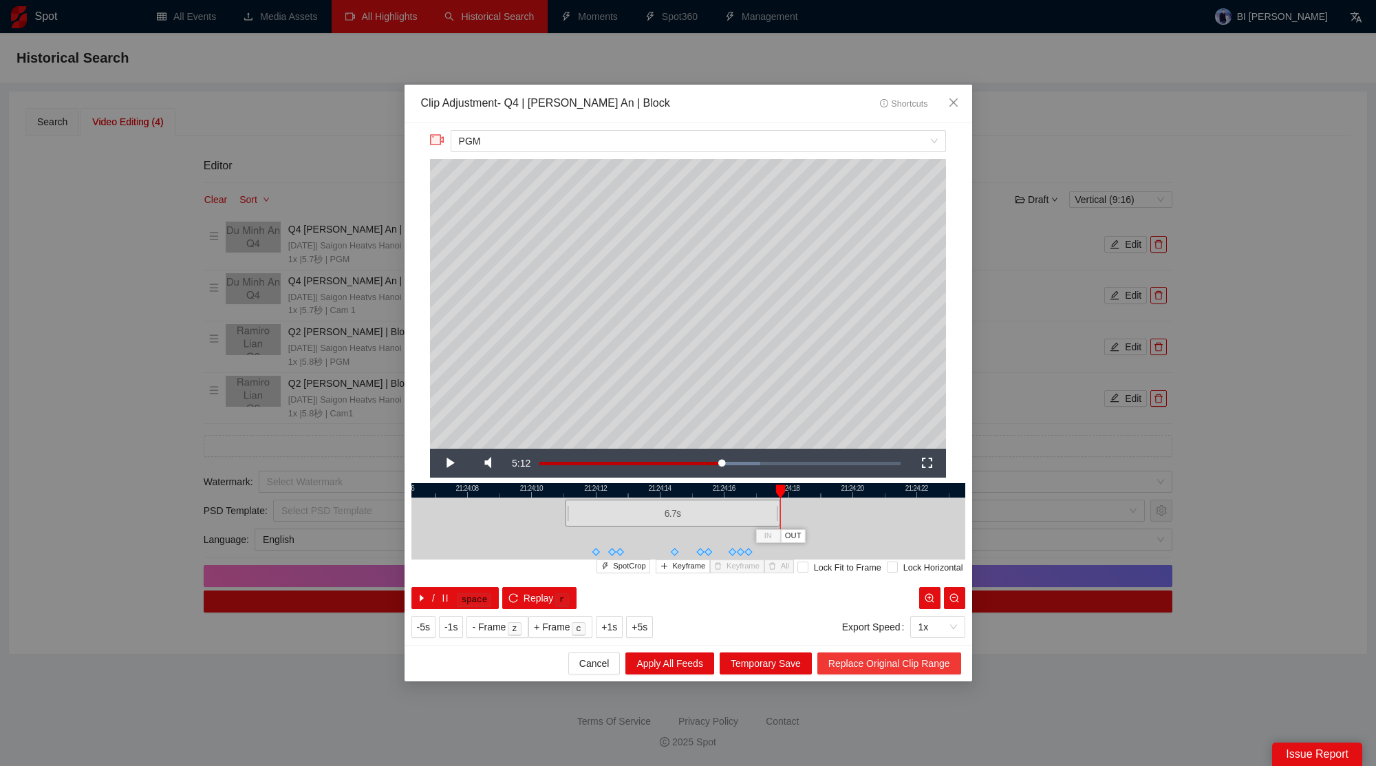
click at [916, 670] on span "Replace Original Clip Range" at bounding box center [889, 663] width 122 height 15
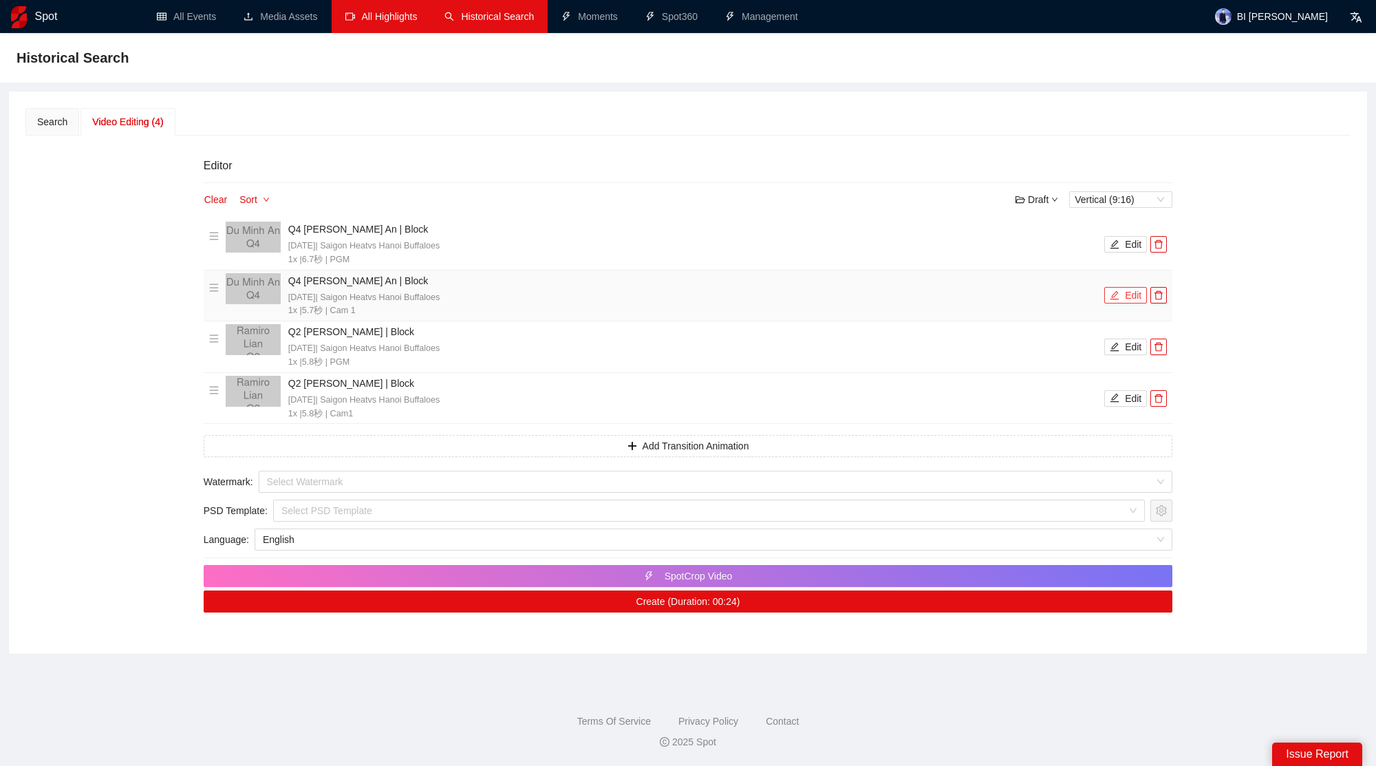
click at [1139, 299] on button "Edit" at bounding box center [1125, 295] width 43 height 17
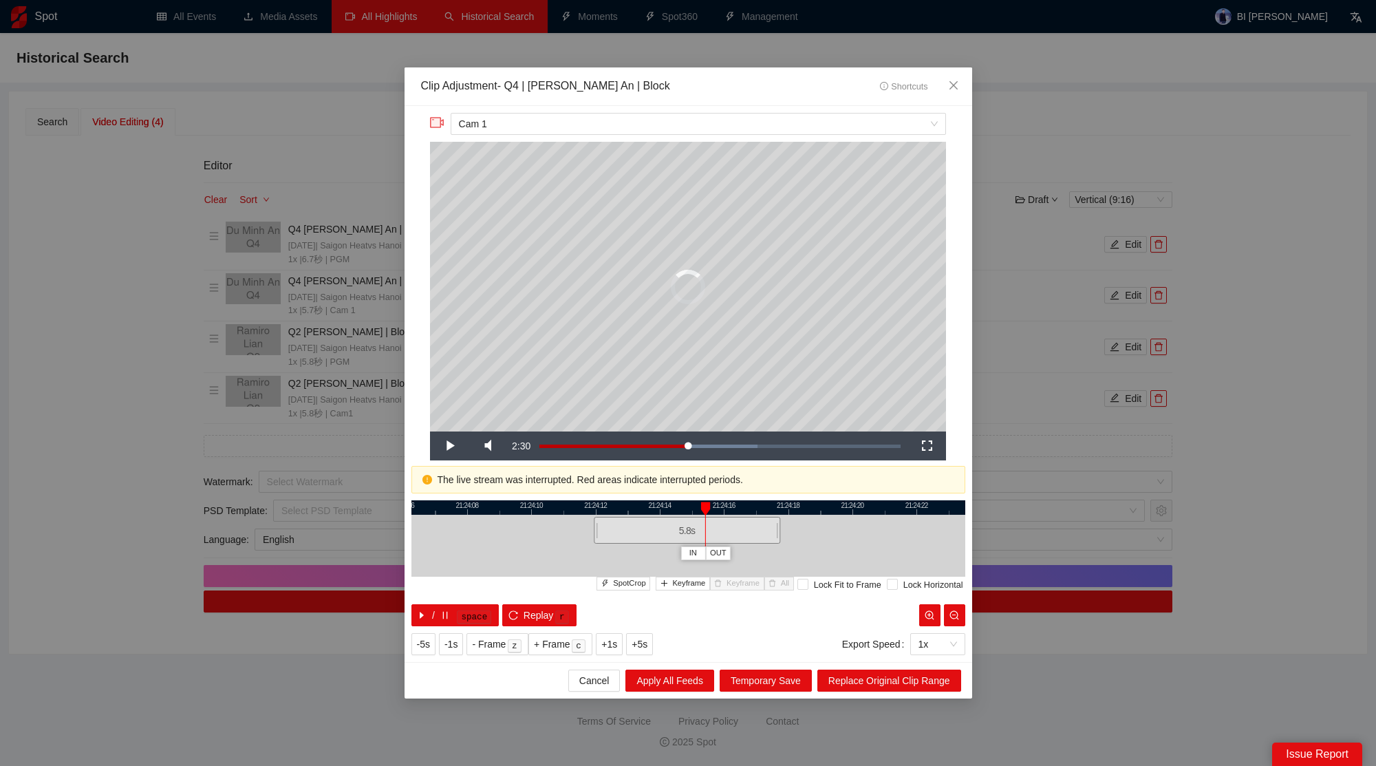
drag, startPoint x: 597, startPoint y: 526, endPoint x: 559, endPoint y: 526, distance: 37.8
click at [592, 526] on div at bounding box center [596, 530] width 8 height 31
click at [445, 446] on span "Video Player" at bounding box center [449, 446] width 39 height 0
click at [866, 681] on span "Replace Original Clip Range" at bounding box center [889, 680] width 122 height 15
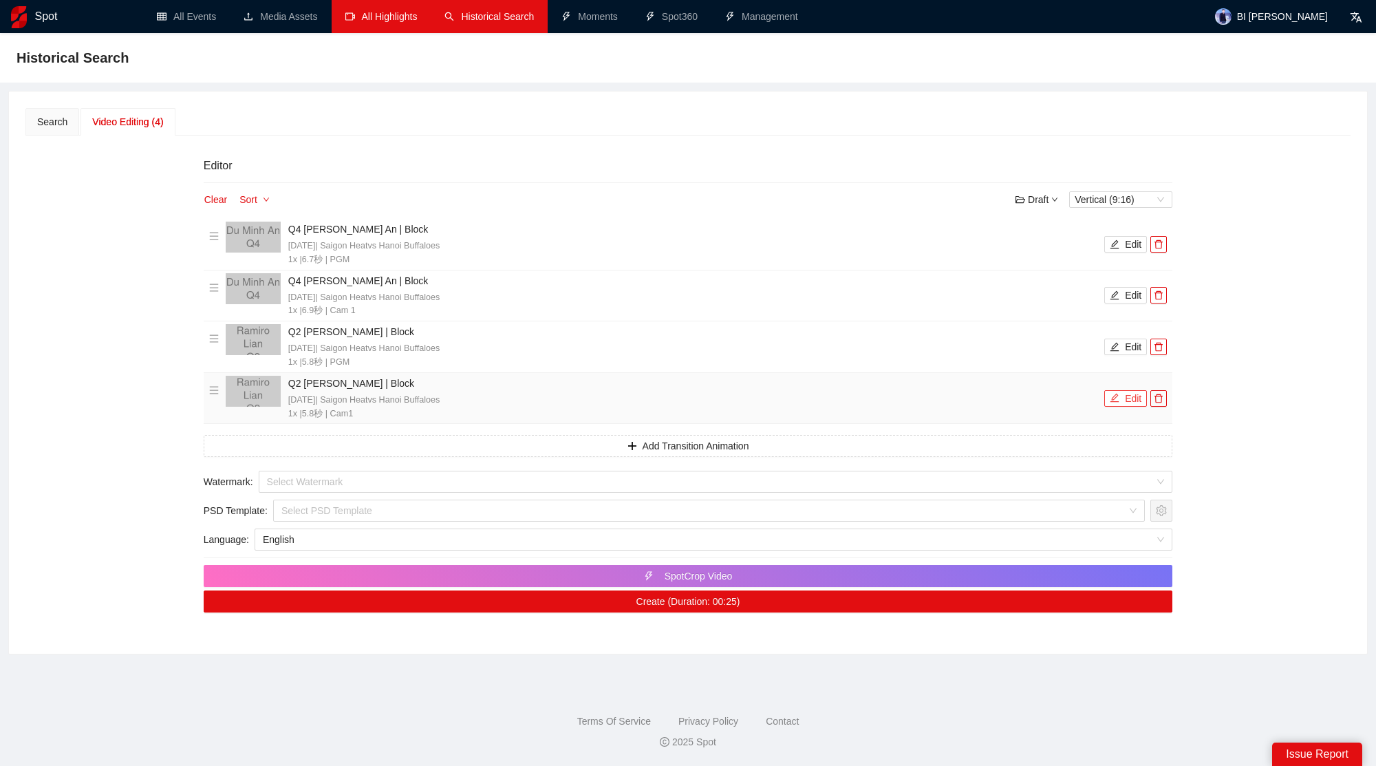
click at [1128, 394] on button "Edit" at bounding box center [1125, 398] width 43 height 17
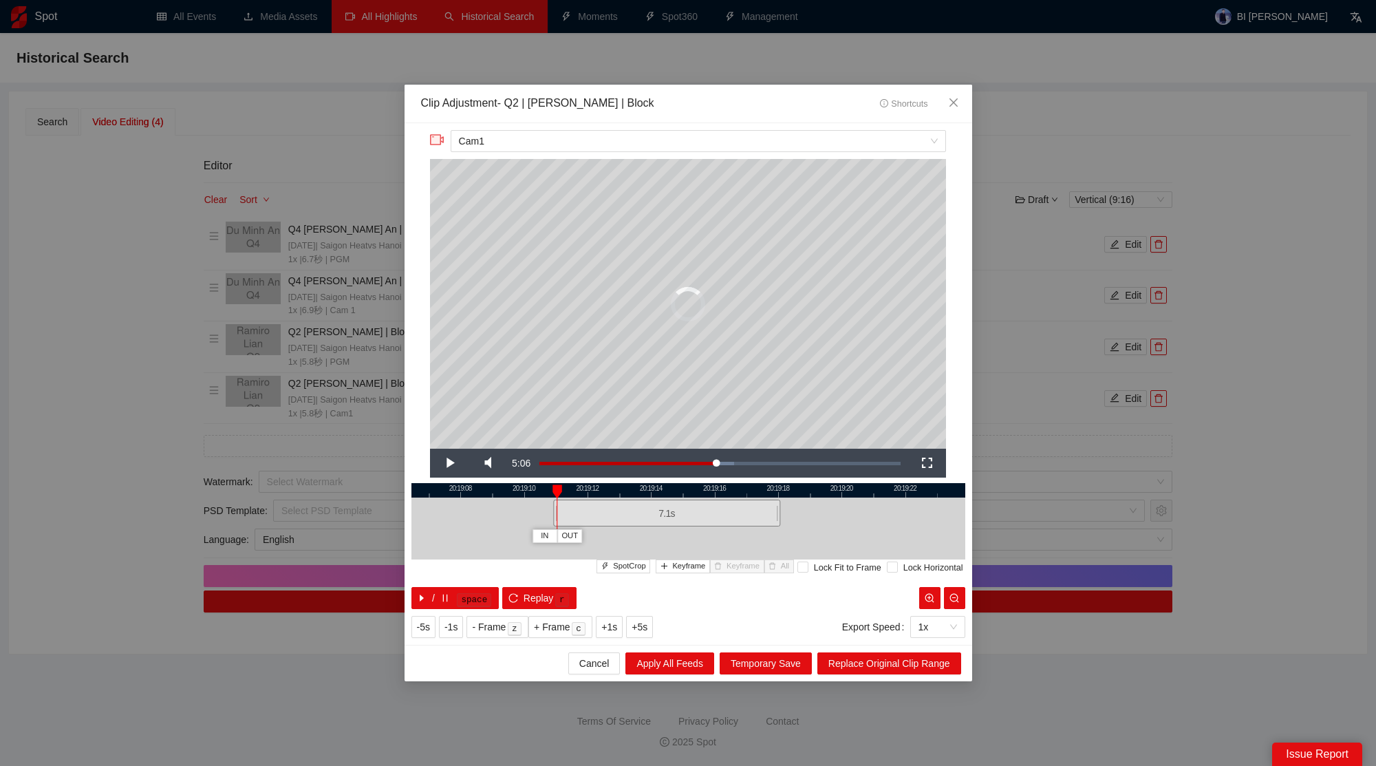
drag, startPoint x: 599, startPoint y: 511, endPoint x: 557, endPoint y: 511, distance: 42.7
click at [557, 511] on div "20:19:06 20:19:08 20:19:10 20:19:12 20:19:14 20:19:16 20:19:18 20:19:20 20:19:2…" at bounding box center [688, 546] width 554 height 126
click at [453, 463] on span "Video Player" at bounding box center [449, 463] width 39 height 0
click at [449, 463] on span "Video Player" at bounding box center [449, 463] width 39 height 0
click at [444, 463] on span "Video Player" at bounding box center [449, 463] width 39 height 0
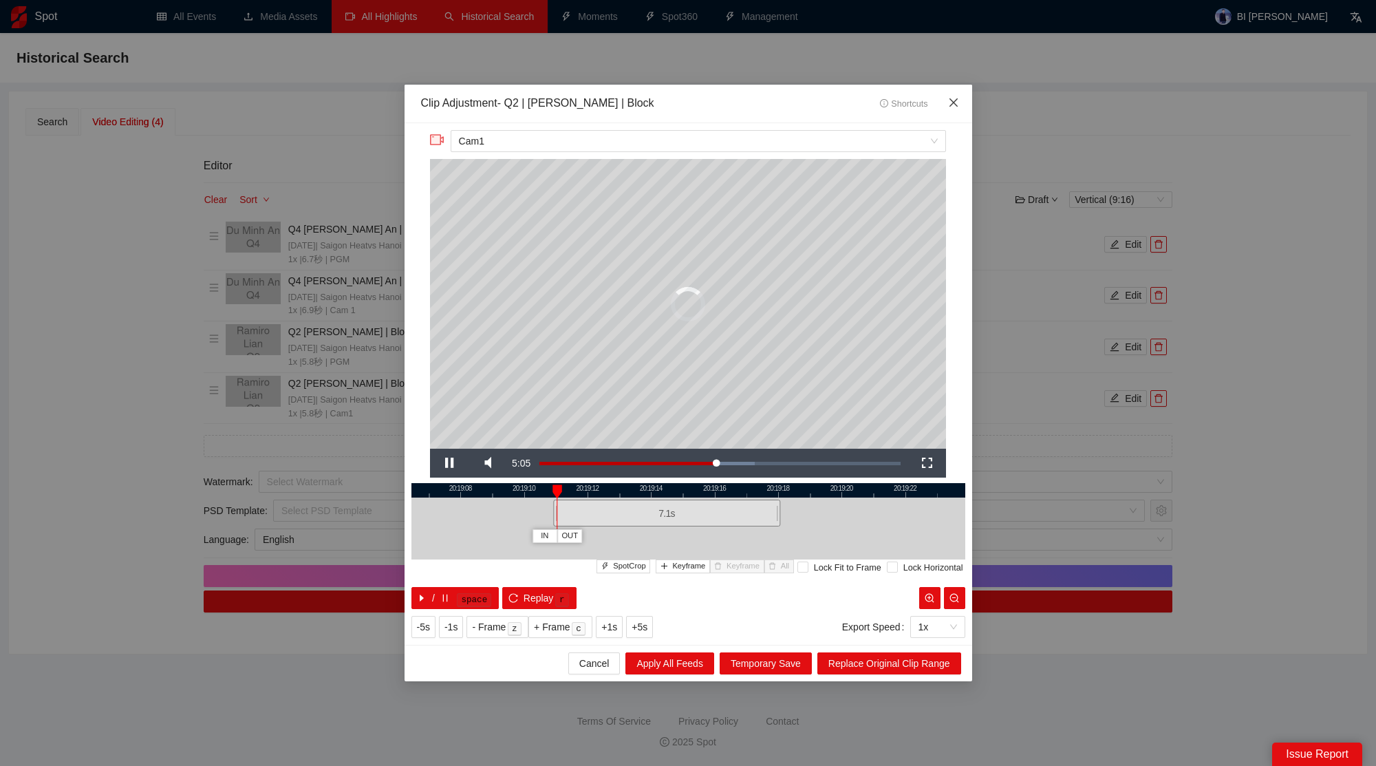
click at [957, 97] on span "Close" at bounding box center [953, 103] width 37 height 37
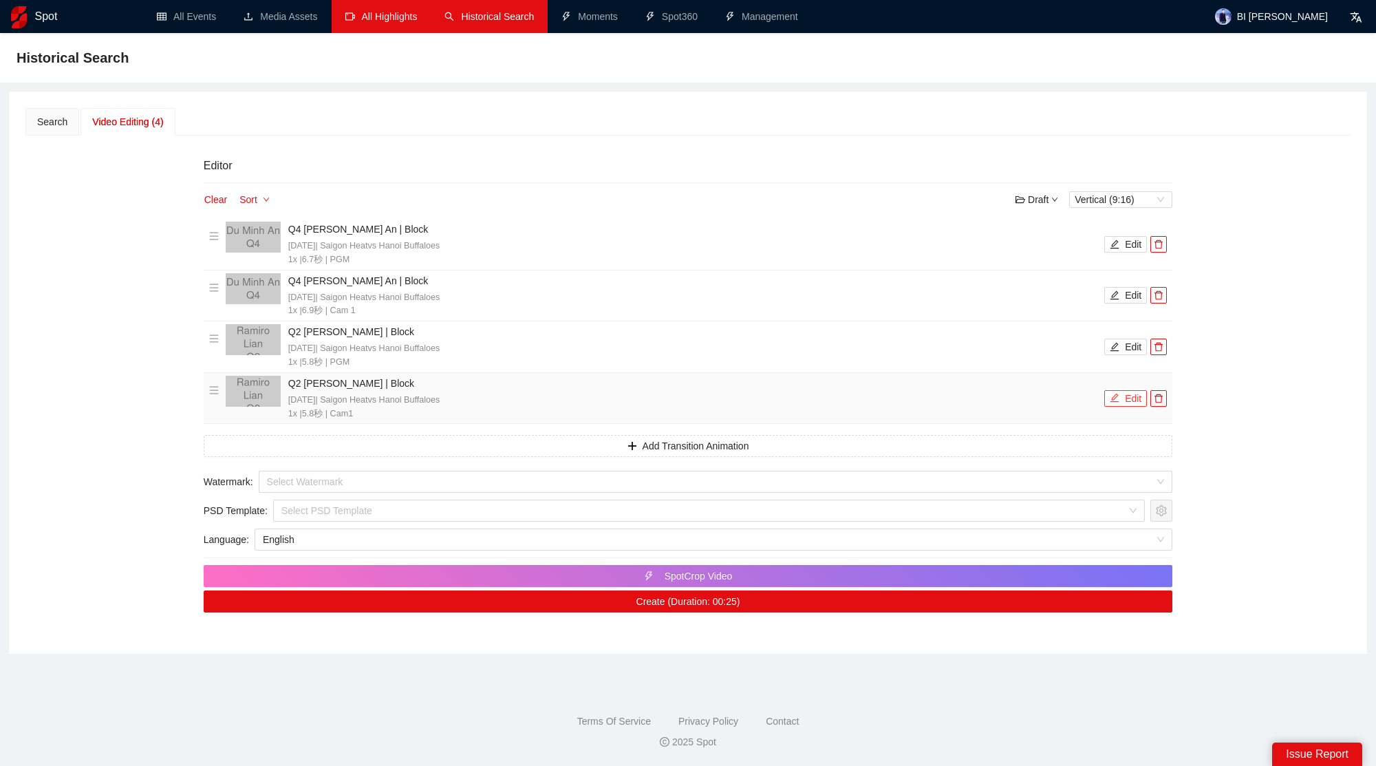
click at [1124, 401] on button "Edit" at bounding box center [1125, 398] width 43 height 17
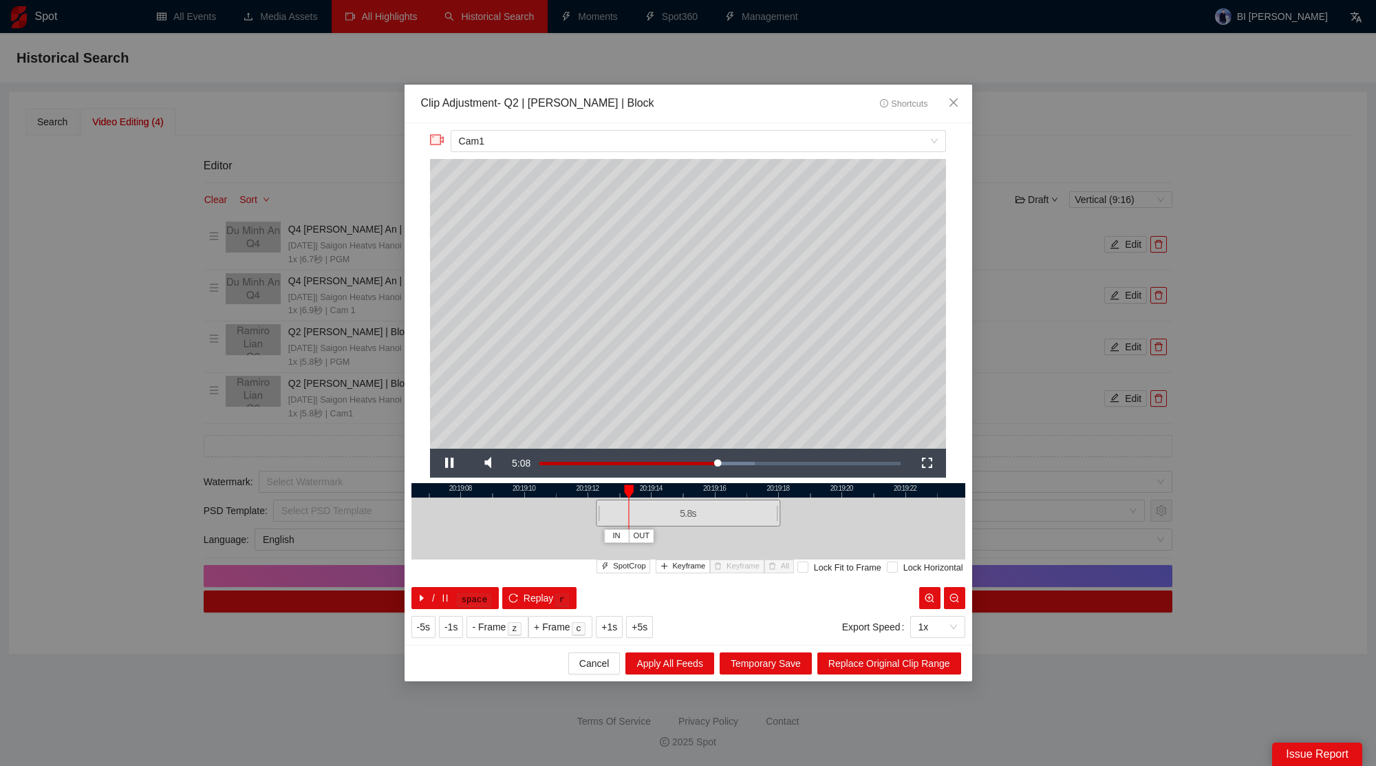
click at [592, 508] on div at bounding box center [688, 512] width 554 height 31
drag, startPoint x: 597, startPoint y: 509, endPoint x: 559, endPoint y: 507, distance: 38.6
click at [559, 507] on div at bounding box center [559, 512] width 8 height 31
click at [447, 463] on span "Video Player" at bounding box center [449, 463] width 39 height 0
click at [853, 651] on div "Cancel Apply All Feeds Temporary Save Replace Original Clip Range" at bounding box center [689, 663] width 568 height 36
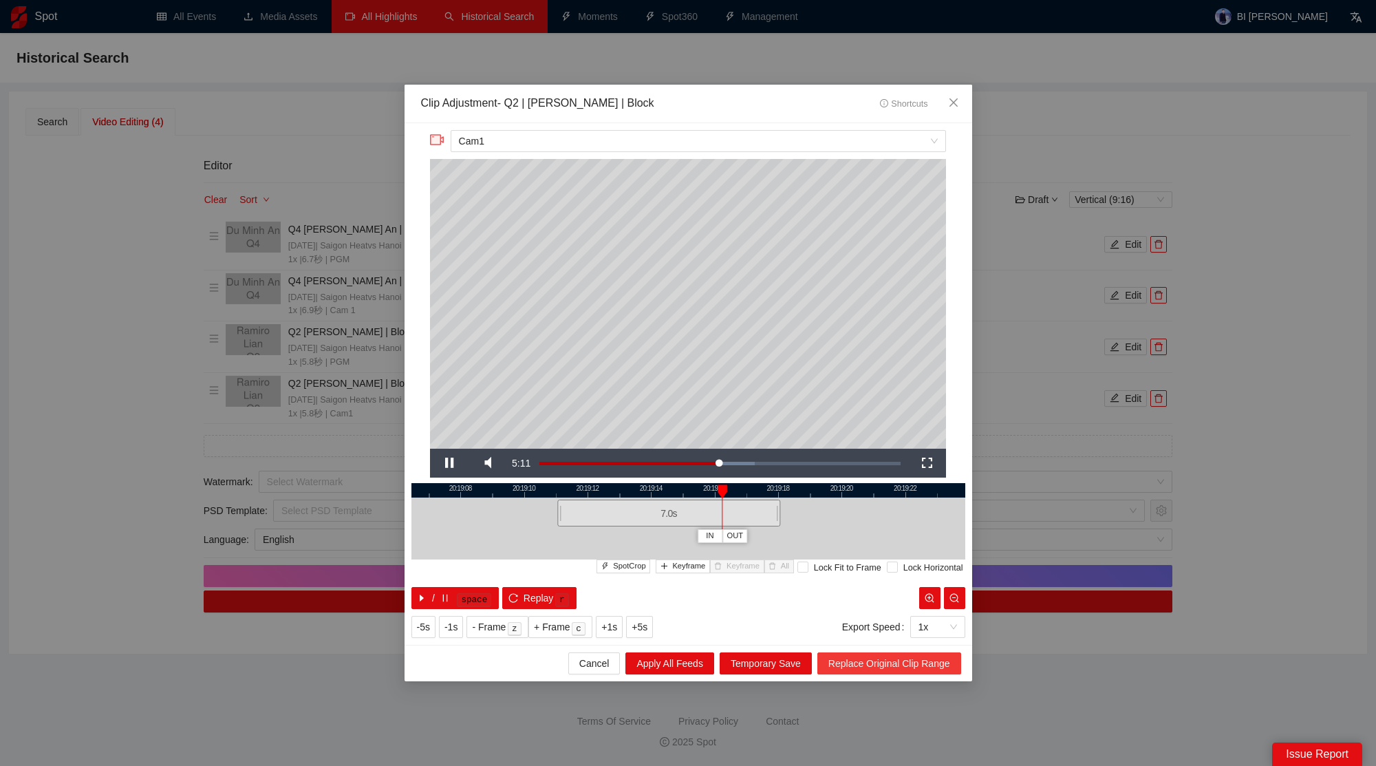
click at [853, 658] on span "Replace Original Clip Range" at bounding box center [889, 663] width 122 height 15
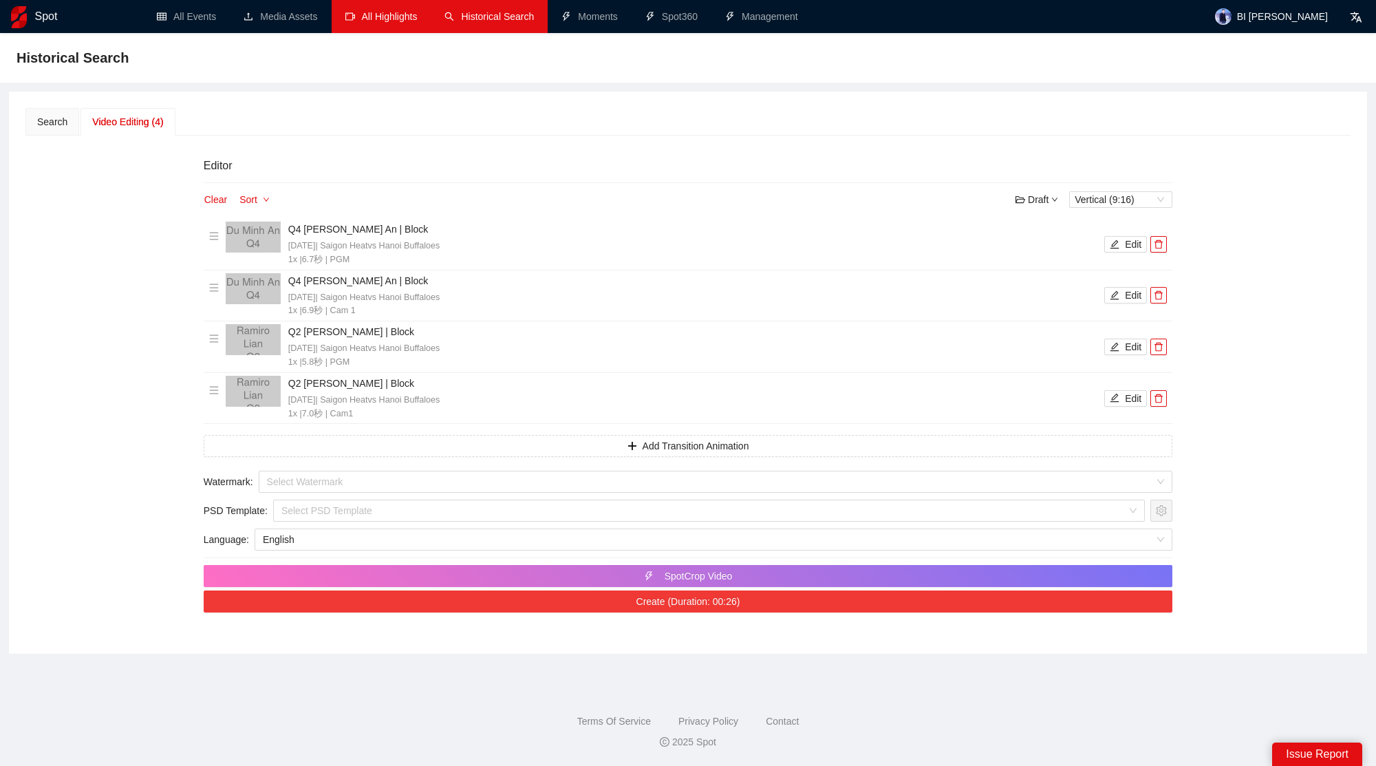
click at [789, 601] on button "Create (Duration: 00:26)" at bounding box center [688, 601] width 969 height 22
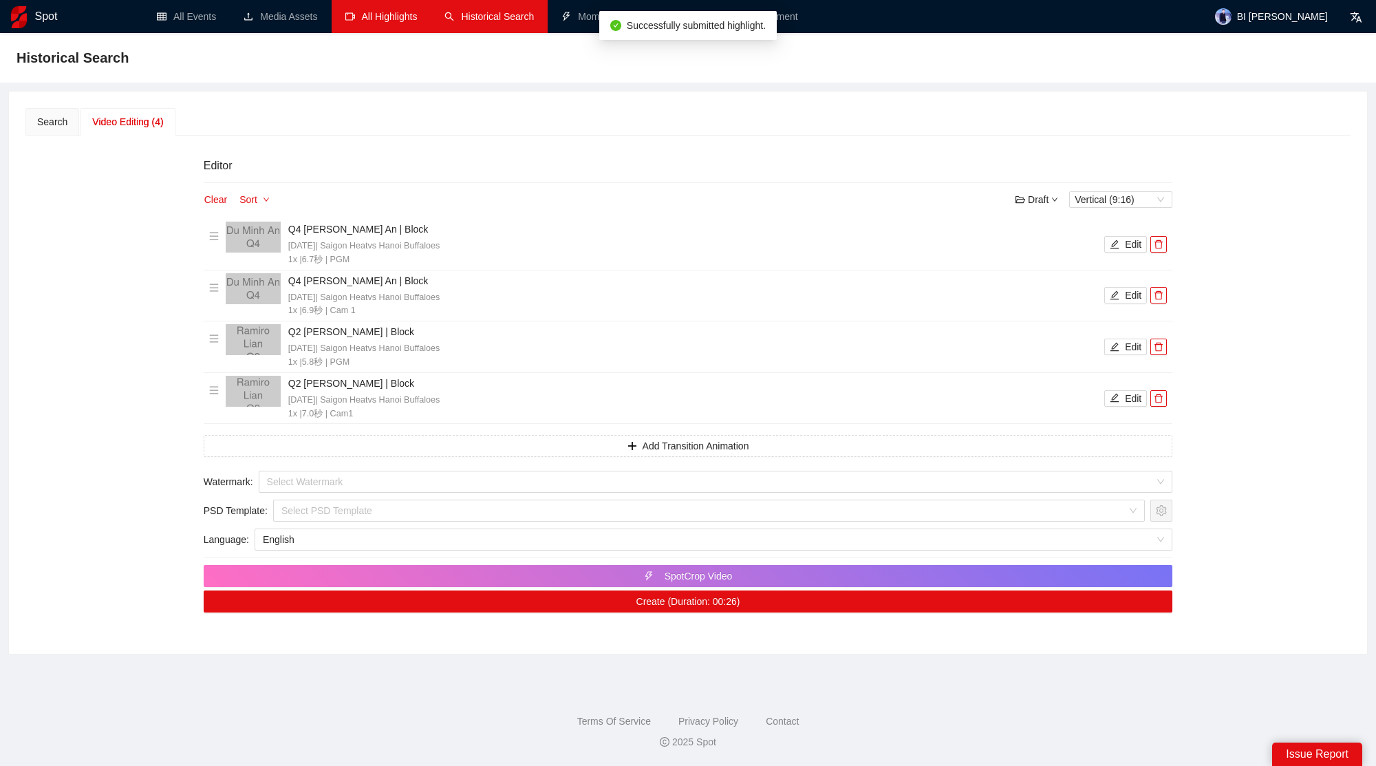
click at [405, 22] on link "All Highlights" at bounding box center [381, 16] width 72 height 11
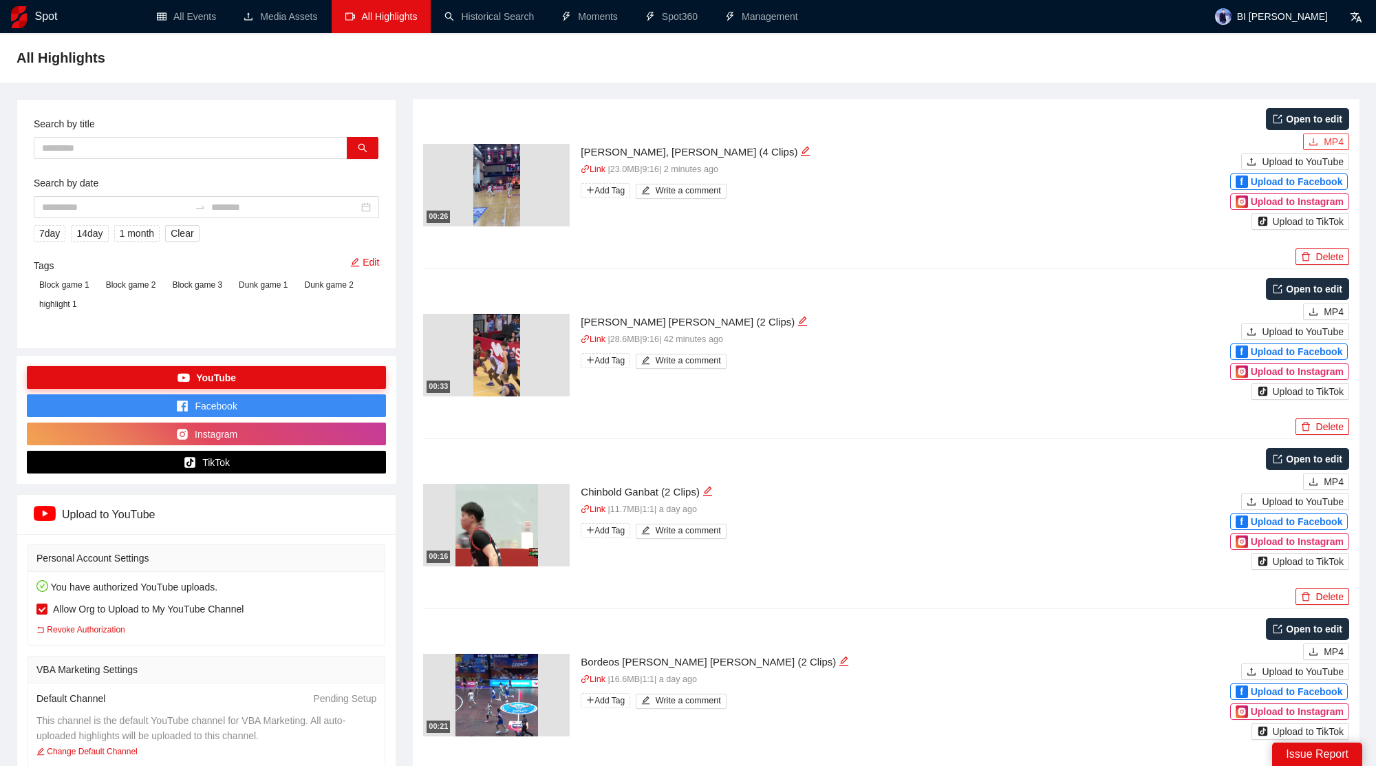
click at [1328, 145] on span "MP4" at bounding box center [1334, 141] width 20 height 15
click at [545, 180] on div "00:26" at bounding box center [496, 185] width 147 height 83
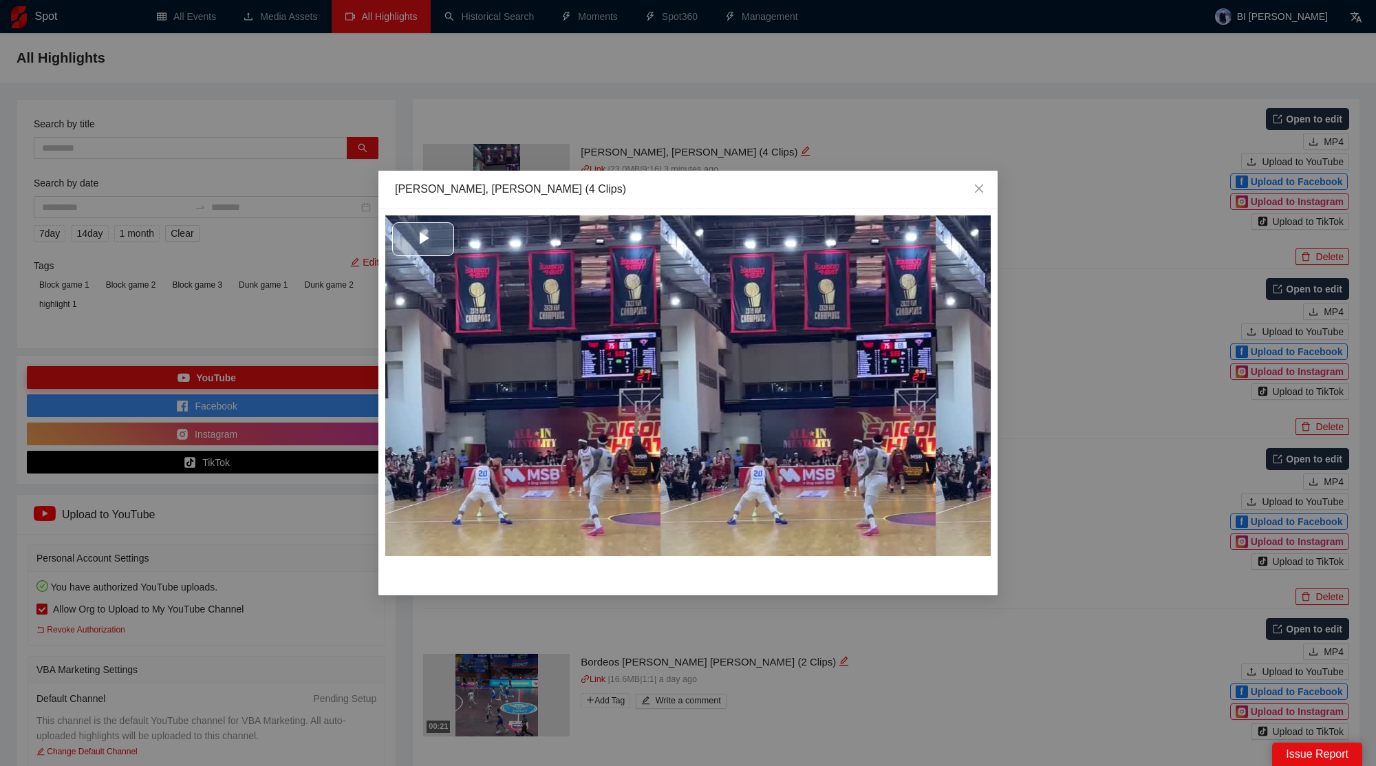
click at [621, 385] on div "Video Player" at bounding box center [688, 385] width 606 height 341
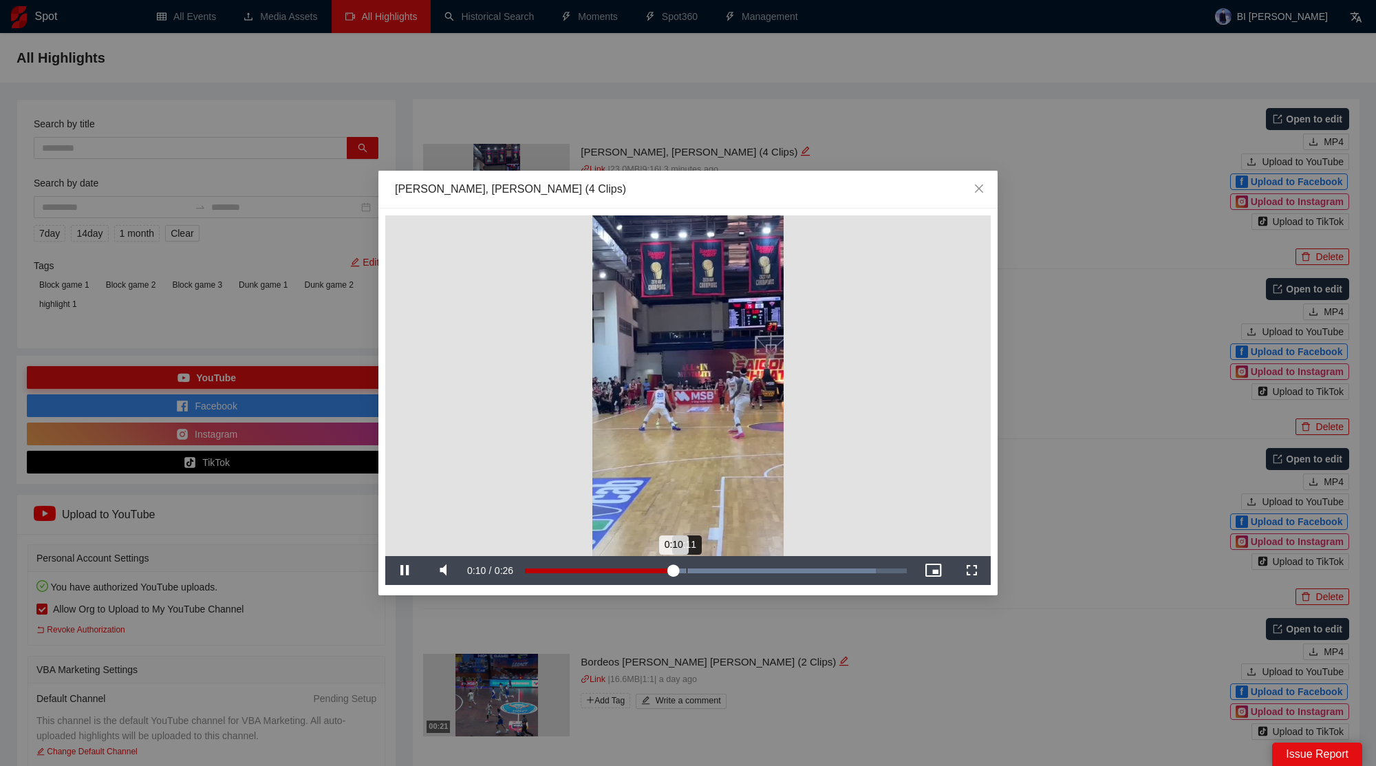
click at [686, 560] on div "Loaded : 91.85% 0:11 0:10" at bounding box center [716, 570] width 396 height 29
click at [730, 572] on div "Loaded : 91.85% 0:14 0:11" at bounding box center [716, 570] width 382 height 5
click at [815, 570] on div "Loaded : 91.85% 0:20 0:20" at bounding box center [716, 570] width 382 height 5
click at [969, 184] on span "Close" at bounding box center [979, 189] width 37 height 37
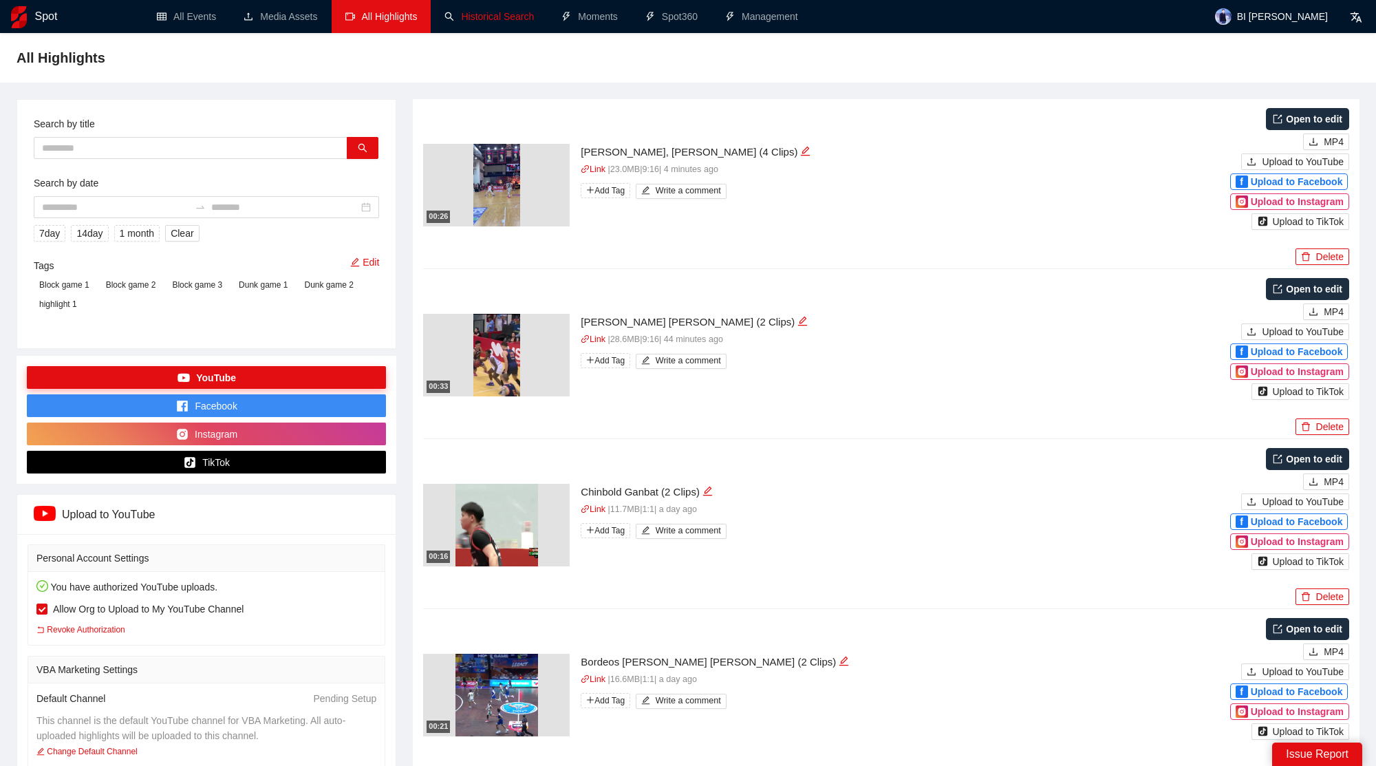
scroll to position [1, 0]
click at [511, 170] on img at bounding box center [496, 184] width 47 height 83
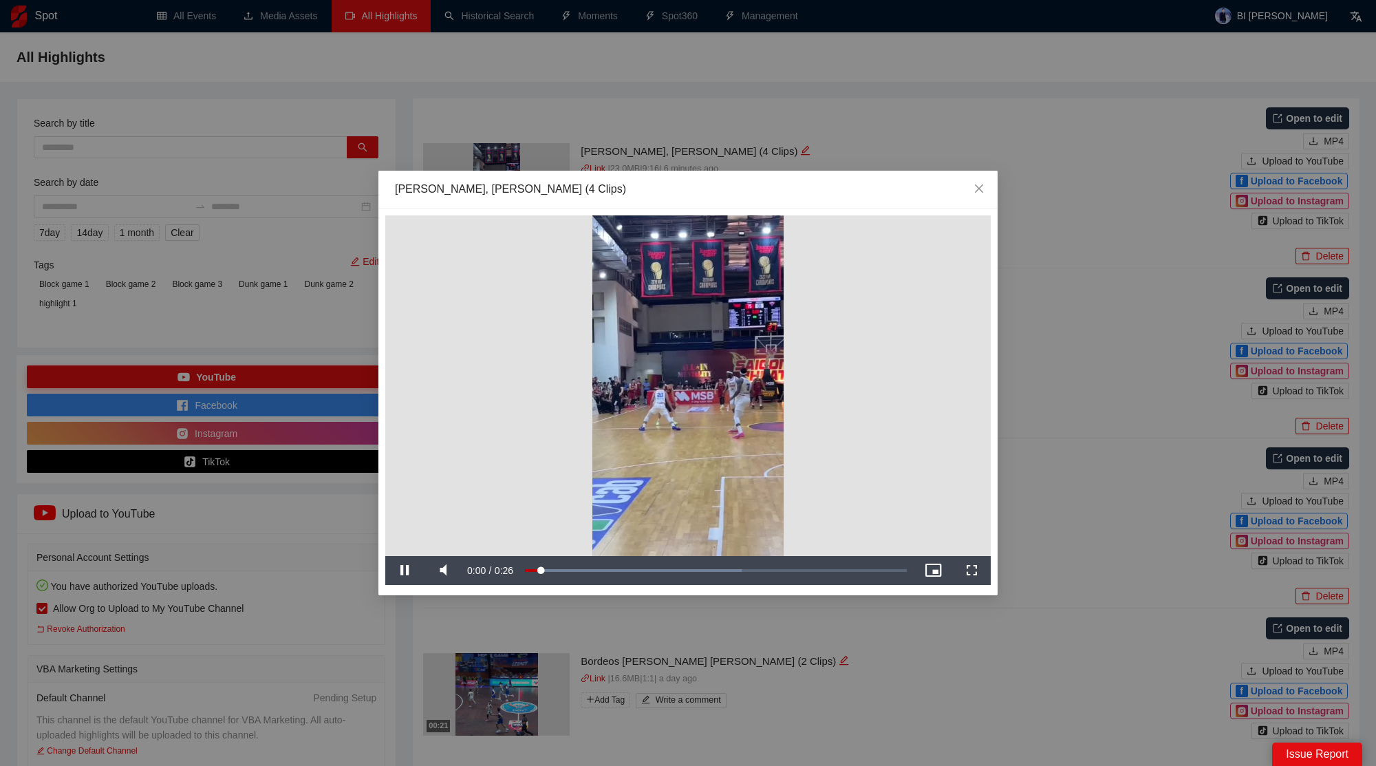
click at [728, 439] on video "Video Player" at bounding box center [688, 385] width 606 height 341
